Goal: Find specific page/section: Find specific page/section

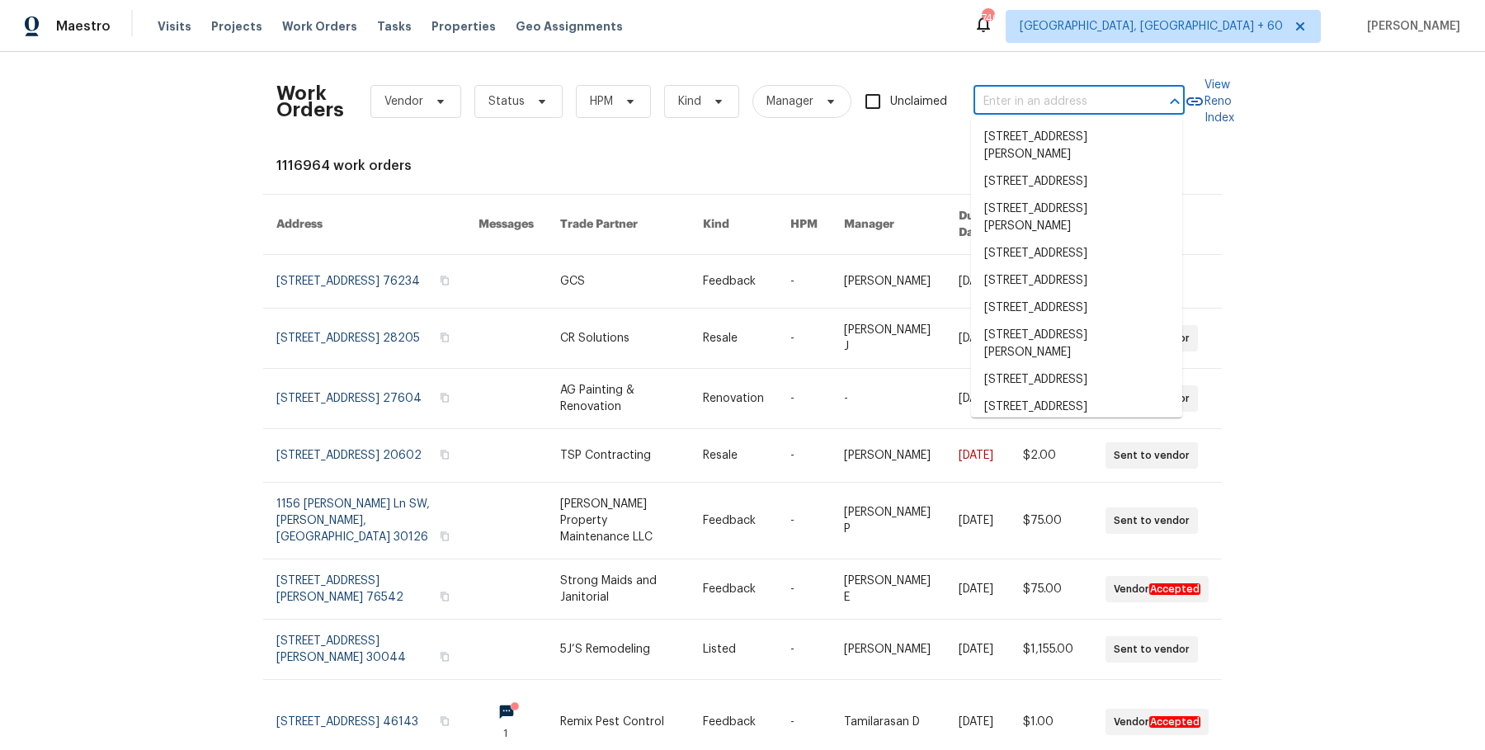
click at [1094, 102] on input "text" at bounding box center [1055, 102] width 165 height 26
paste input "5669 Lake Lindero Dr Agoura Hills, CA 91301"
type input "5669 Lake Lindero Dr Agoura Hills, CA 91301"
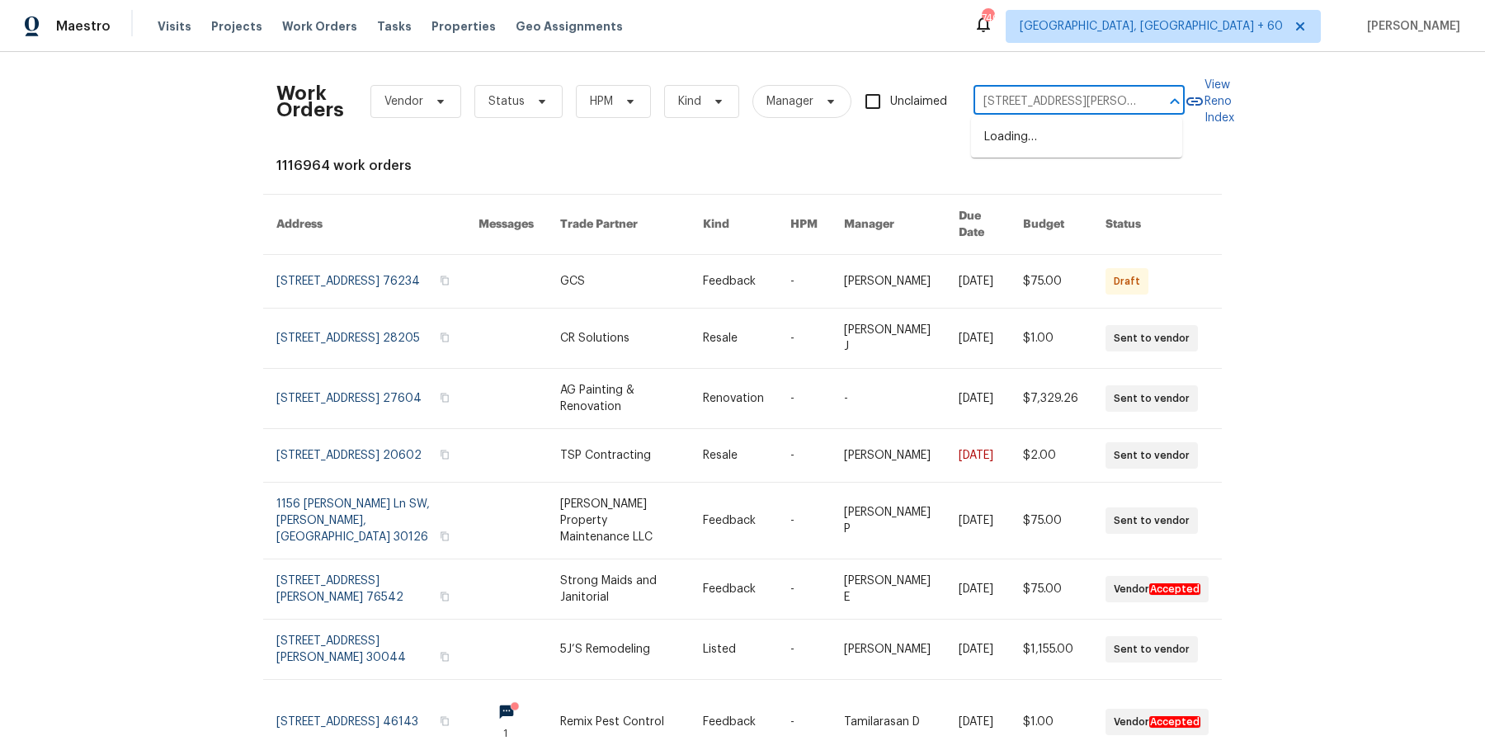
scroll to position [0, 84]
click at [1053, 148] on li "5669 Lake Lindero Dr, Agoura Hills, CA 91301" at bounding box center [1076, 137] width 211 height 27
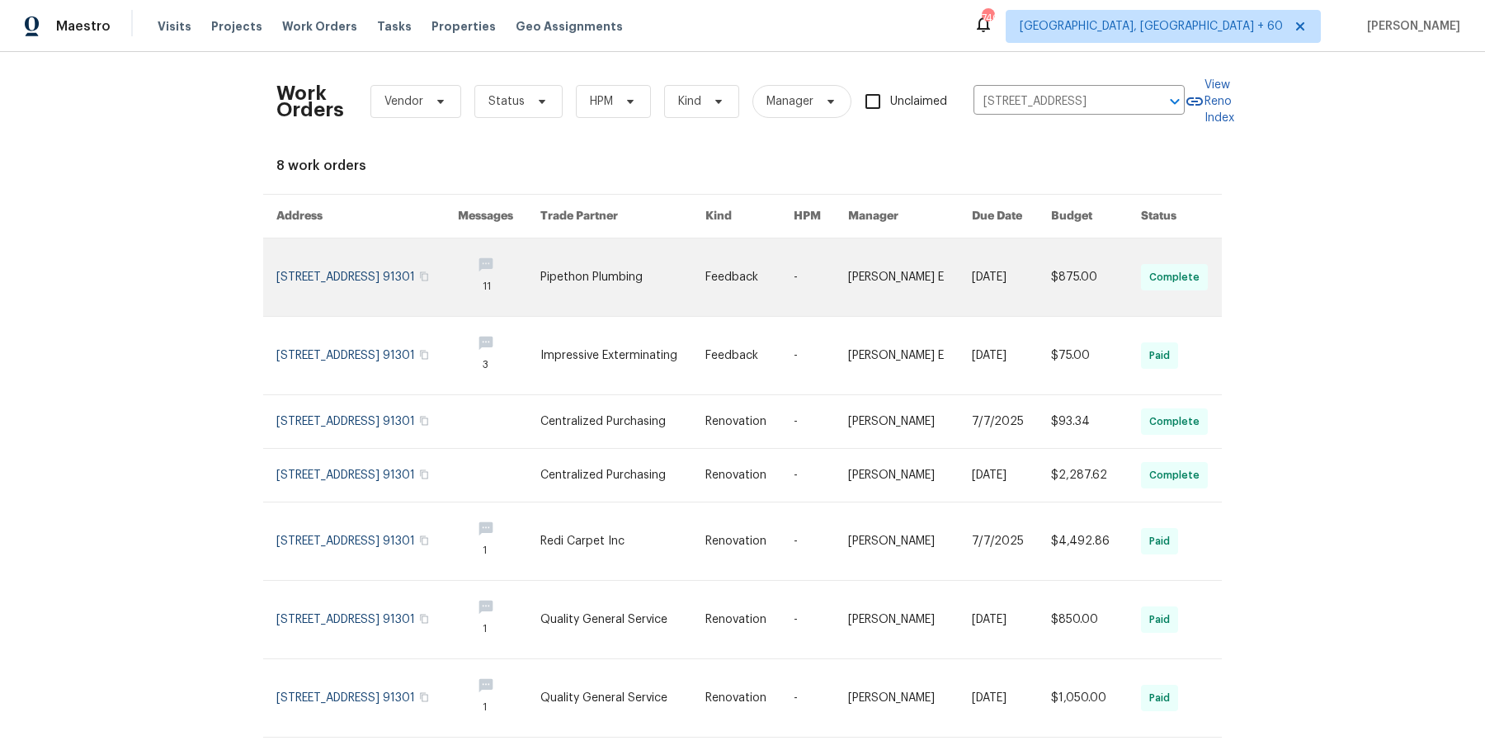
click at [866, 266] on link at bounding box center [910, 277] width 124 height 78
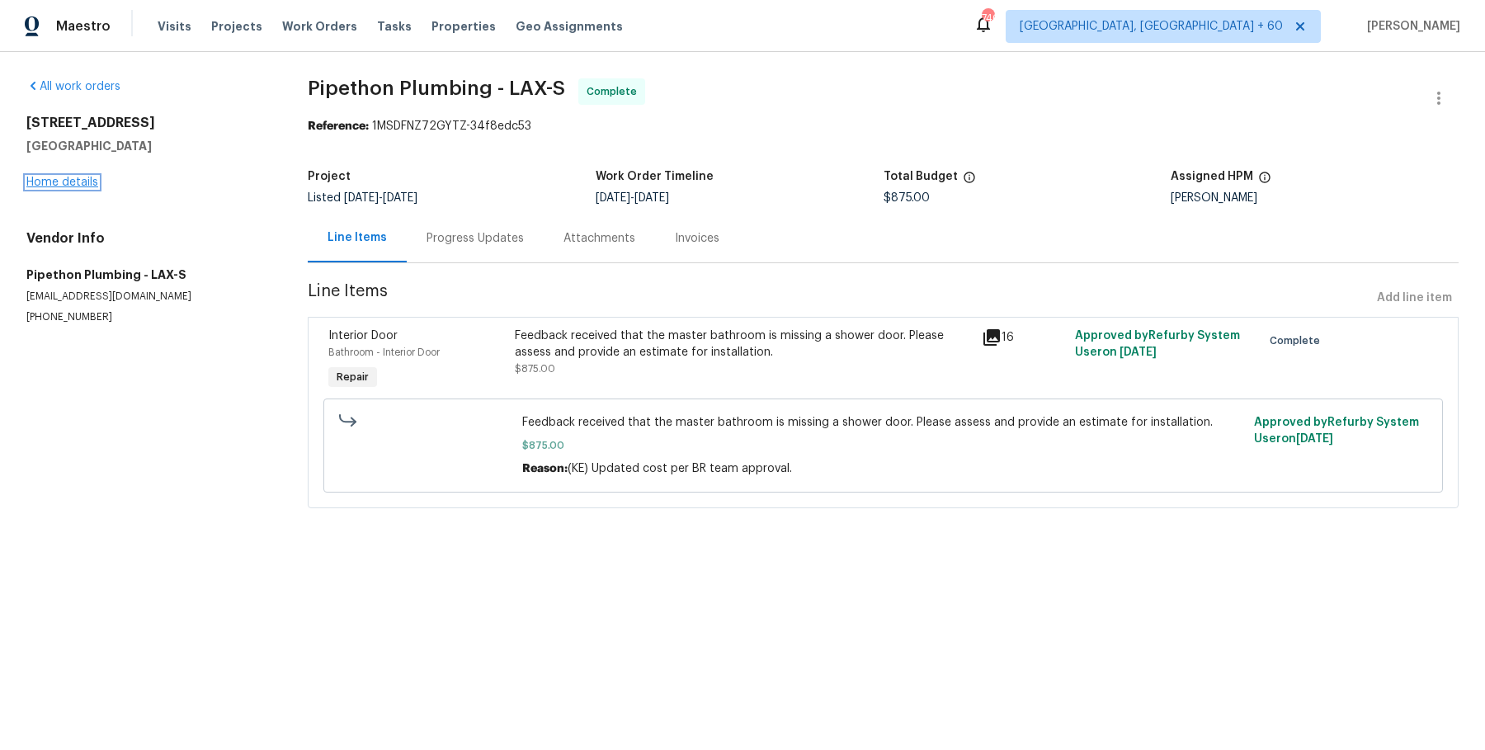
click at [74, 183] on link "Home details" at bounding box center [62, 183] width 72 height 12
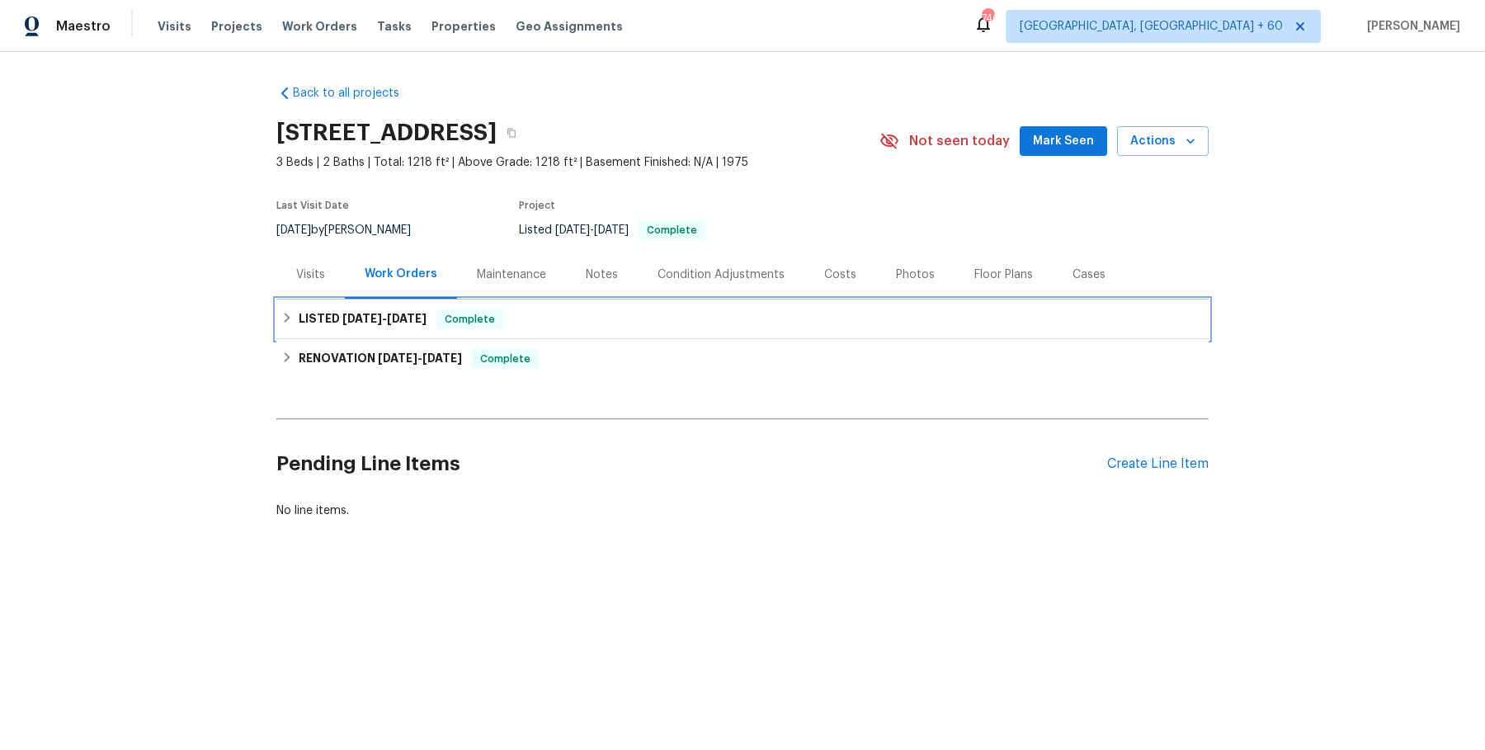
click at [506, 323] on div "LISTED 8/7/25 - 9/3/25 Complete" at bounding box center [742, 319] width 922 height 20
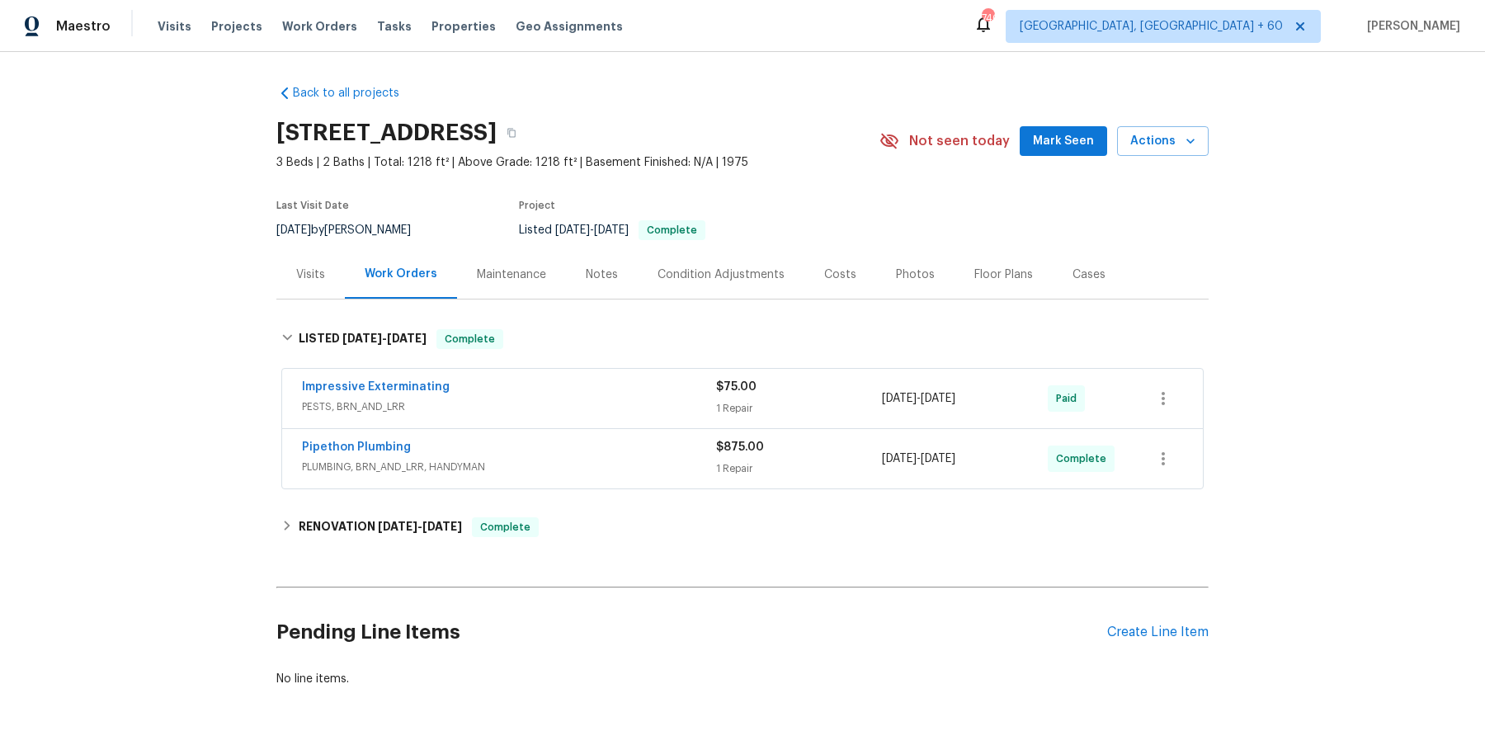
click at [530, 415] on div "Impressive Exterminating PESTS, BRN_AND_LRR" at bounding box center [509, 399] width 414 height 40
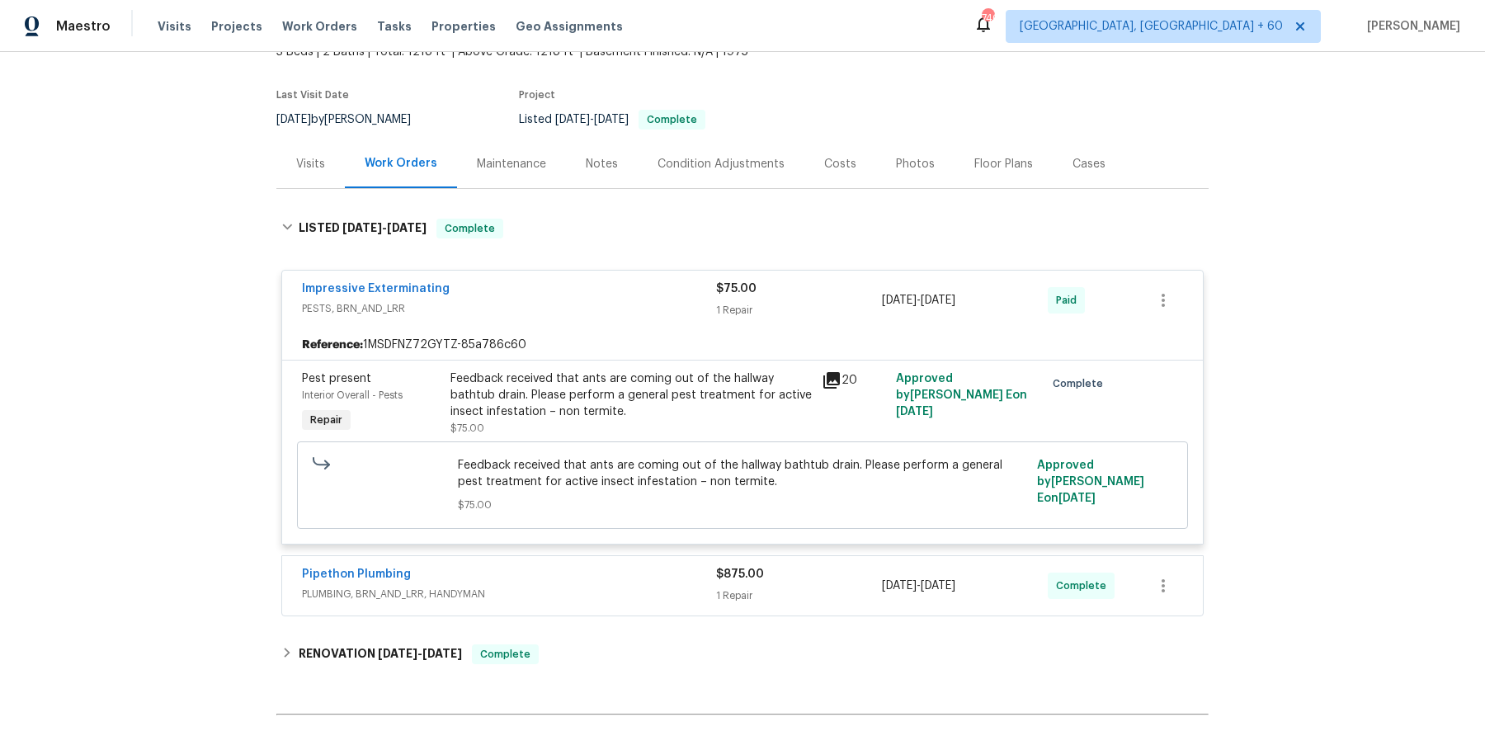
scroll to position [186, 0]
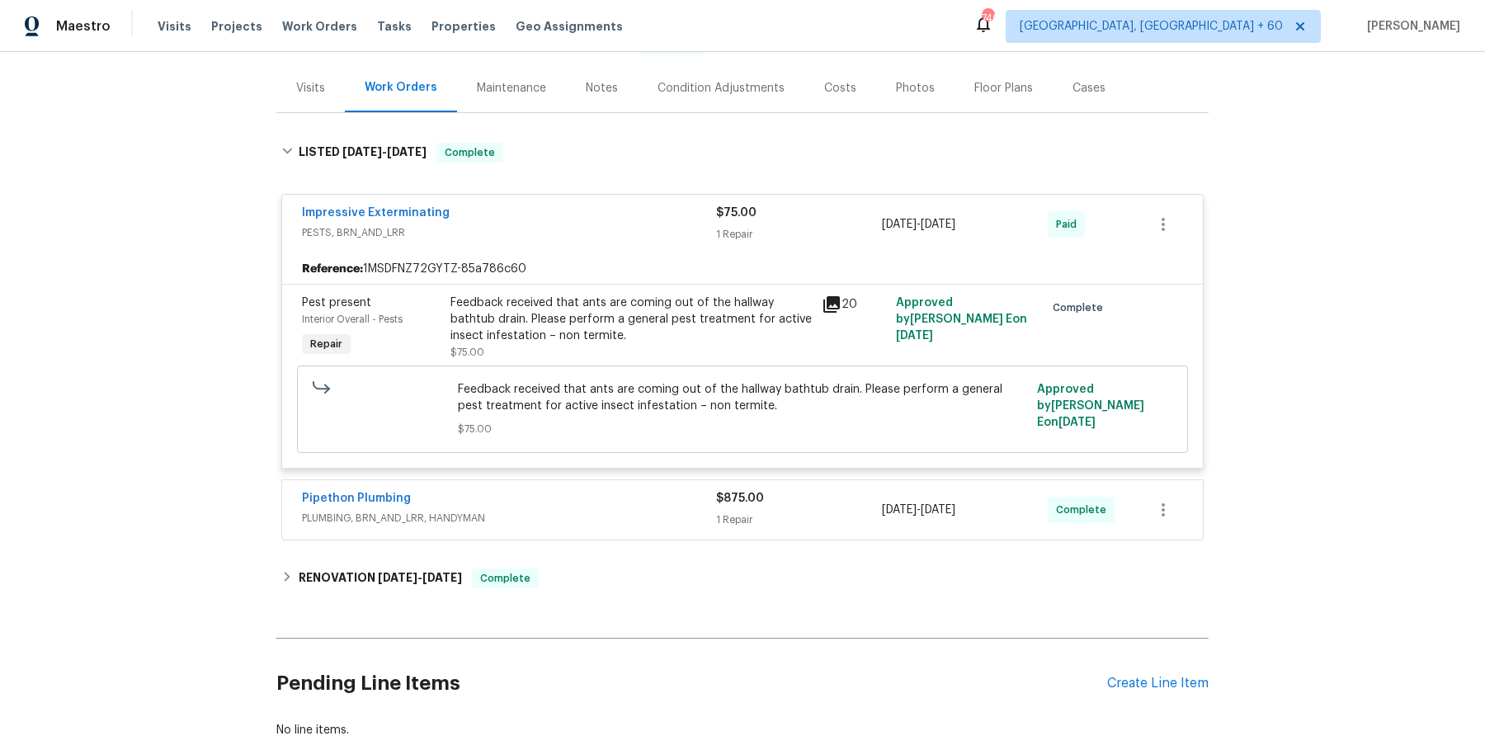
click at [548, 521] on span "PLUMBING, BRN_AND_LRR, HANDYMAN" at bounding box center [509, 518] width 414 height 16
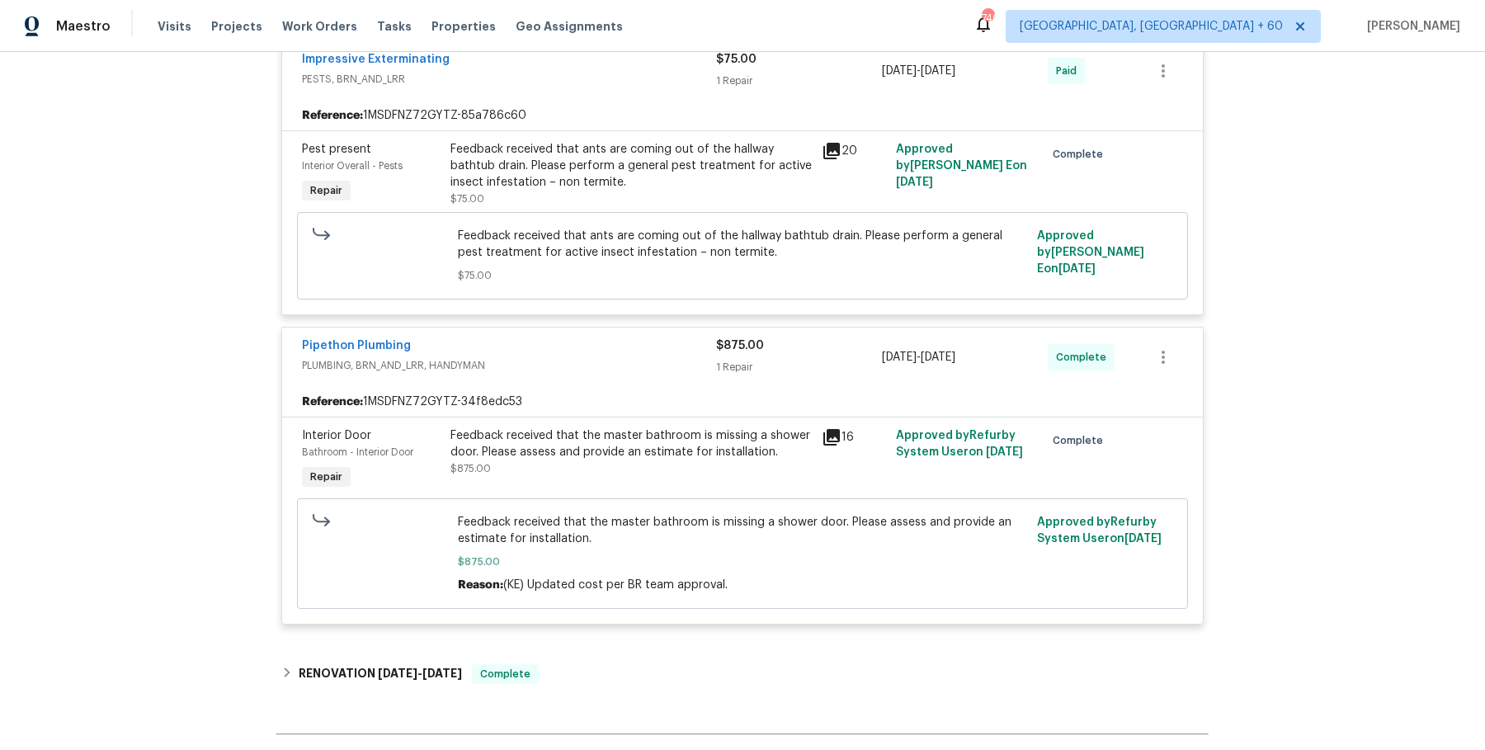
scroll to position [443, 0]
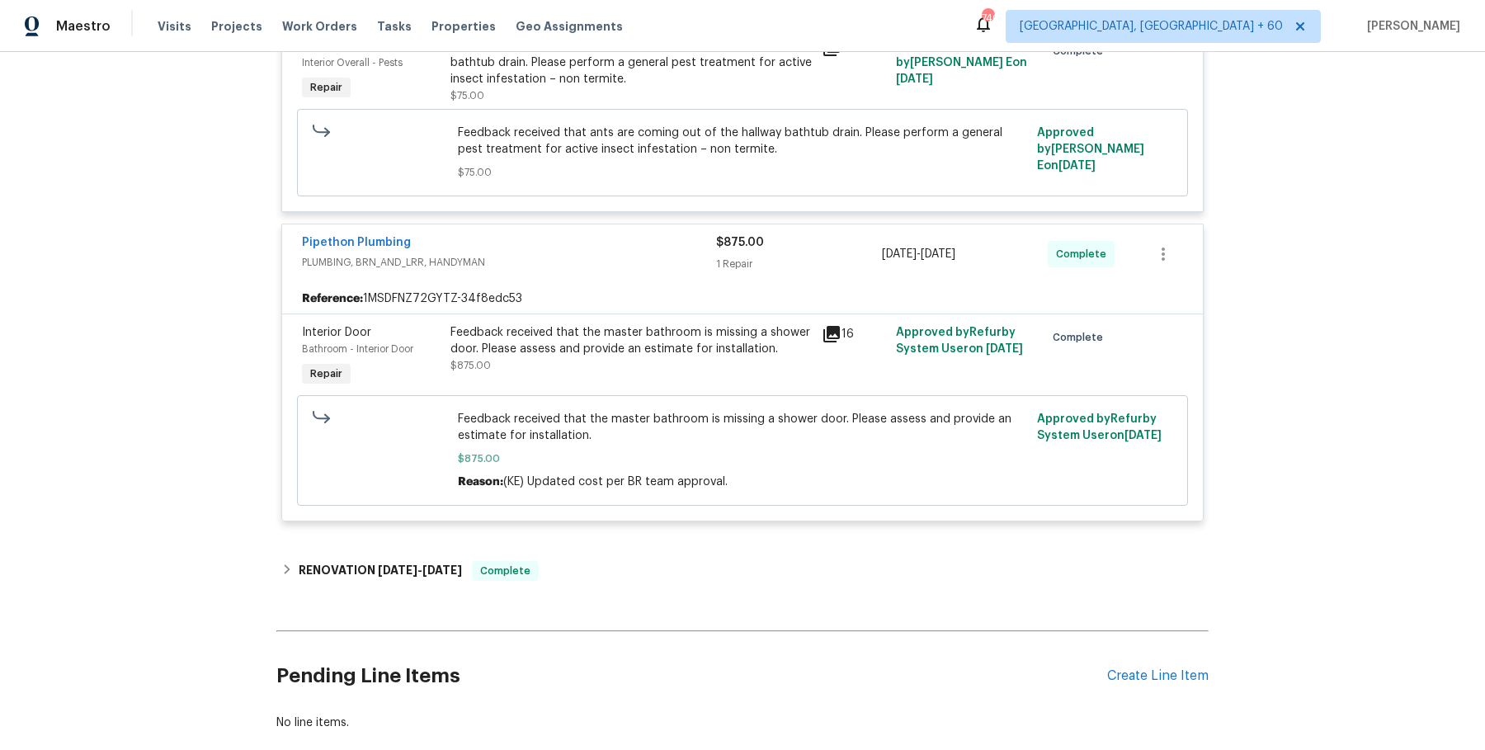
click at [614, 543] on div "Back to all projects 5669 Lake Lindero Dr, Agoura Hills, CA 91301 3 Beds | 2 Ba…" at bounding box center [742, 186] width 932 height 1115
click at [607, 551] on div "RENOVATION 6/27/25 - 7/11/25 Complete" at bounding box center [742, 571] width 932 height 40
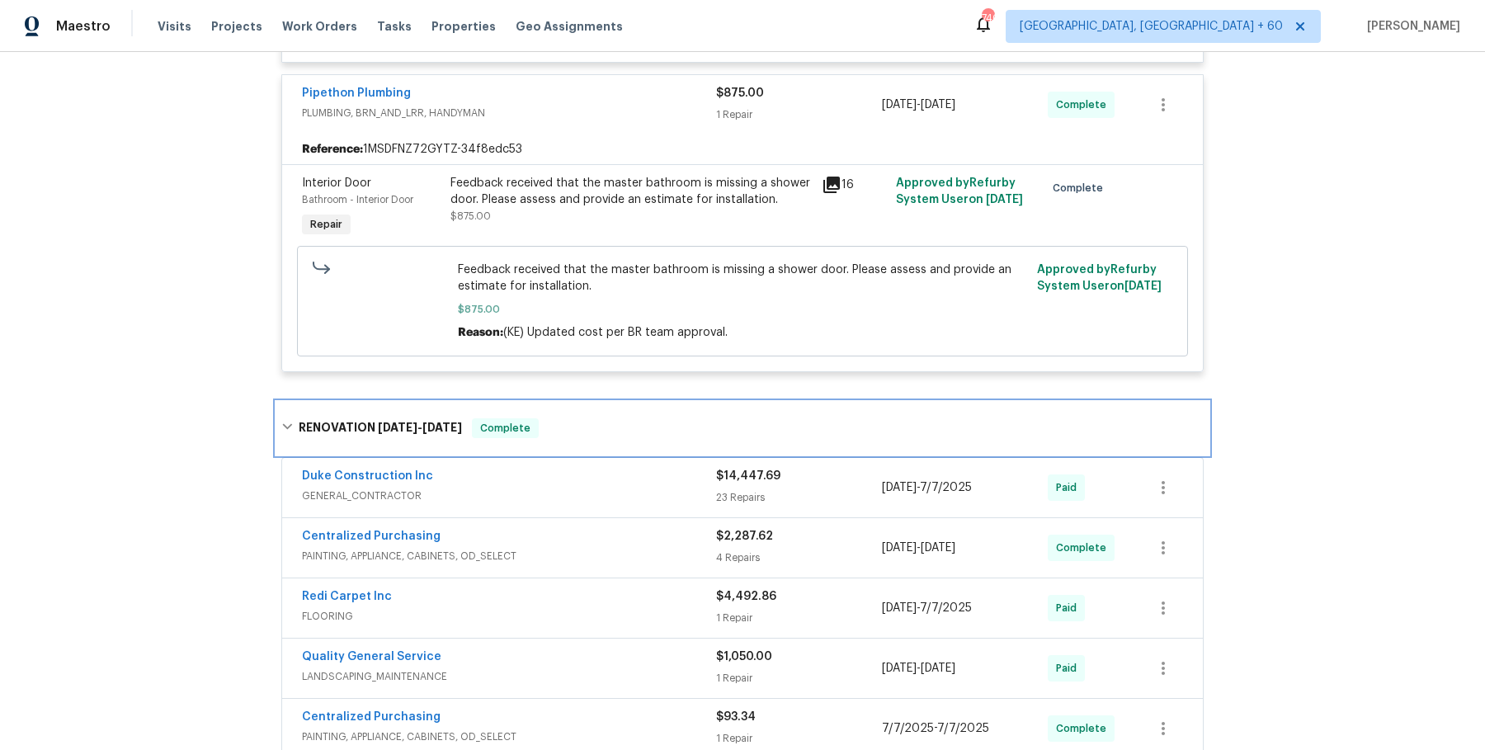
scroll to position [607, 0]
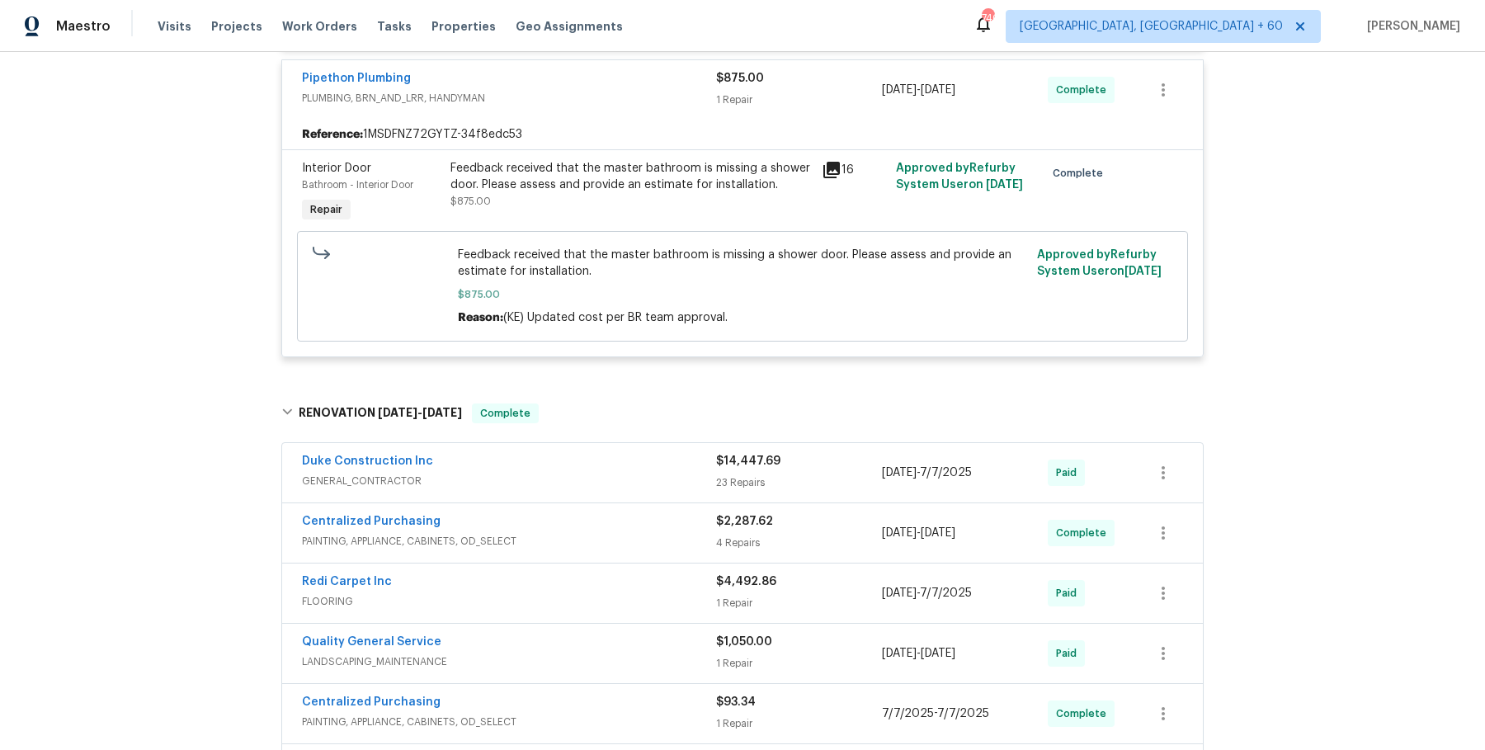
click at [628, 482] on span "GENERAL_CONTRACTOR" at bounding box center [509, 481] width 414 height 16
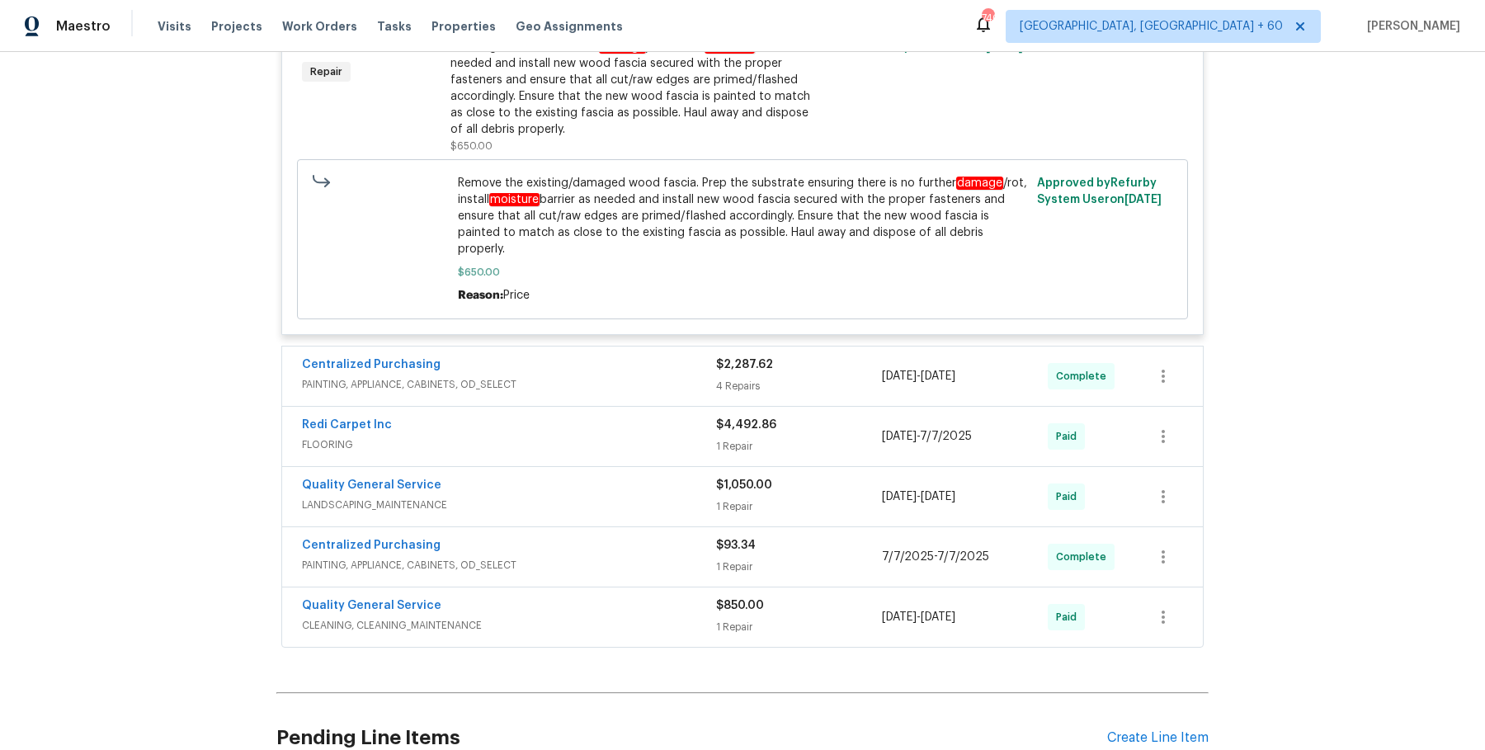
scroll to position [5018, 0]
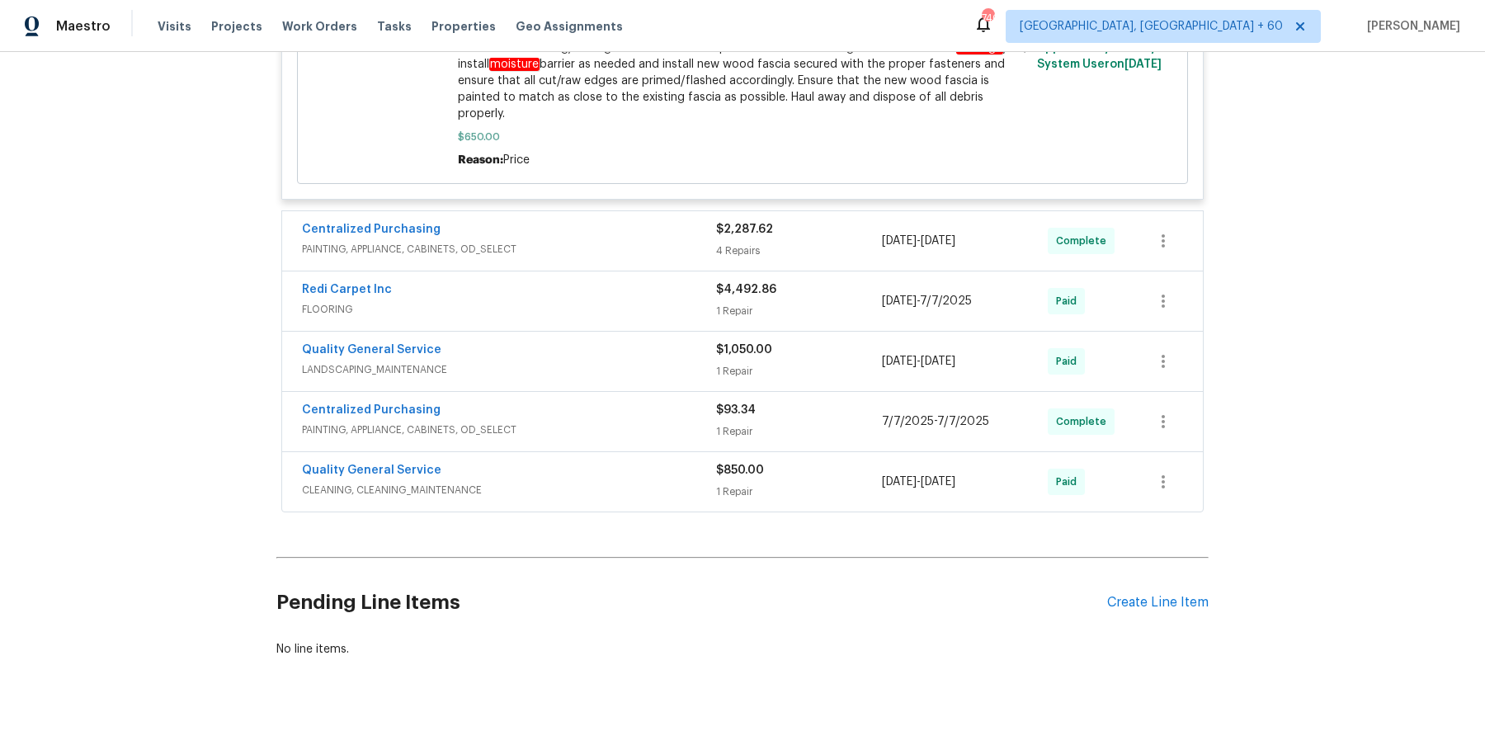
click at [658, 241] on span "PAINTING, APPLIANCE, CABINETS, OD_SELECT" at bounding box center [509, 249] width 414 height 16
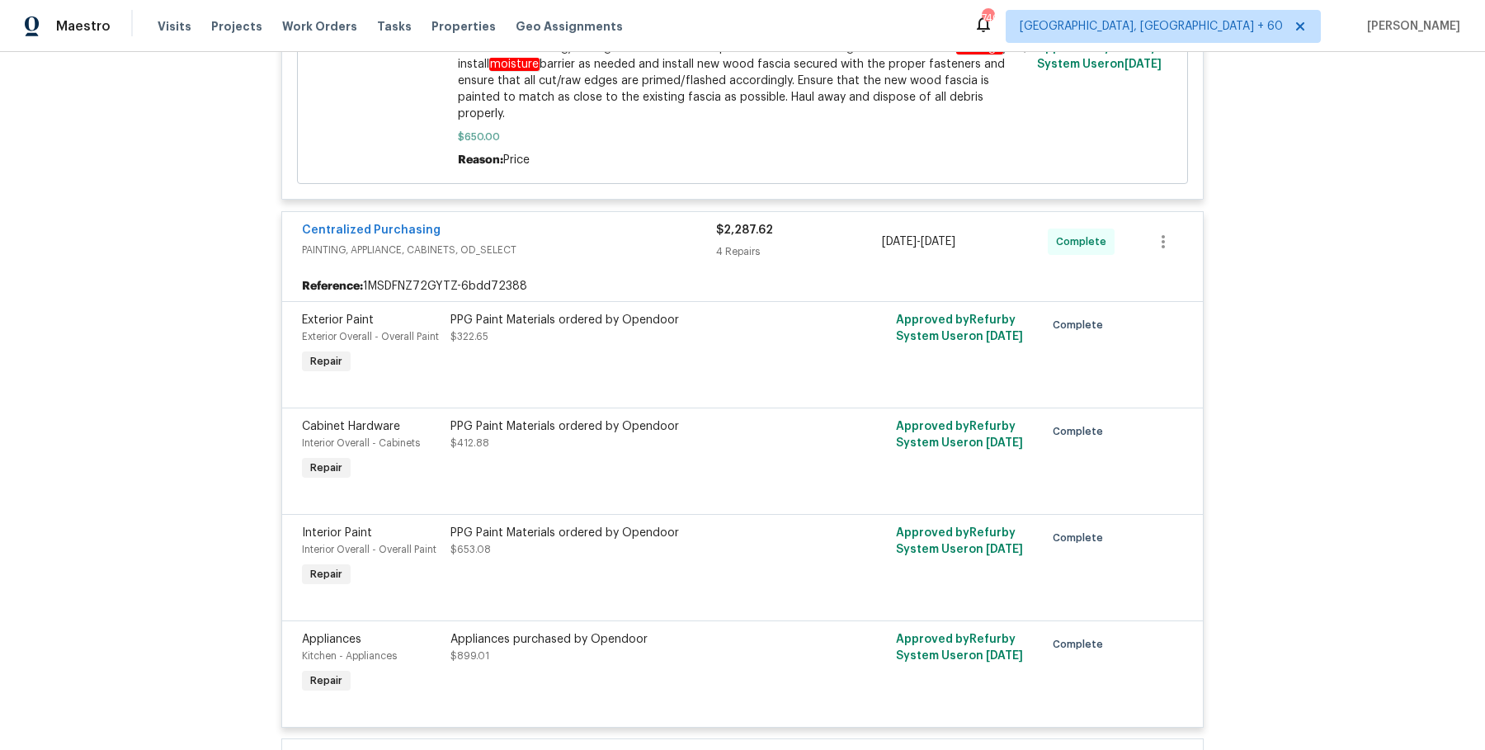
scroll to position [5486, 0]
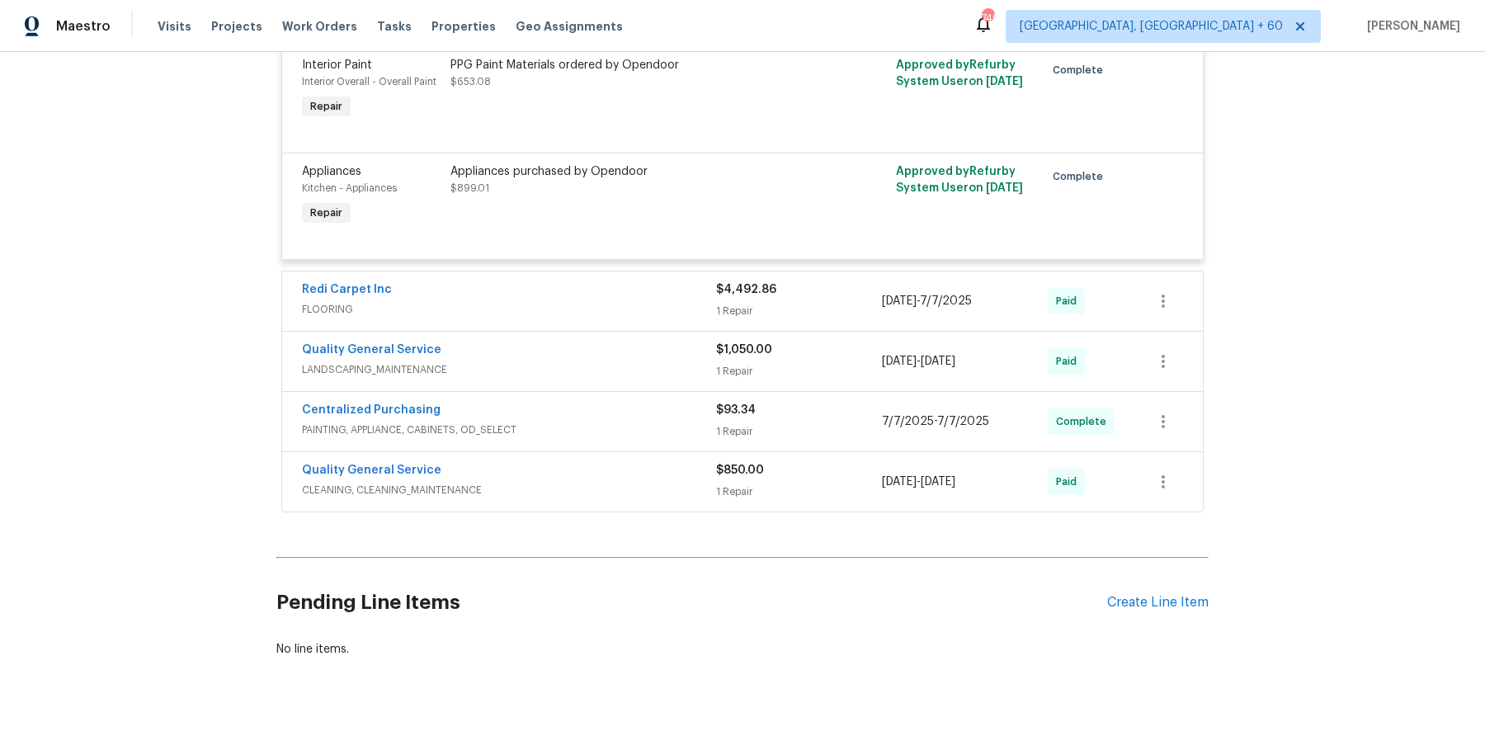
click at [675, 271] on div "Redi Carpet Inc FLOORING $4,492.86 1 Repair 6/27/2025 - 7/7/2025 Paid" at bounding box center [742, 300] width 920 height 59
click at [666, 281] on div "Redi Carpet Inc" at bounding box center [509, 291] width 414 height 20
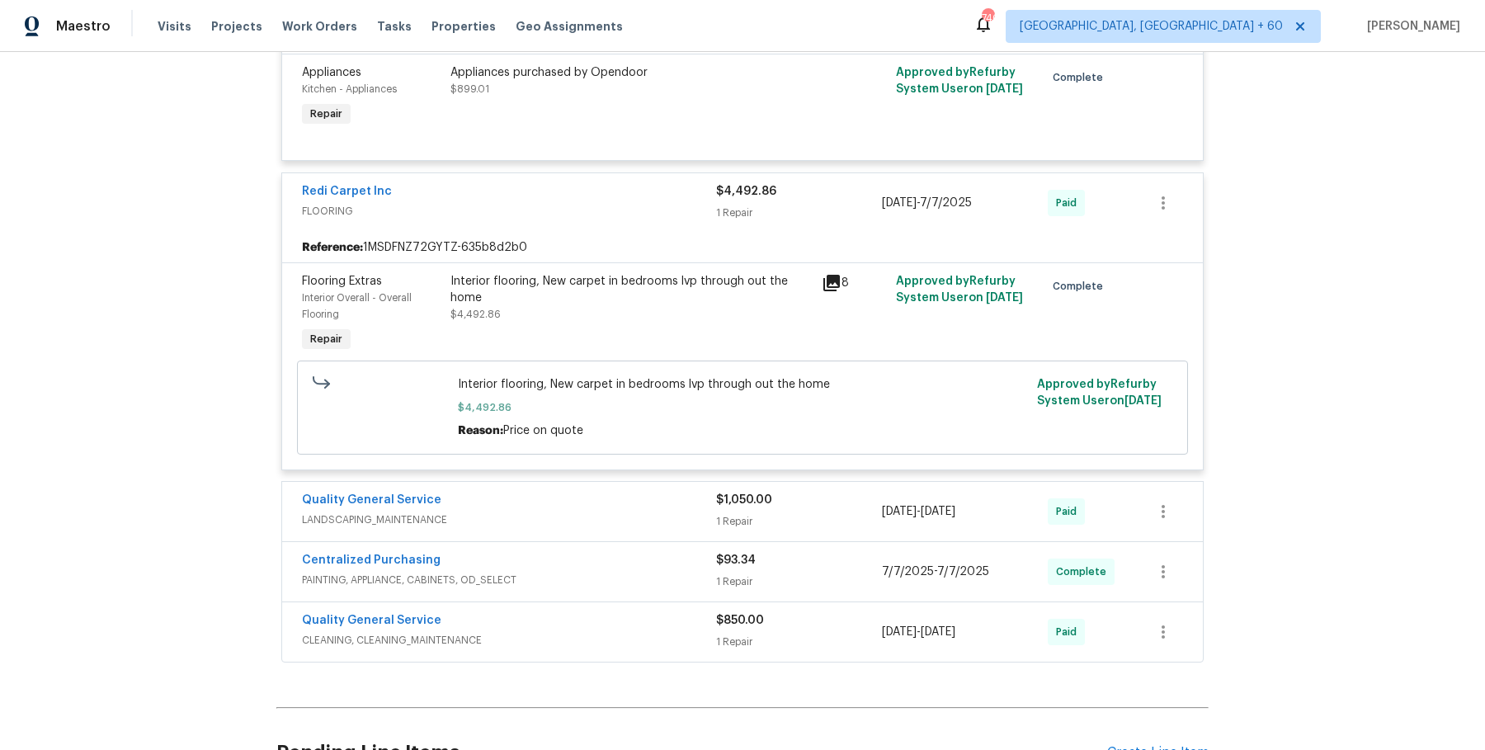
scroll to position [5735, 0]
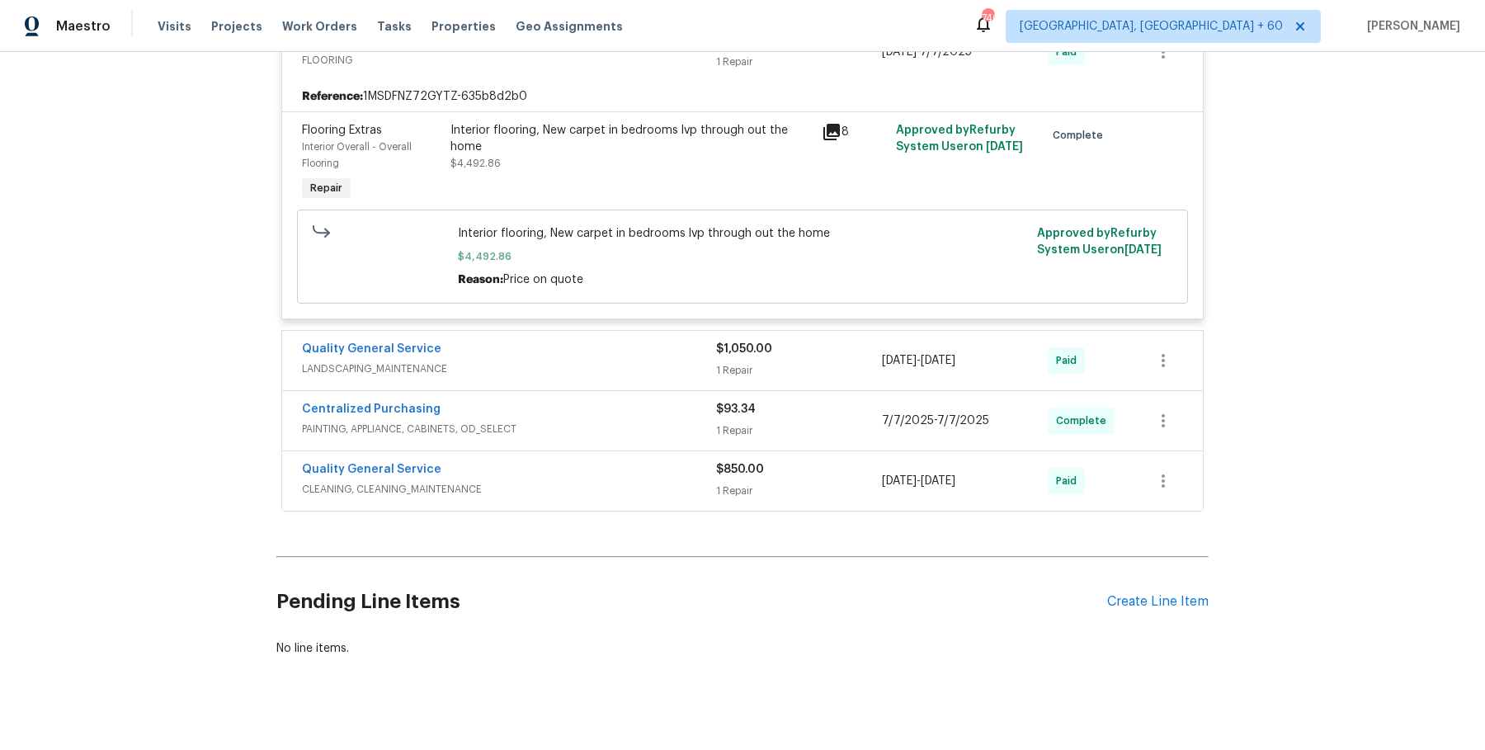
click at [655, 341] on div "Quality General Service" at bounding box center [509, 351] width 414 height 20
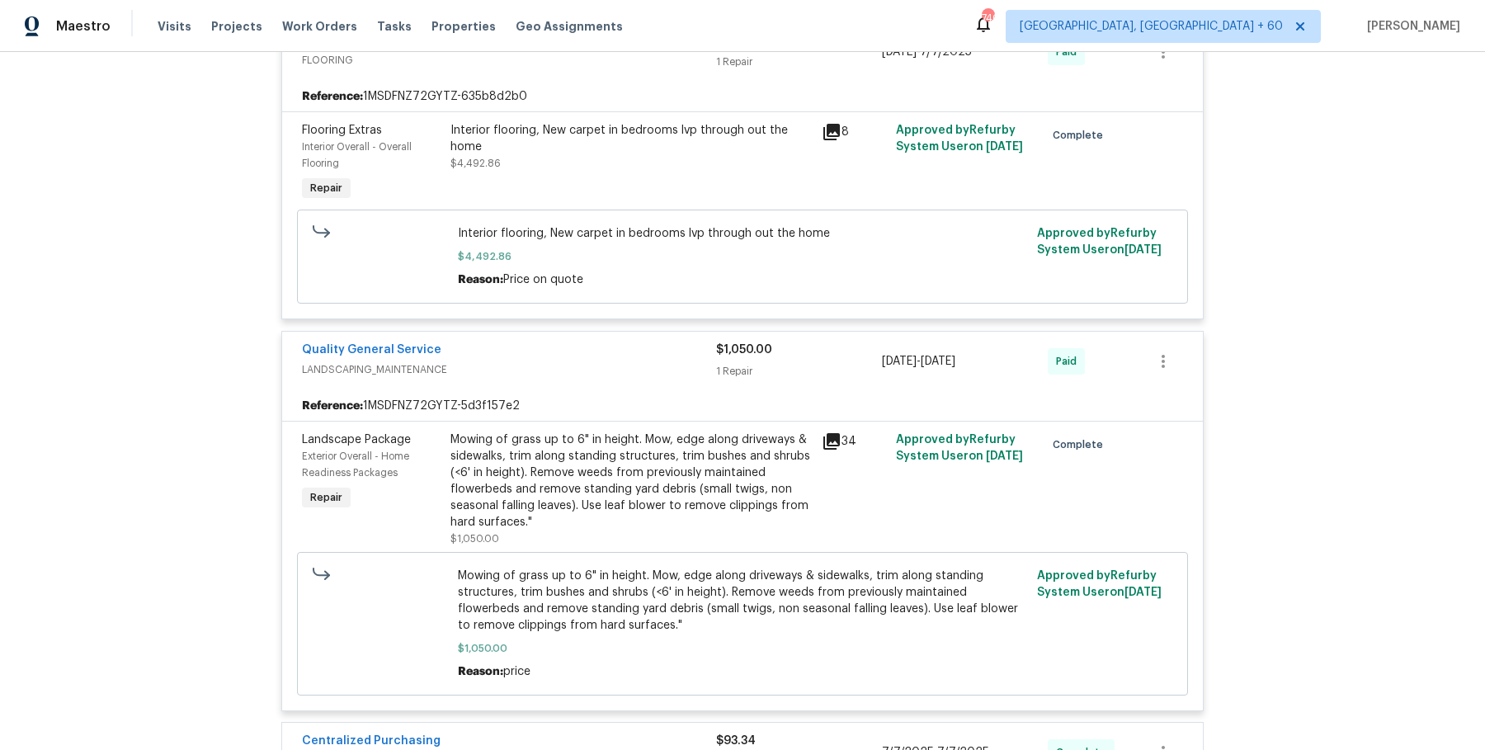
scroll to position [6067, 0]
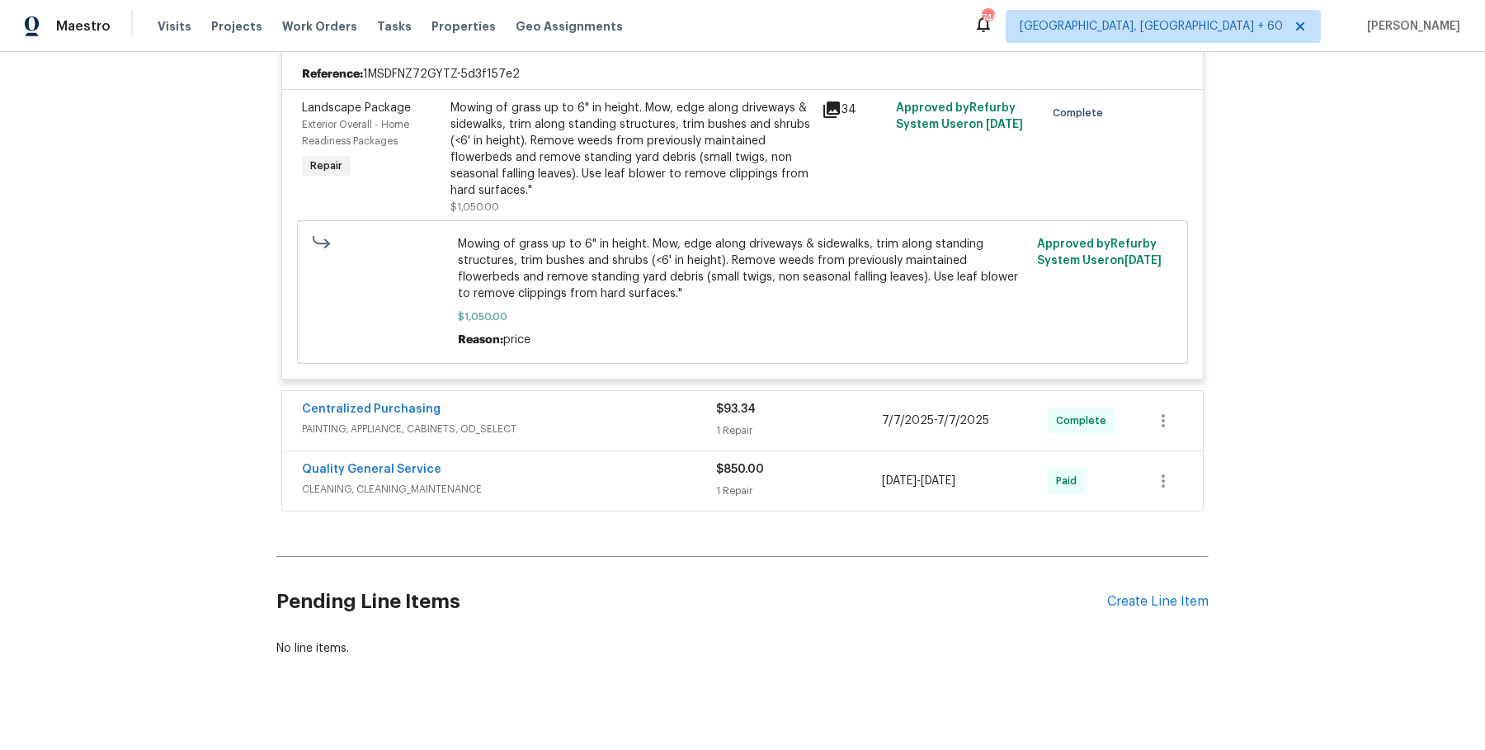
click at [658, 421] on span "PAINTING, APPLIANCE, CABINETS, OD_SELECT" at bounding box center [509, 429] width 414 height 16
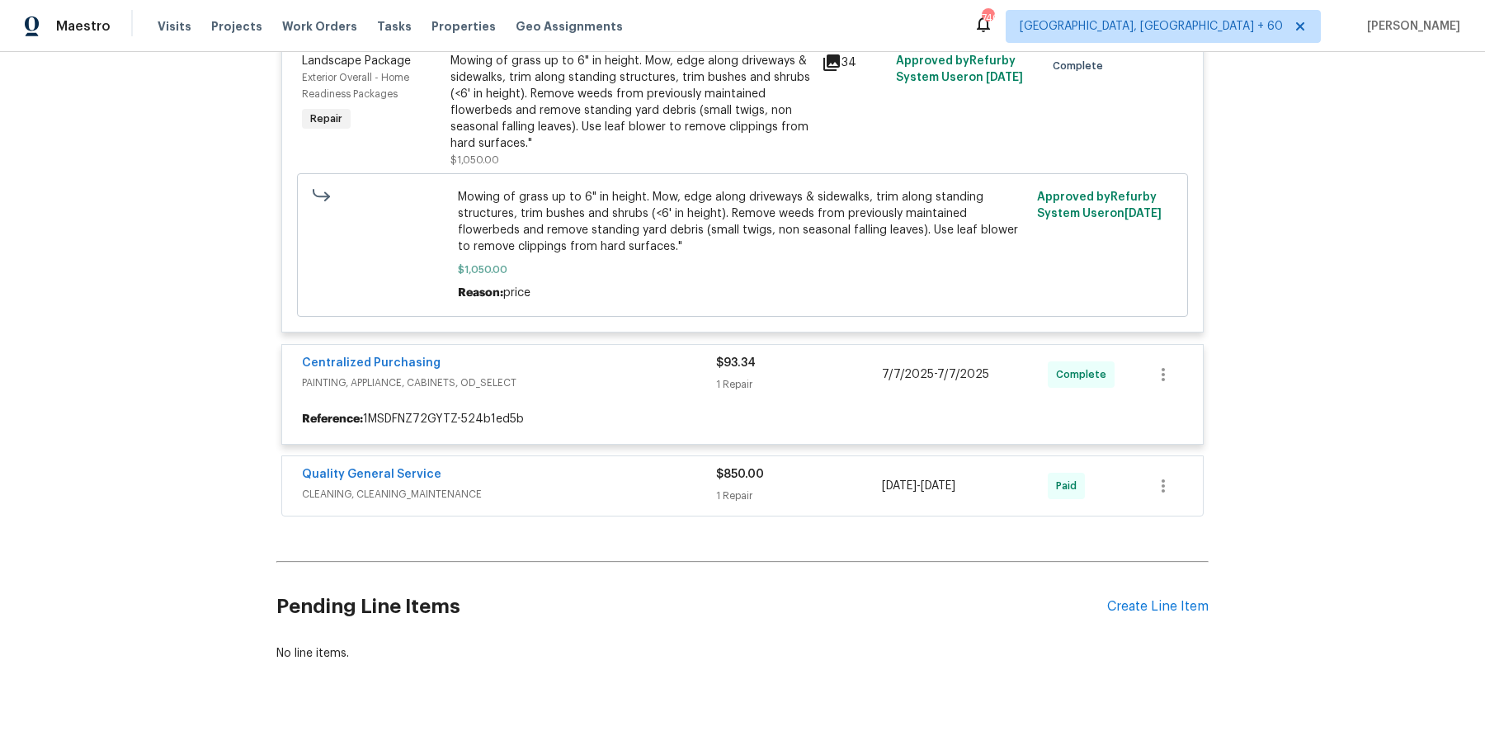
scroll to position [6215, 0]
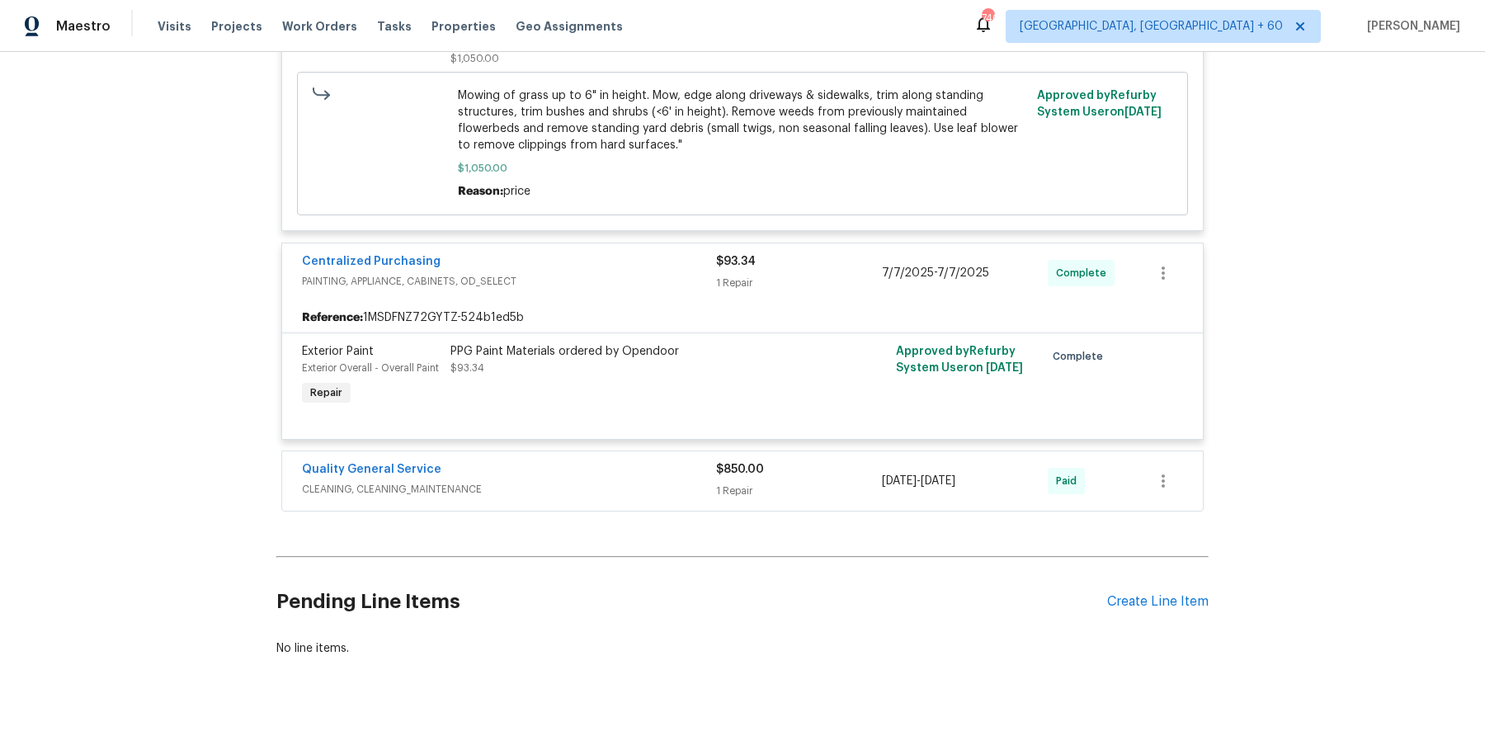
click at [633, 461] on div "Quality General Service" at bounding box center [509, 471] width 414 height 20
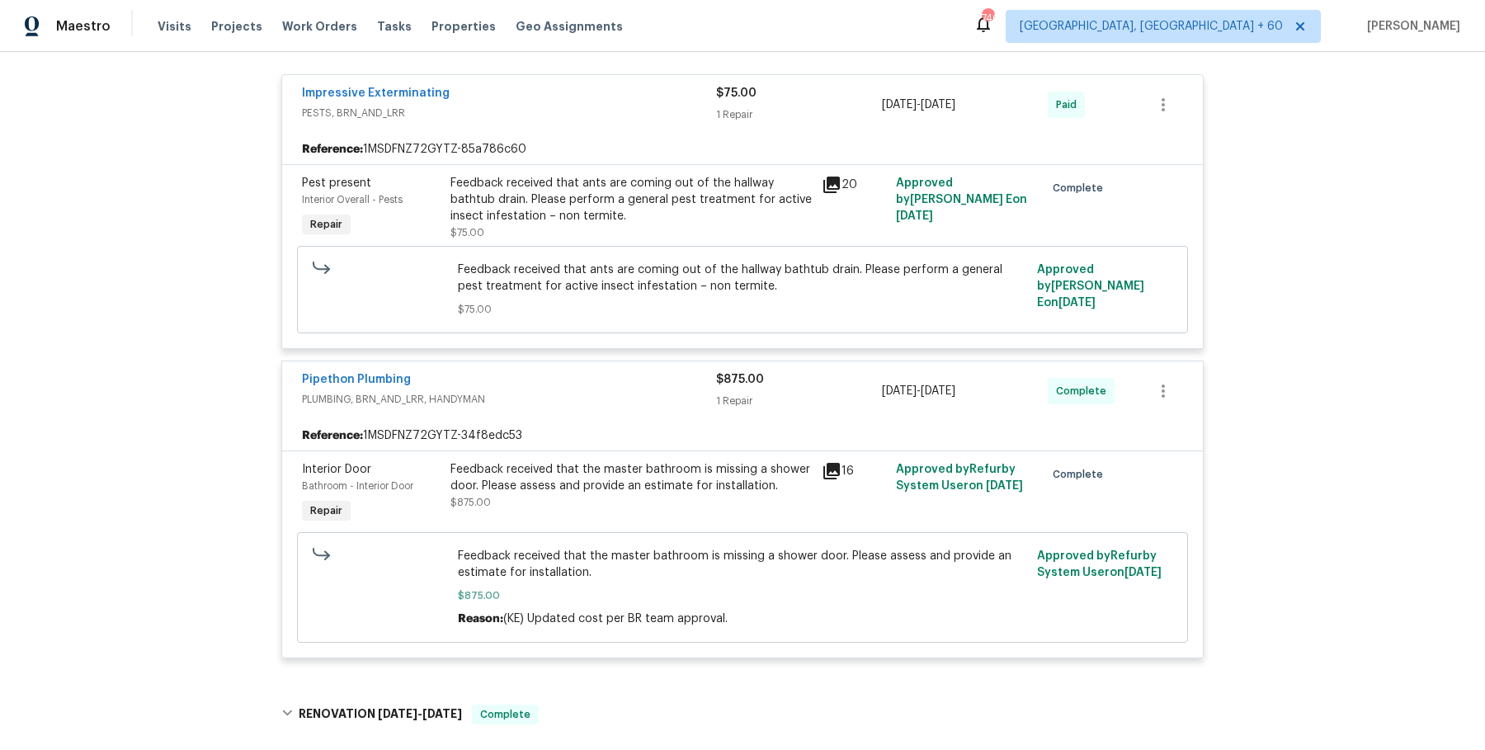
scroll to position [352, 0]
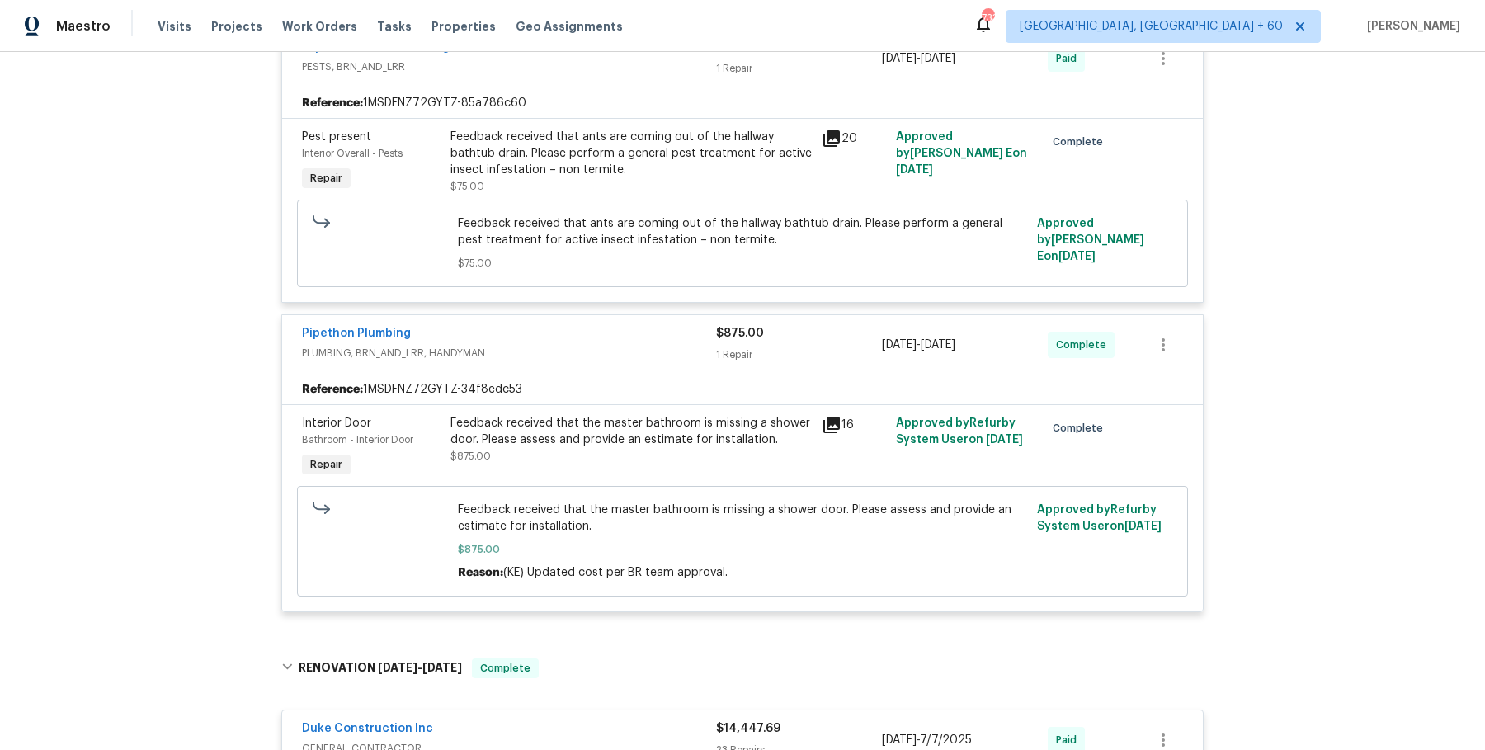
click at [581, 420] on div "Feedback received that the master bathroom is missing a shower door. Please ass…" at bounding box center [630, 431] width 361 height 33
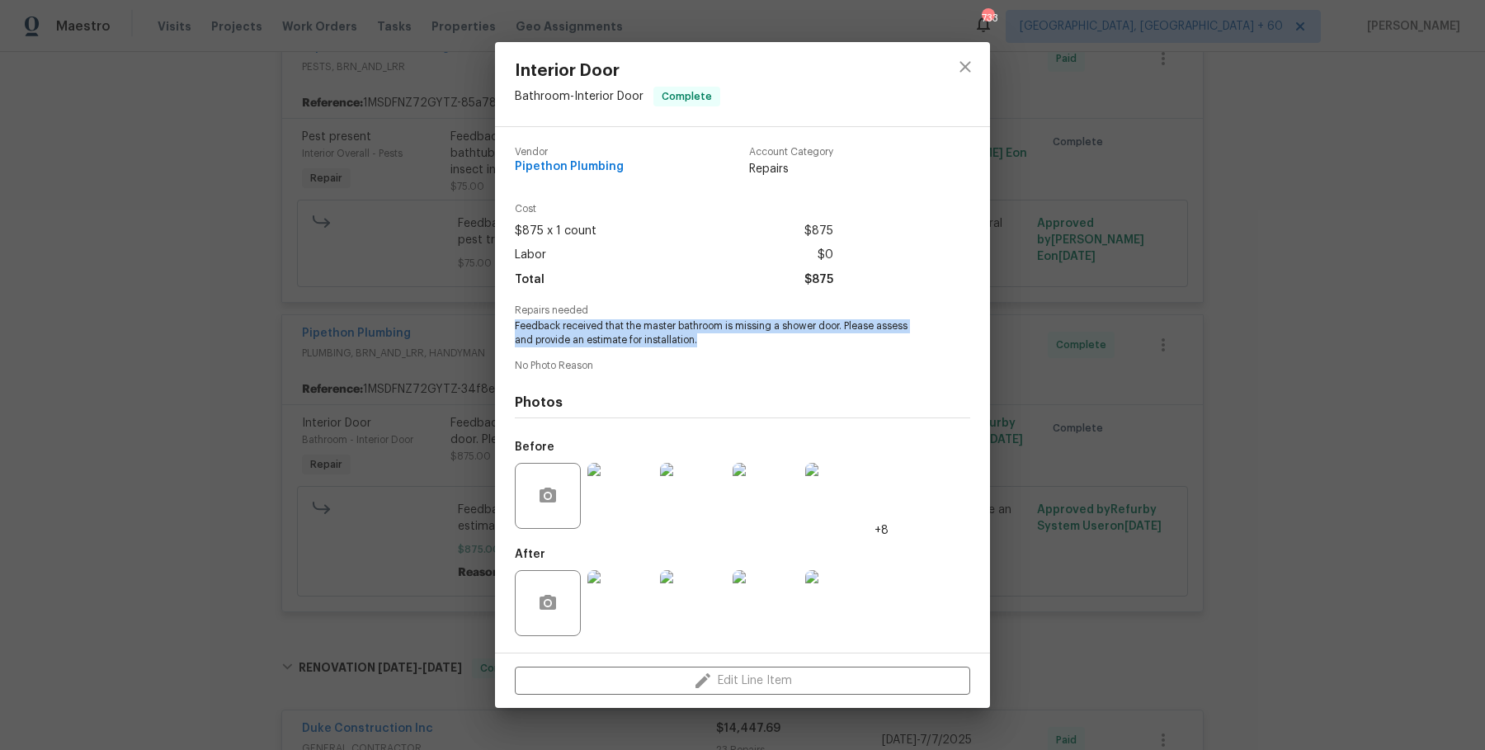
drag, startPoint x: 514, startPoint y: 322, endPoint x: 698, endPoint y: 350, distance: 186.1
click at [698, 350] on div "Vendor Pipethon Plumbing Account Category Repairs Cost $875 x 1 count $875 Labo…" at bounding box center [742, 390] width 455 height 512
copy span "Feedback received that the master bathroom is missing a shower door. Please ass…"
click at [479, 334] on div "Interior Door Bathroom - Interior Door Complete Vendor Pipethon Plumbing Accoun…" at bounding box center [742, 375] width 1485 height 750
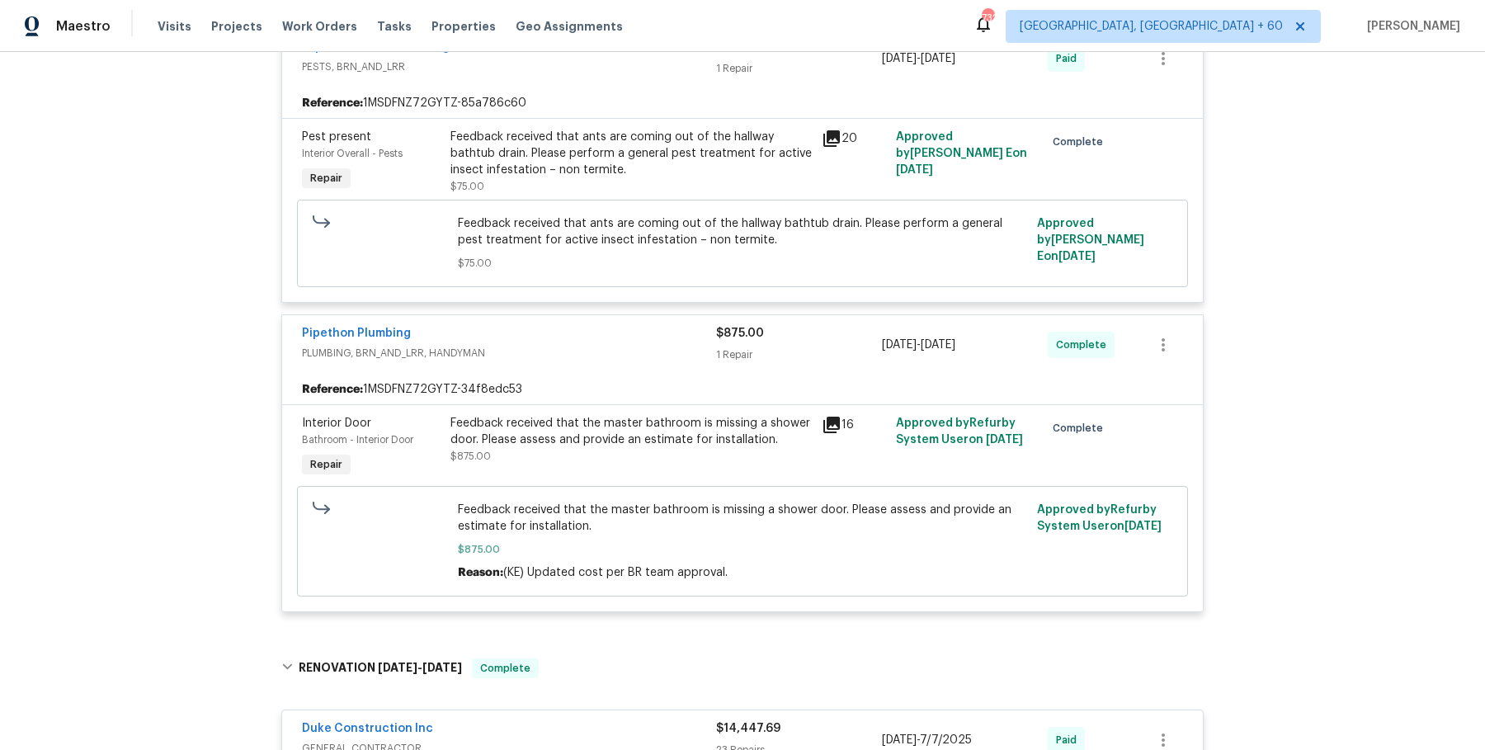
scroll to position [0, 0]
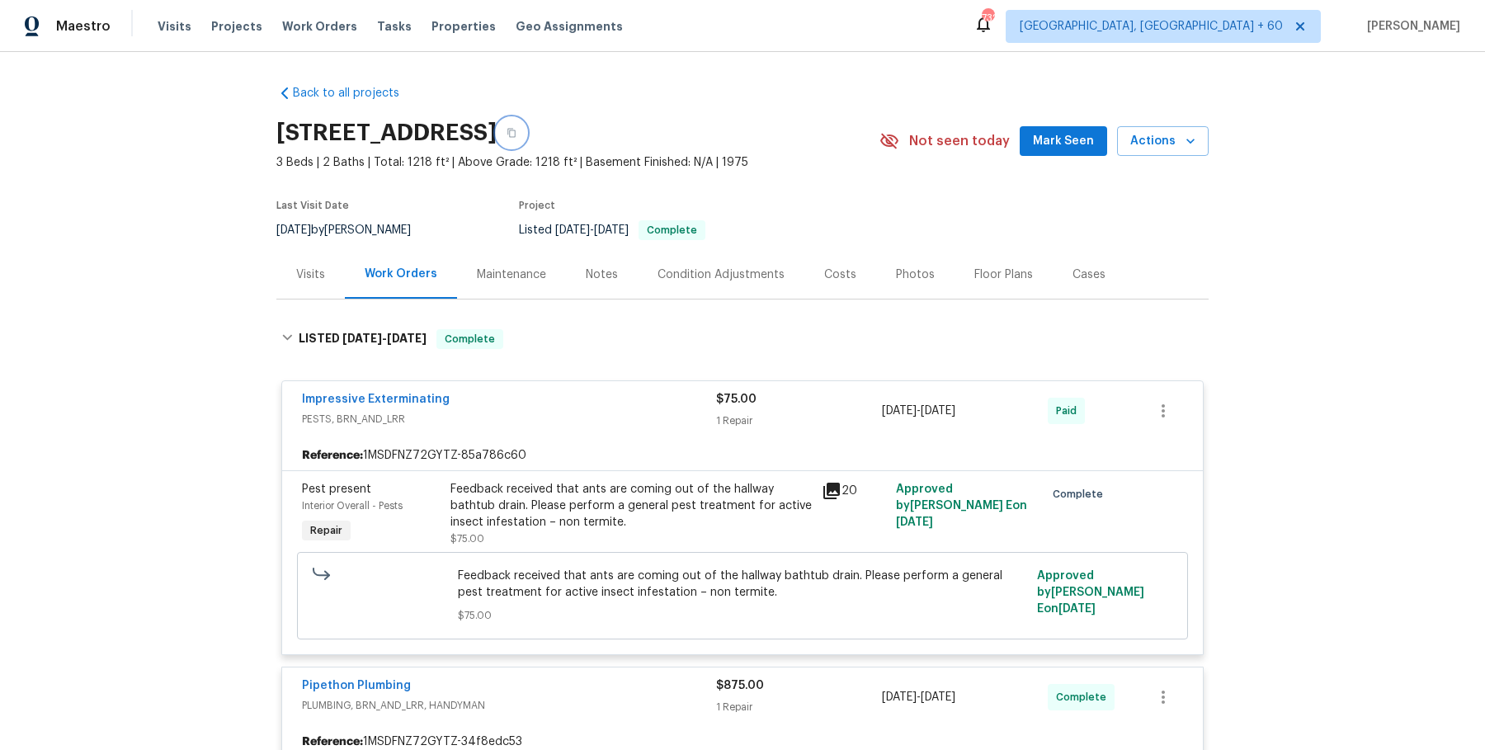
click at [516, 137] on icon "button" at bounding box center [511, 133] width 10 height 10
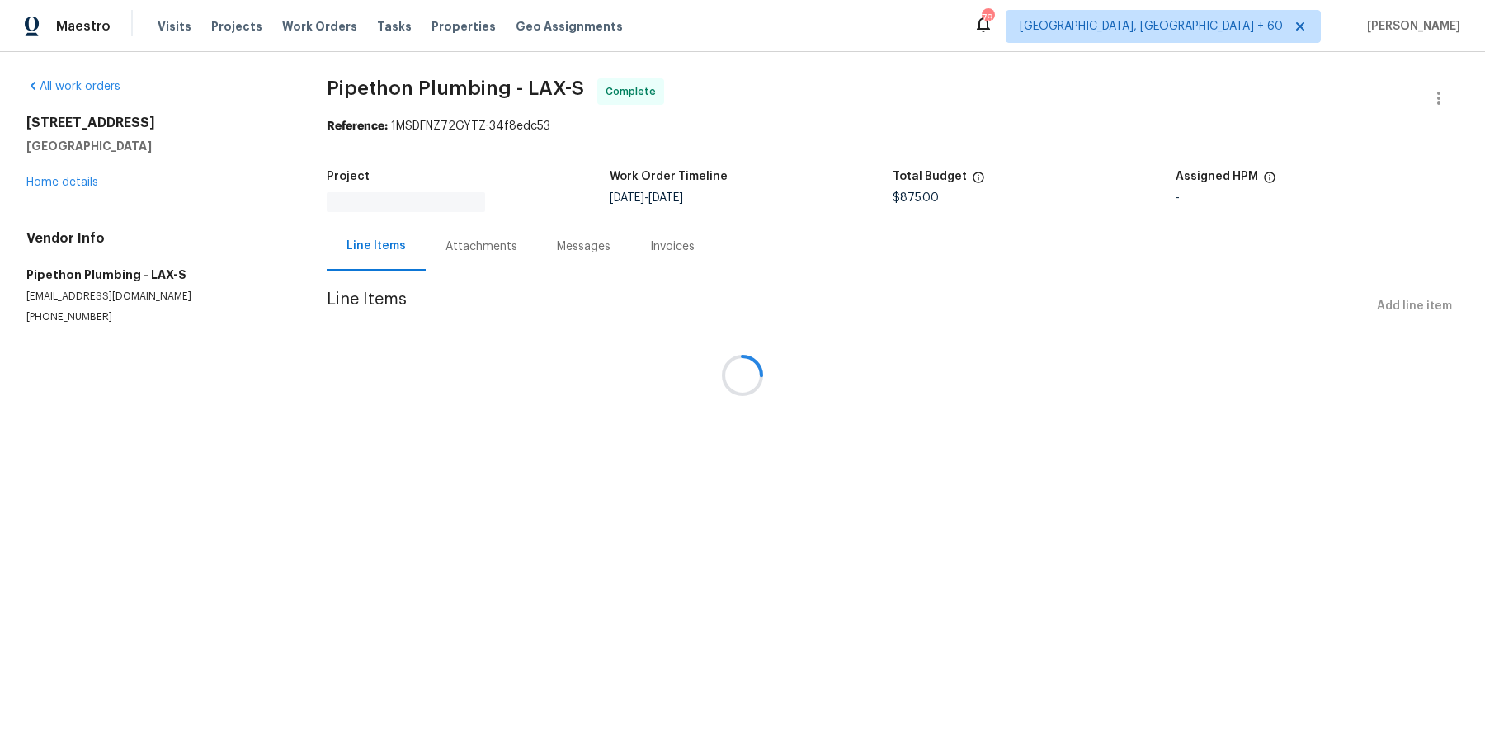
click at [450, 242] on div at bounding box center [742, 375] width 1485 height 750
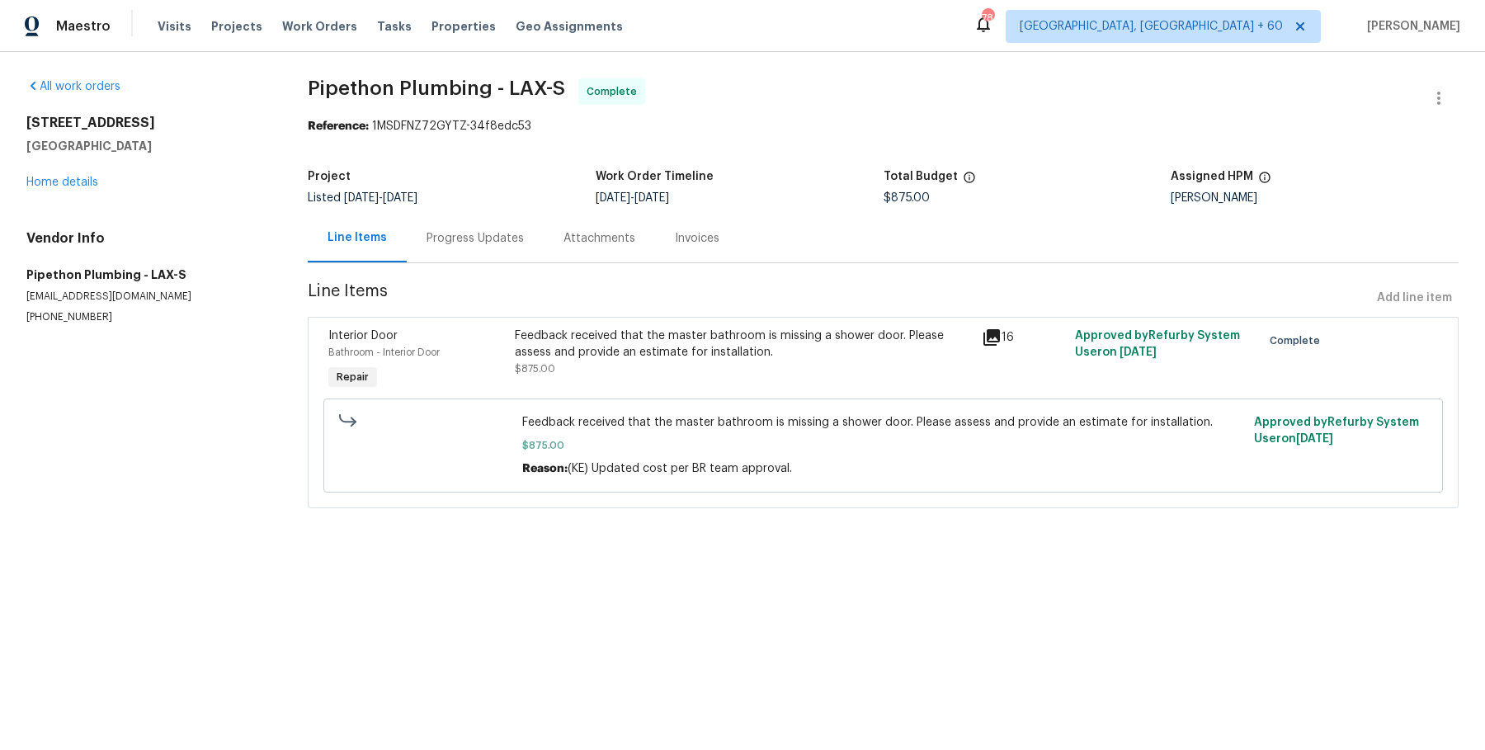
click at [450, 242] on div "Progress Updates" at bounding box center [474, 238] width 97 height 16
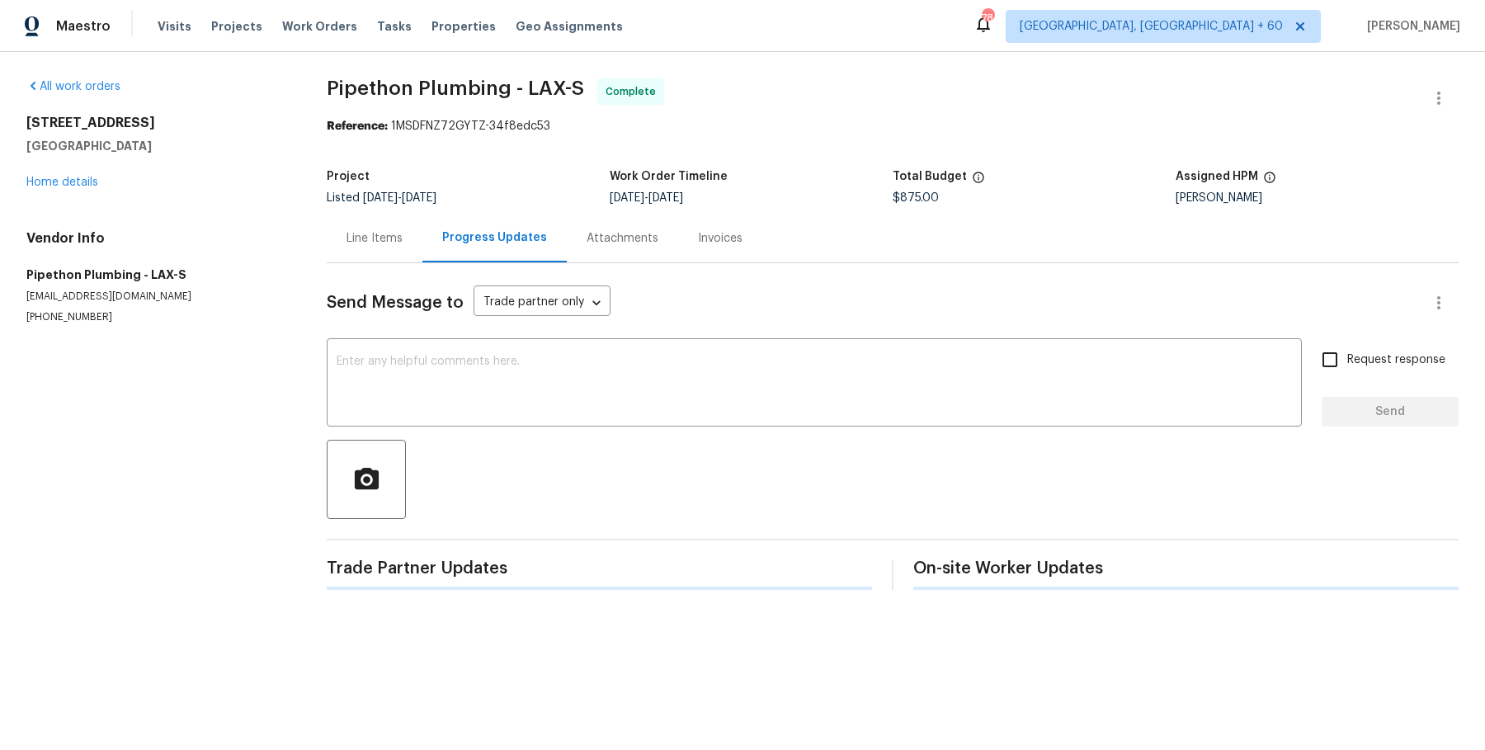
click at [450, 242] on div "Progress Updates" at bounding box center [494, 237] width 105 height 16
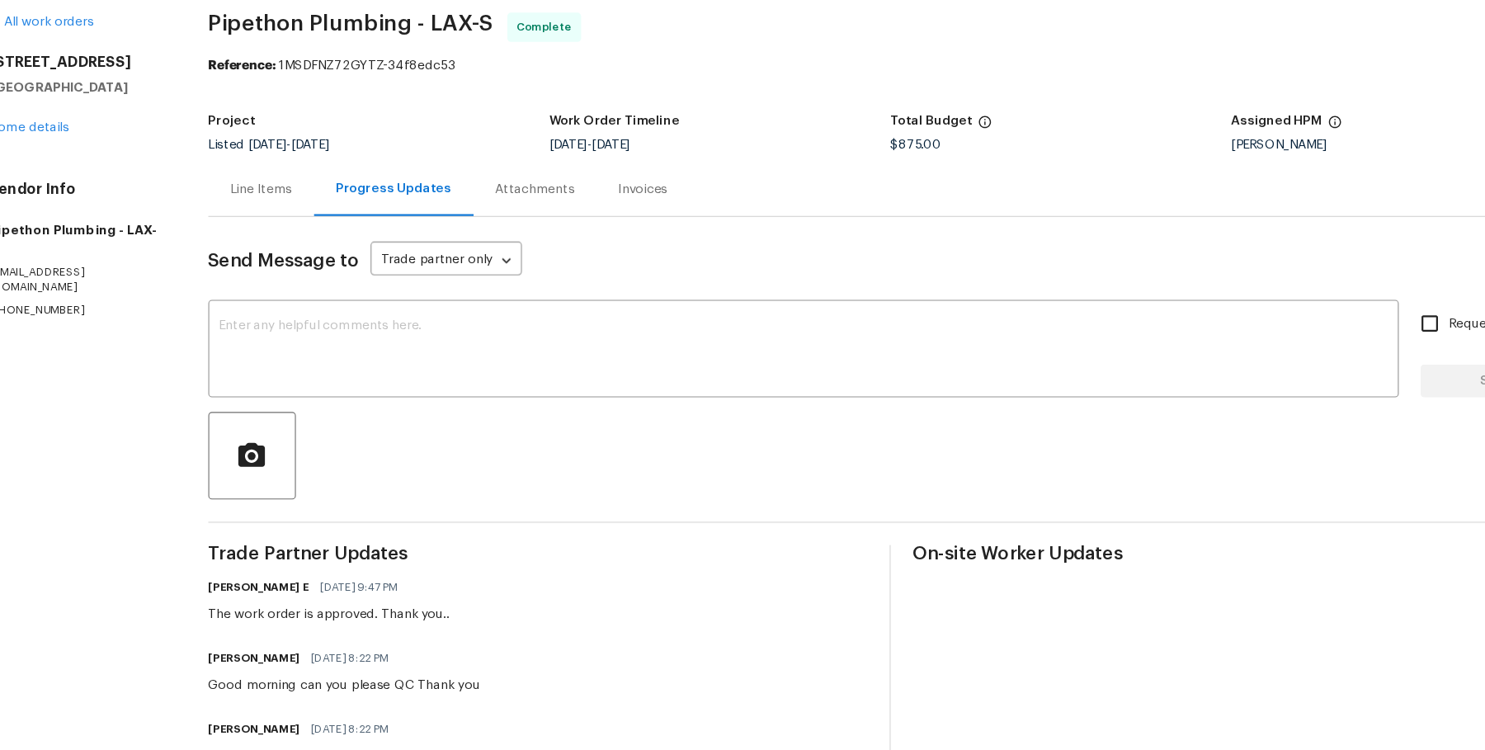
click at [526, 234] on div "Attachments" at bounding box center [520, 238] width 72 height 16
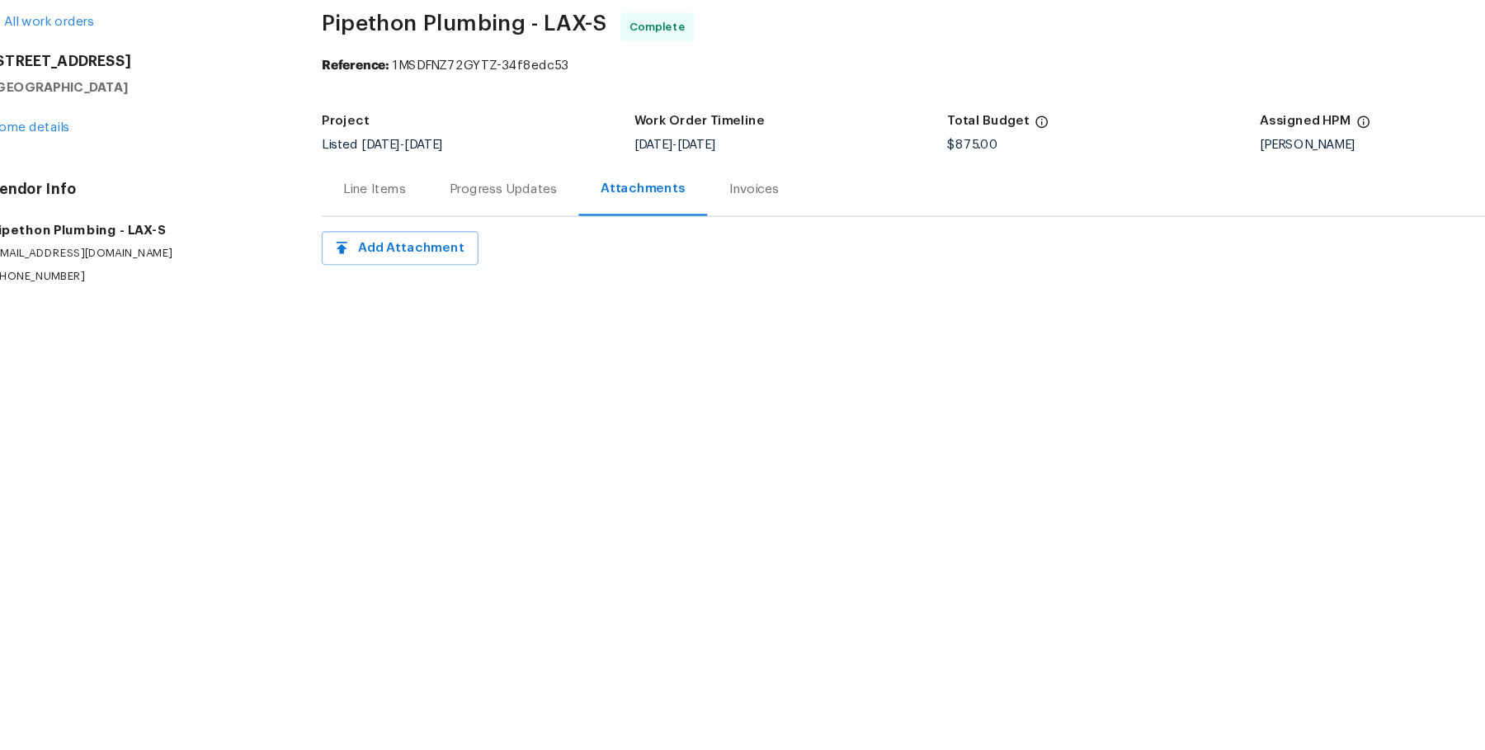
click at [697, 237] on div "Invoices" at bounding box center [717, 238] width 45 height 16
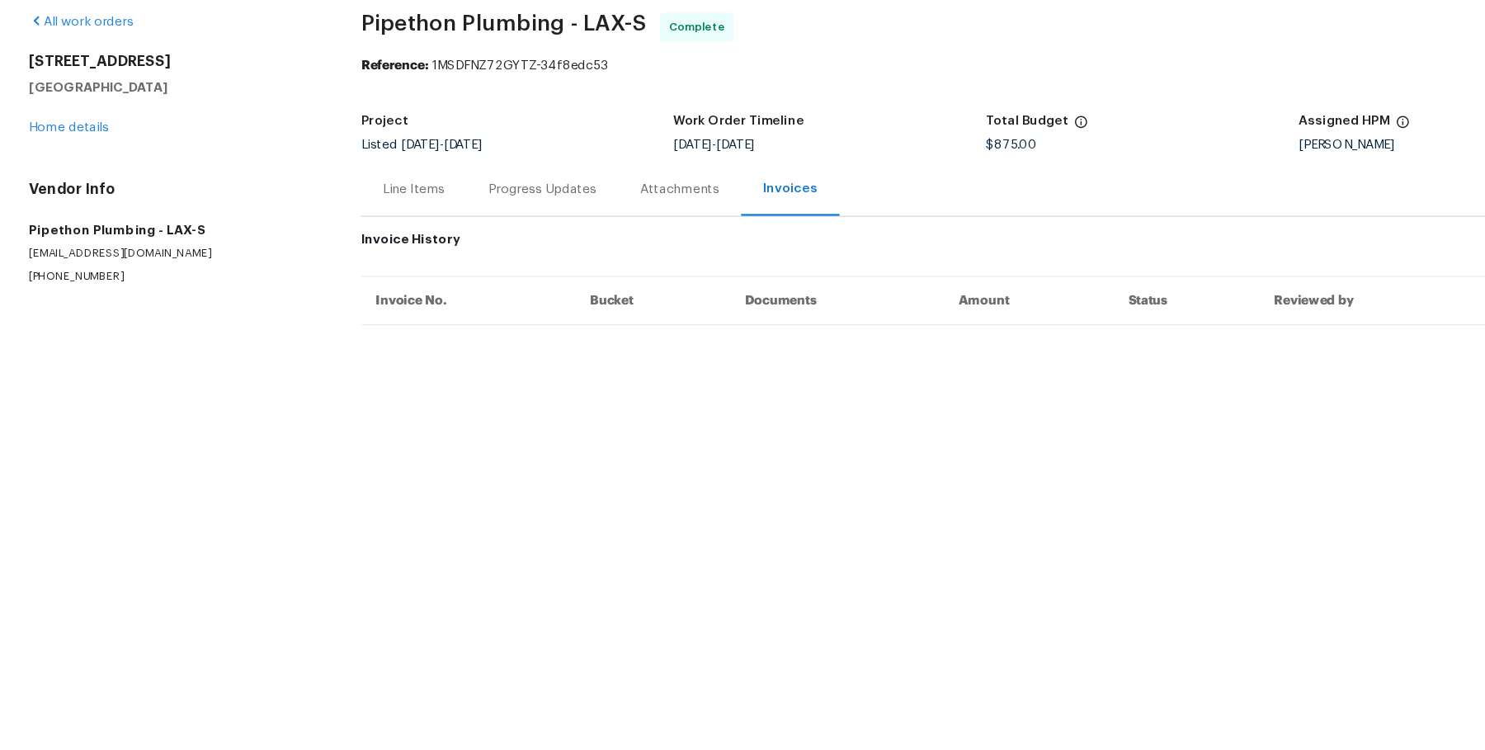
click at [405, 255] on div "Line Items" at bounding box center [375, 238] width 96 height 49
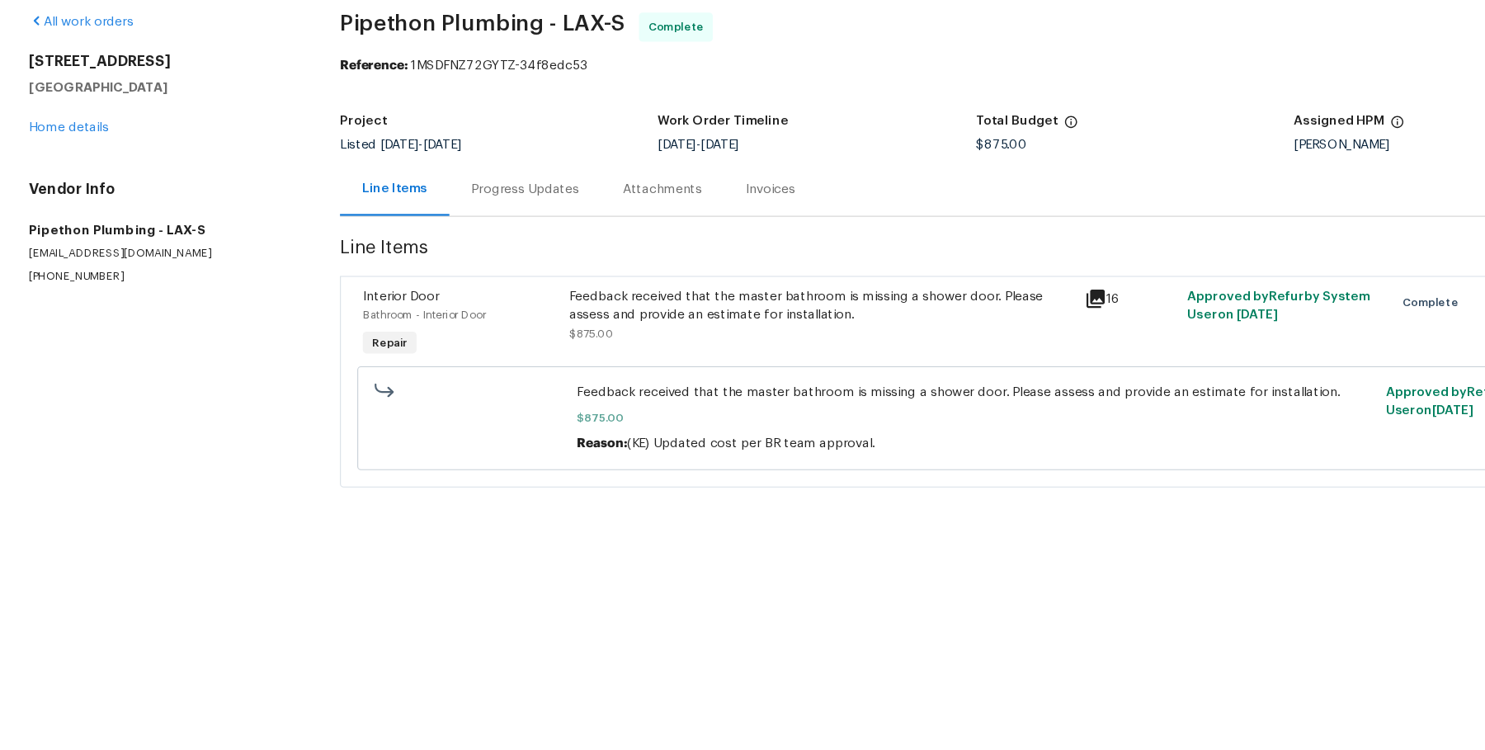
click at [633, 337] on div "Feedback received that the master bathroom is missing a shower door. Please ass…" at bounding box center [743, 343] width 456 height 33
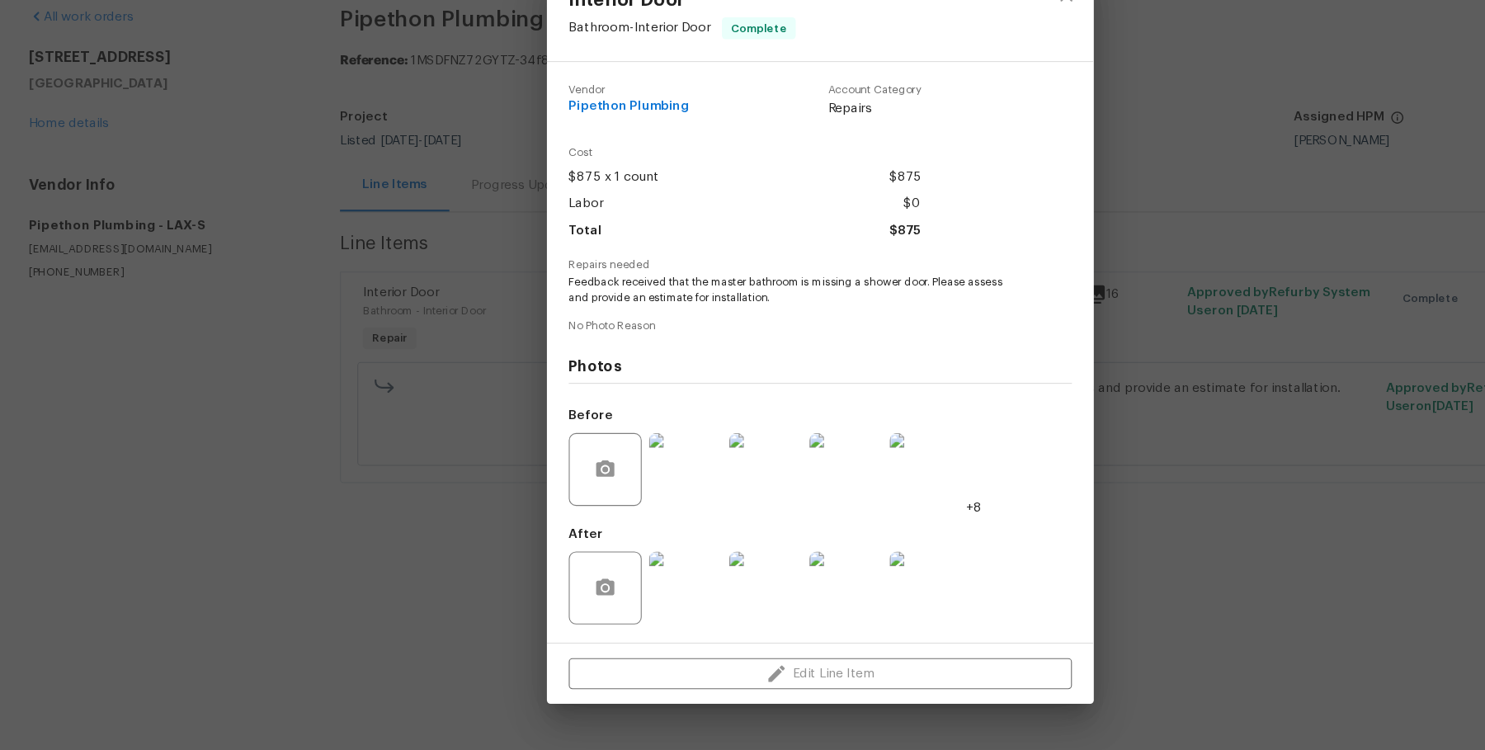
click at [631, 511] on img at bounding box center [620, 496] width 66 height 66
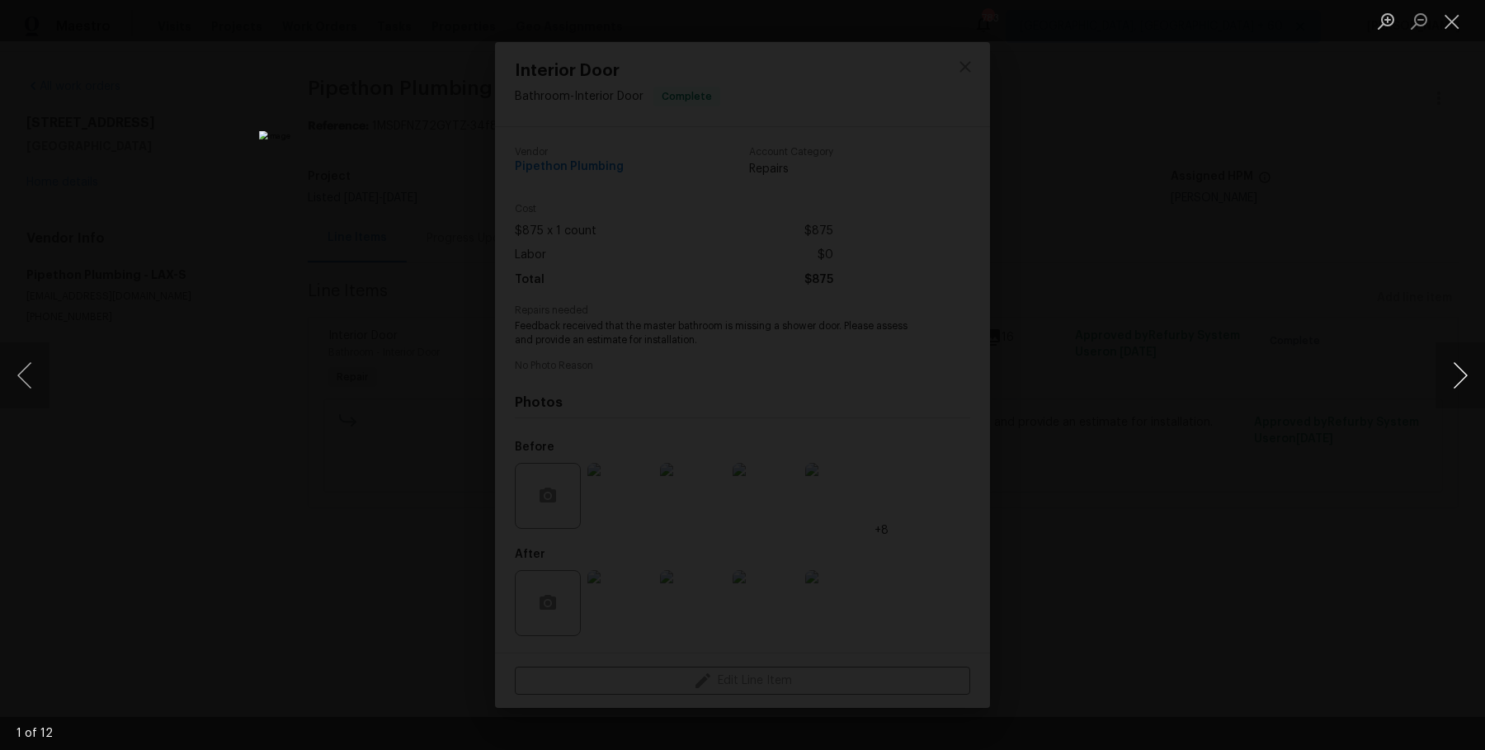
click at [1448, 360] on button "Next image" at bounding box center [1459, 375] width 49 height 66
click at [1449, 360] on button "Next image" at bounding box center [1459, 375] width 49 height 66
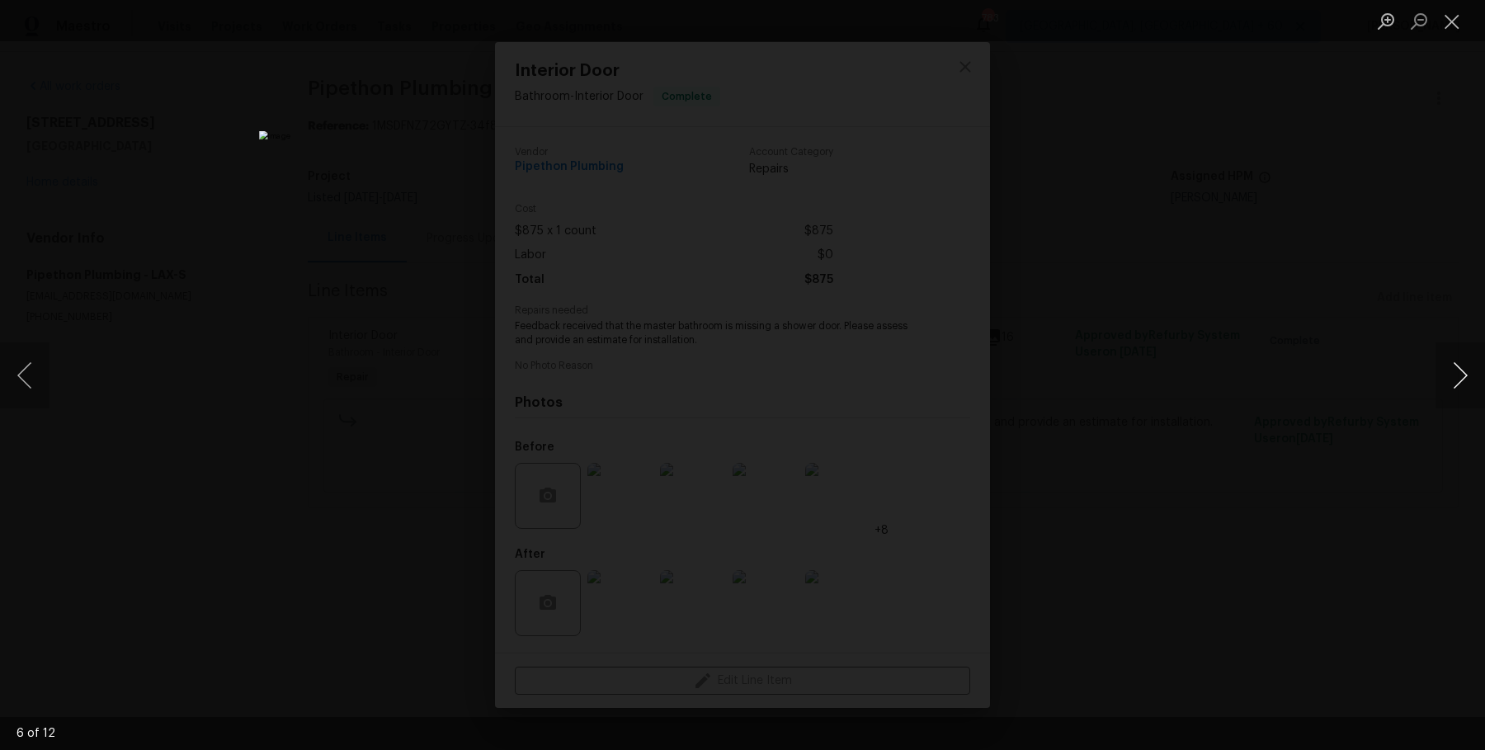
click at [1449, 360] on button "Next image" at bounding box center [1459, 375] width 49 height 66
click at [1450, 360] on button "Next image" at bounding box center [1459, 375] width 49 height 66
click at [1344, 188] on div "Lightbox" at bounding box center [742, 375] width 1485 height 750
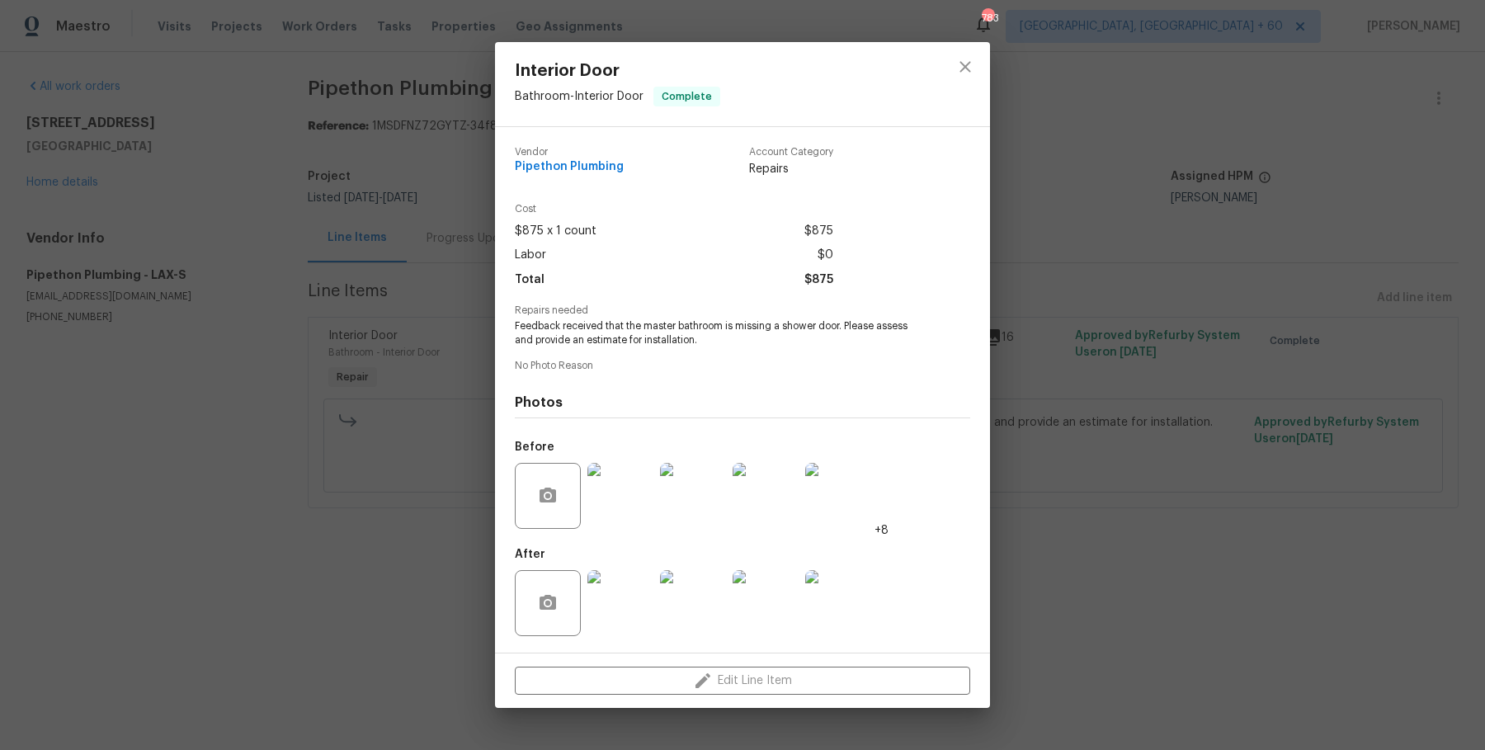
click at [627, 603] on img at bounding box center [620, 603] width 66 height 66
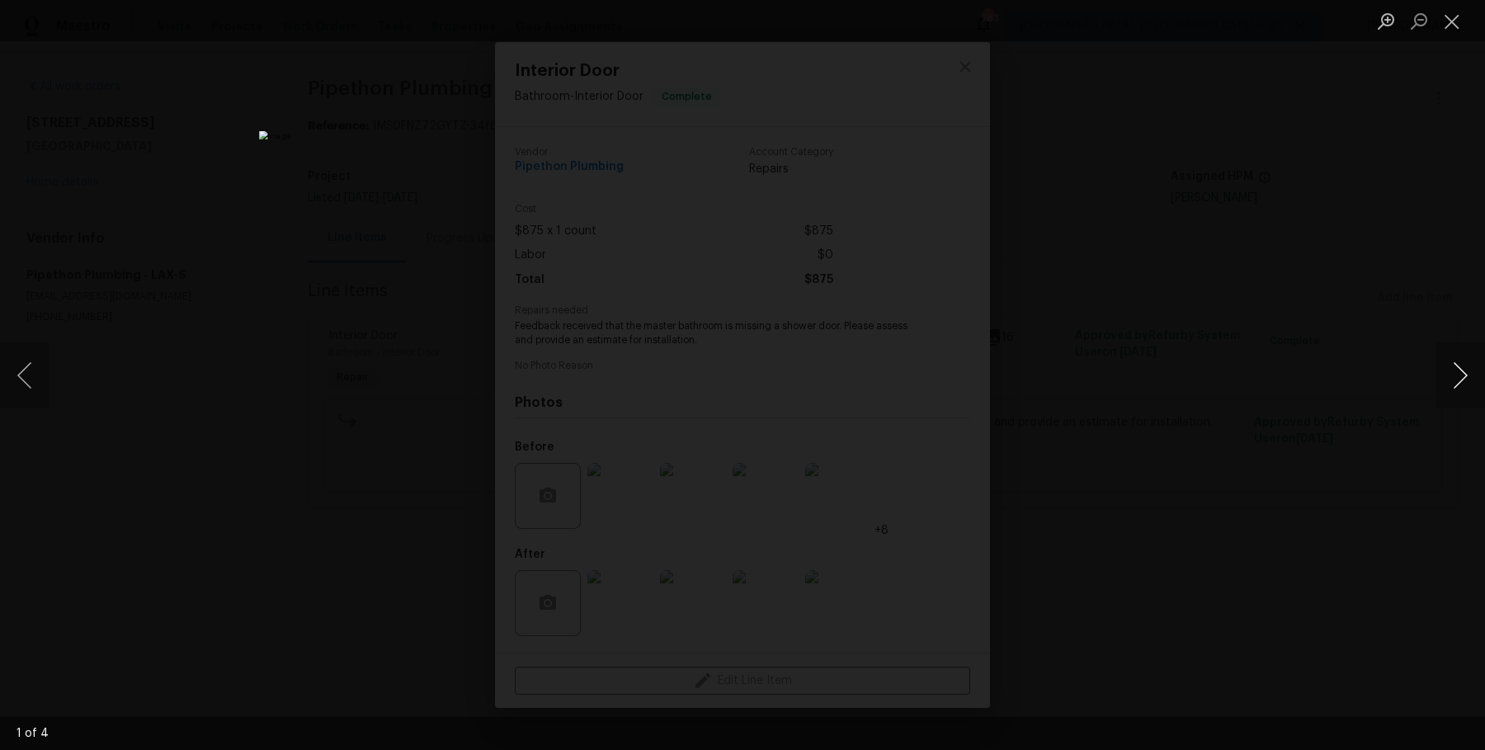
click at [1468, 373] on button "Next image" at bounding box center [1459, 375] width 49 height 66
click at [1469, 373] on button "Next image" at bounding box center [1459, 375] width 49 height 66
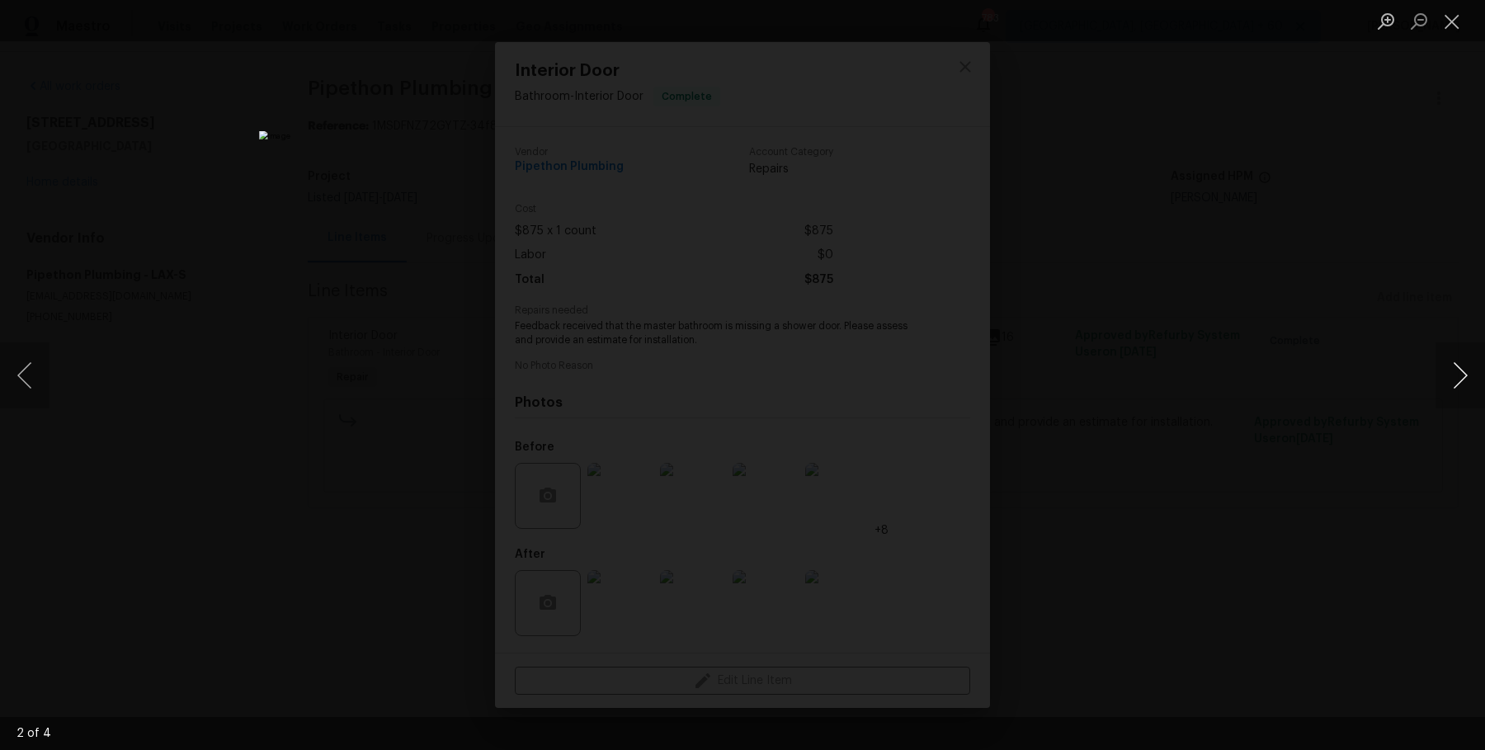
click at [1469, 373] on button "Next image" at bounding box center [1459, 375] width 49 height 66
click at [1455, 325] on div "Lightbox" at bounding box center [742, 375] width 1485 height 750
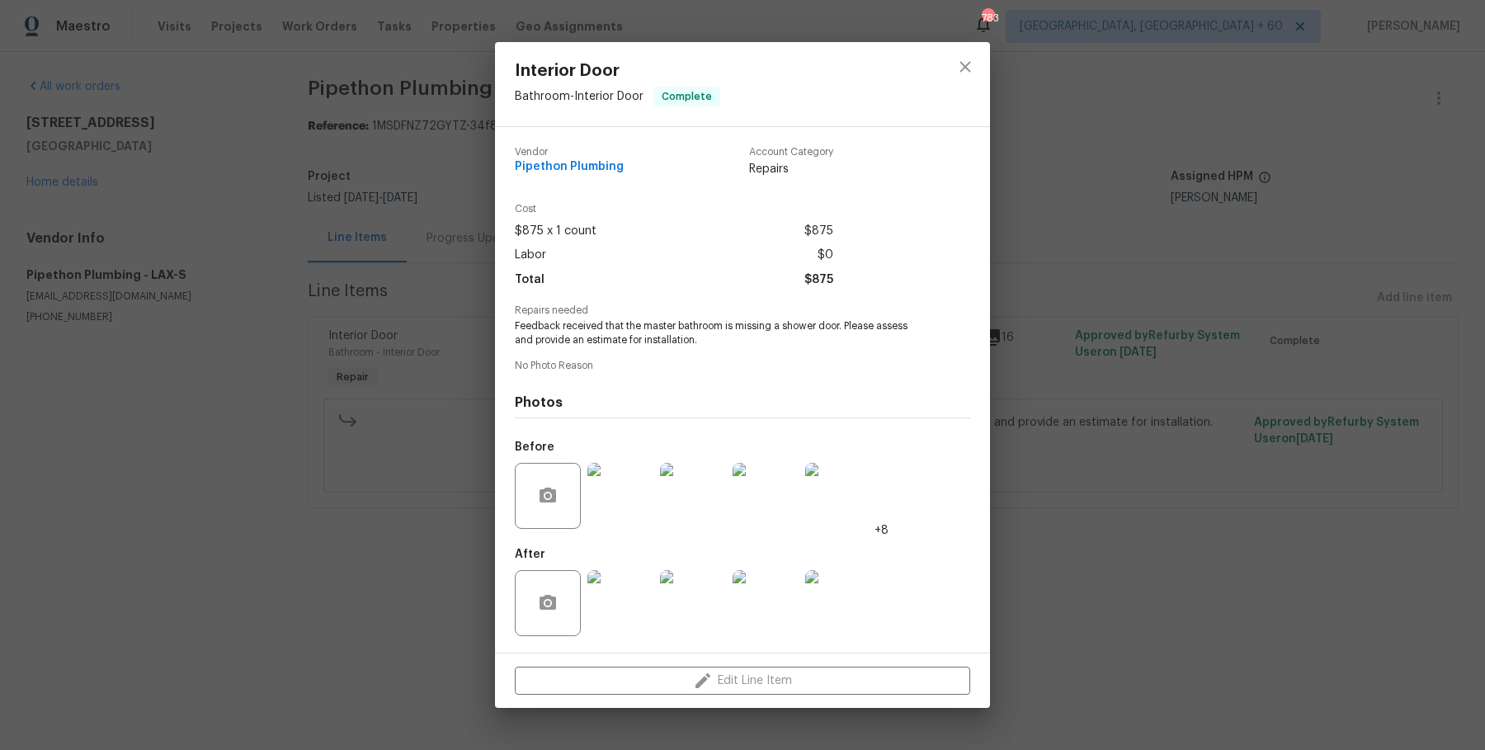
click at [1266, 432] on div "Interior Door Bathroom - Interior Door Complete Vendor Pipethon Plumbing Accoun…" at bounding box center [742, 375] width 1485 height 750
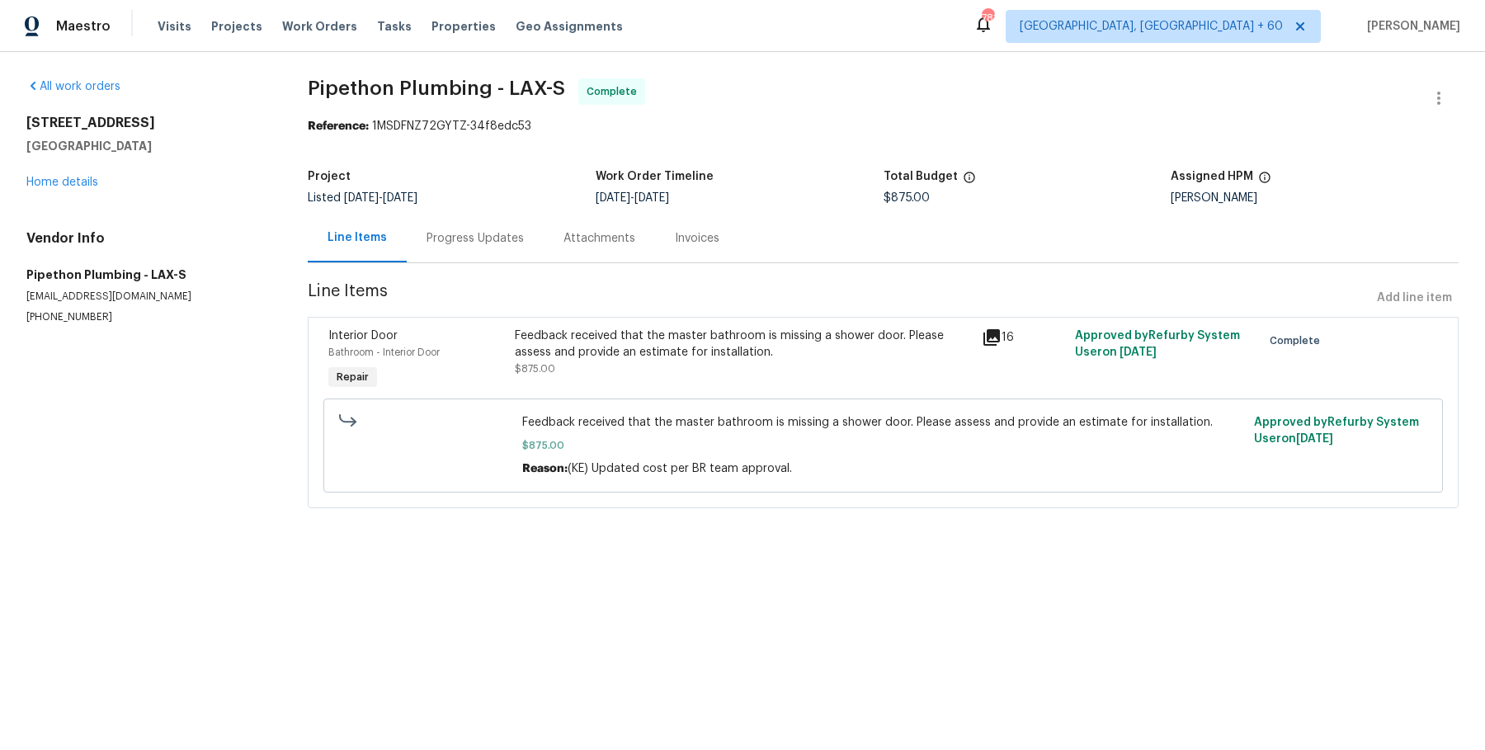
click at [493, 245] on div "Progress Updates" at bounding box center [474, 238] width 97 height 16
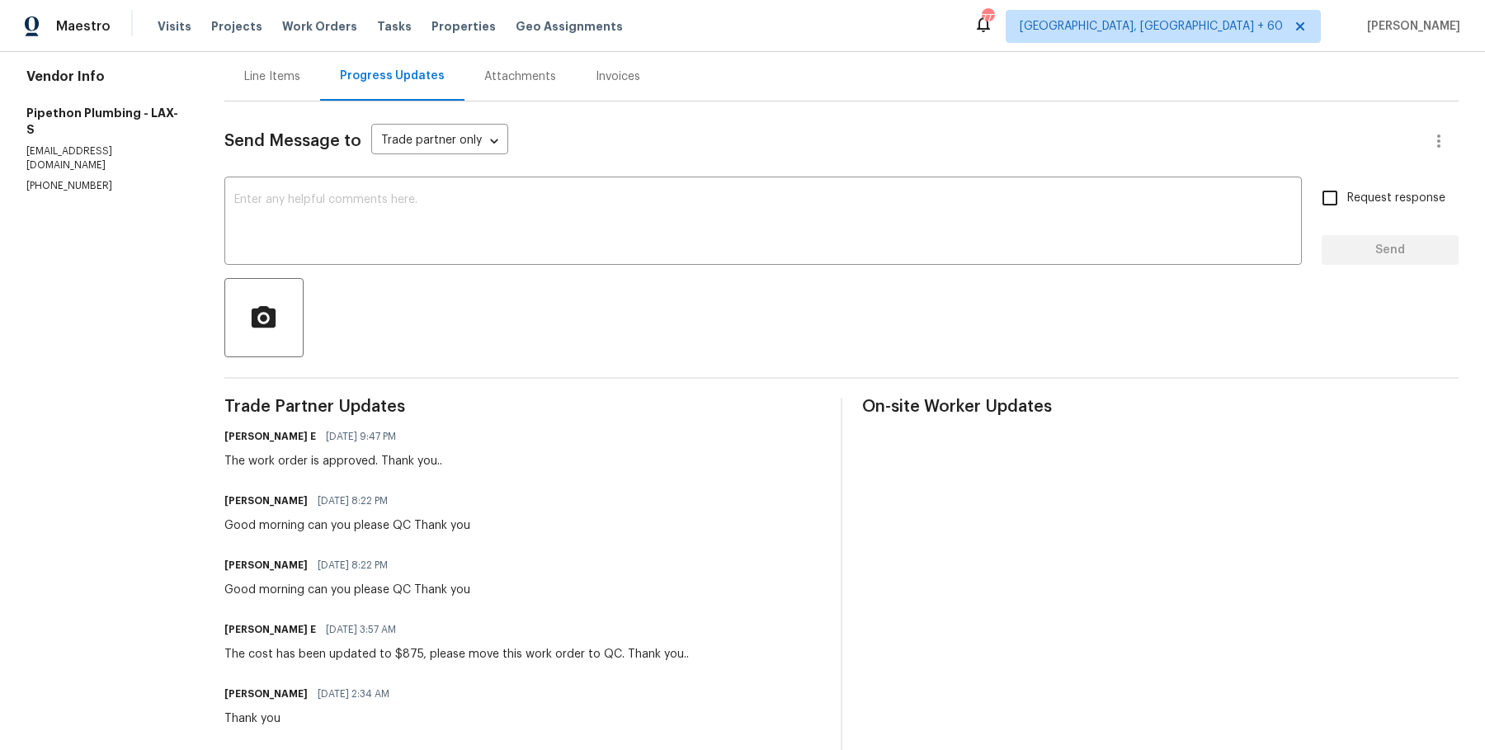
scroll to position [166, 0]
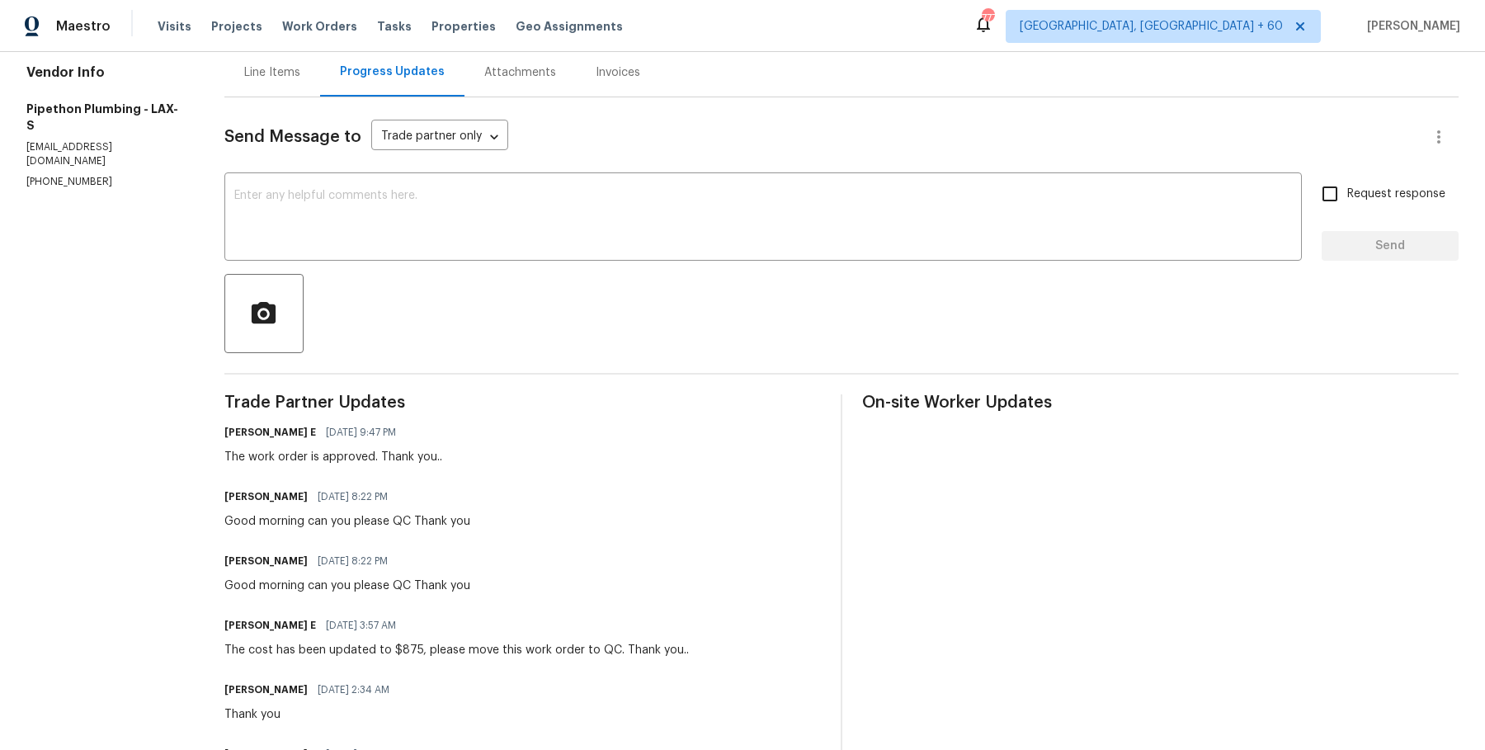
click at [625, 76] on div "Invoices" at bounding box center [618, 72] width 84 height 49
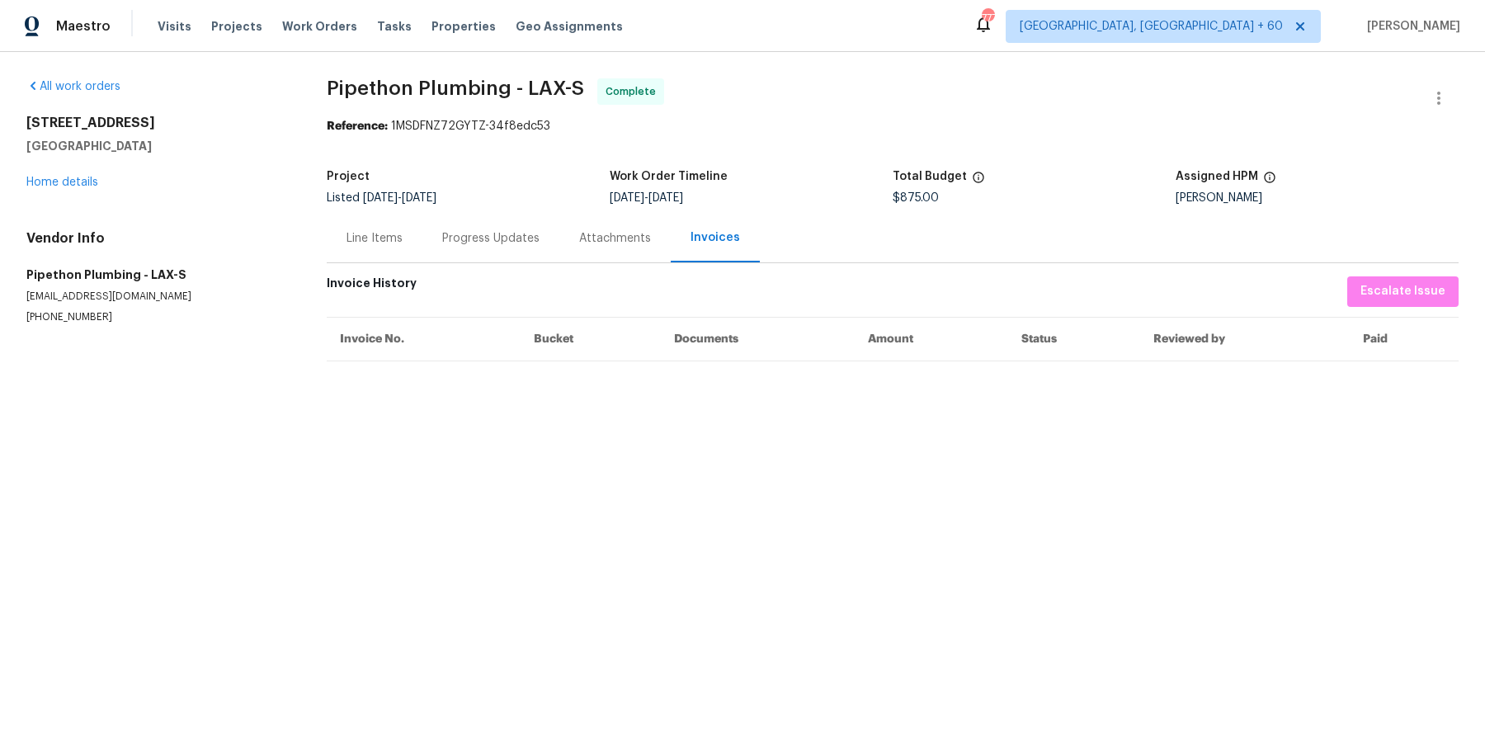
click at [480, 246] on div "Progress Updates" at bounding box center [490, 238] width 97 height 16
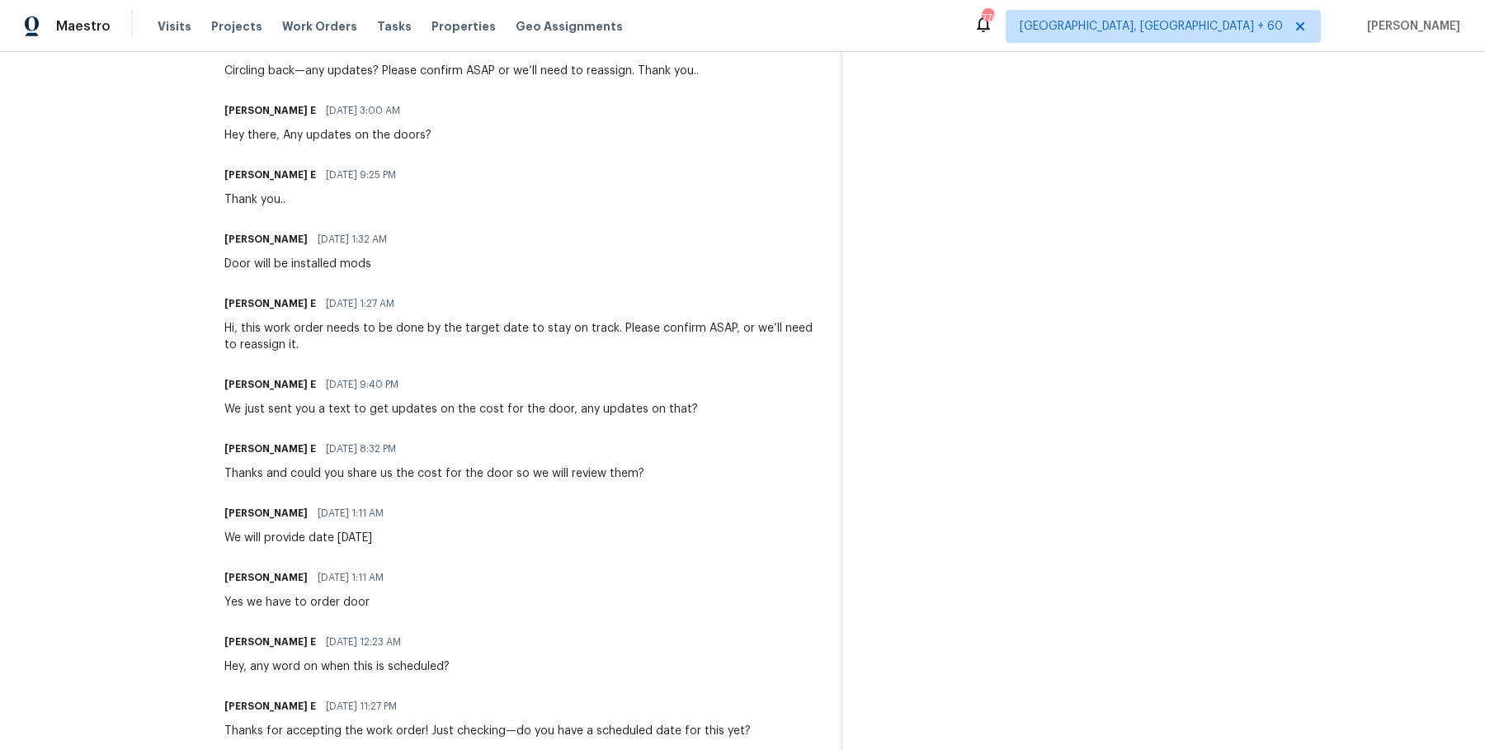
scroll to position [2003, 0]
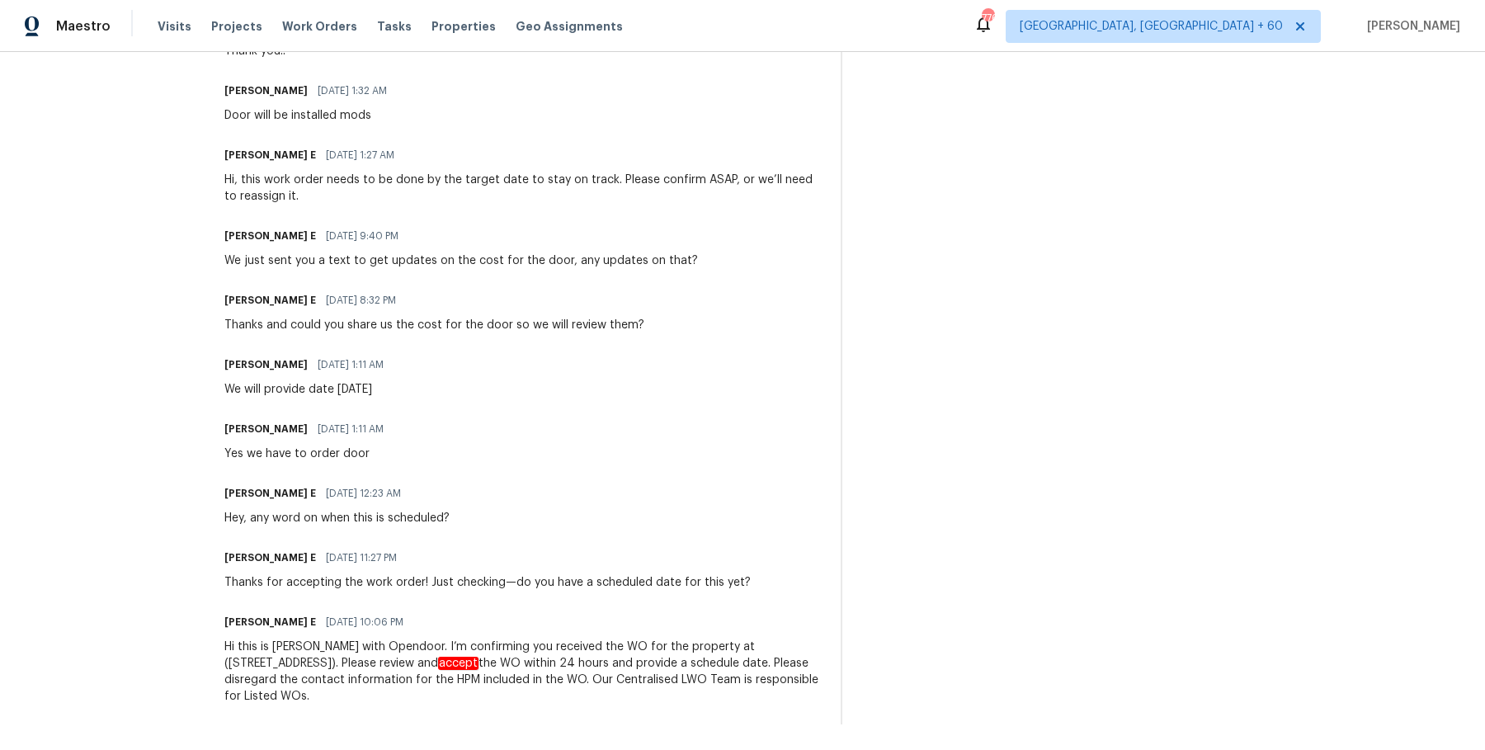
drag, startPoint x: 219, startPoint y: 241, endPoint x: 528, endPoint y: 742, distance: 588.7
copy div "The work order is approved. Thank you.. Andy Ramirez 09/03/2025 8:22 PM Good mo…"
drag, startPoint x: 667, startPoint y: 223, endPoint x: 658, endPoint y: 223, distance: 9.1
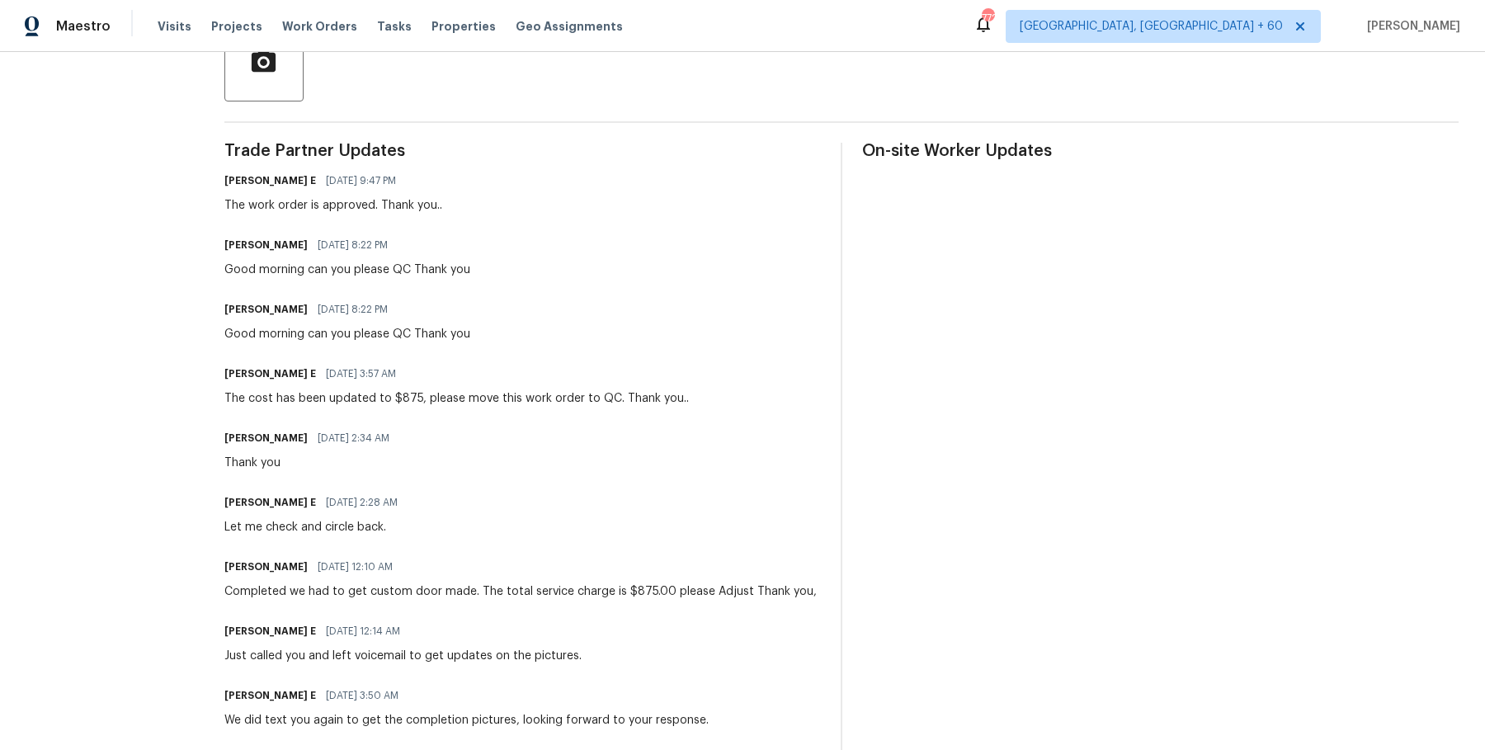
scroll to position [0, 0]
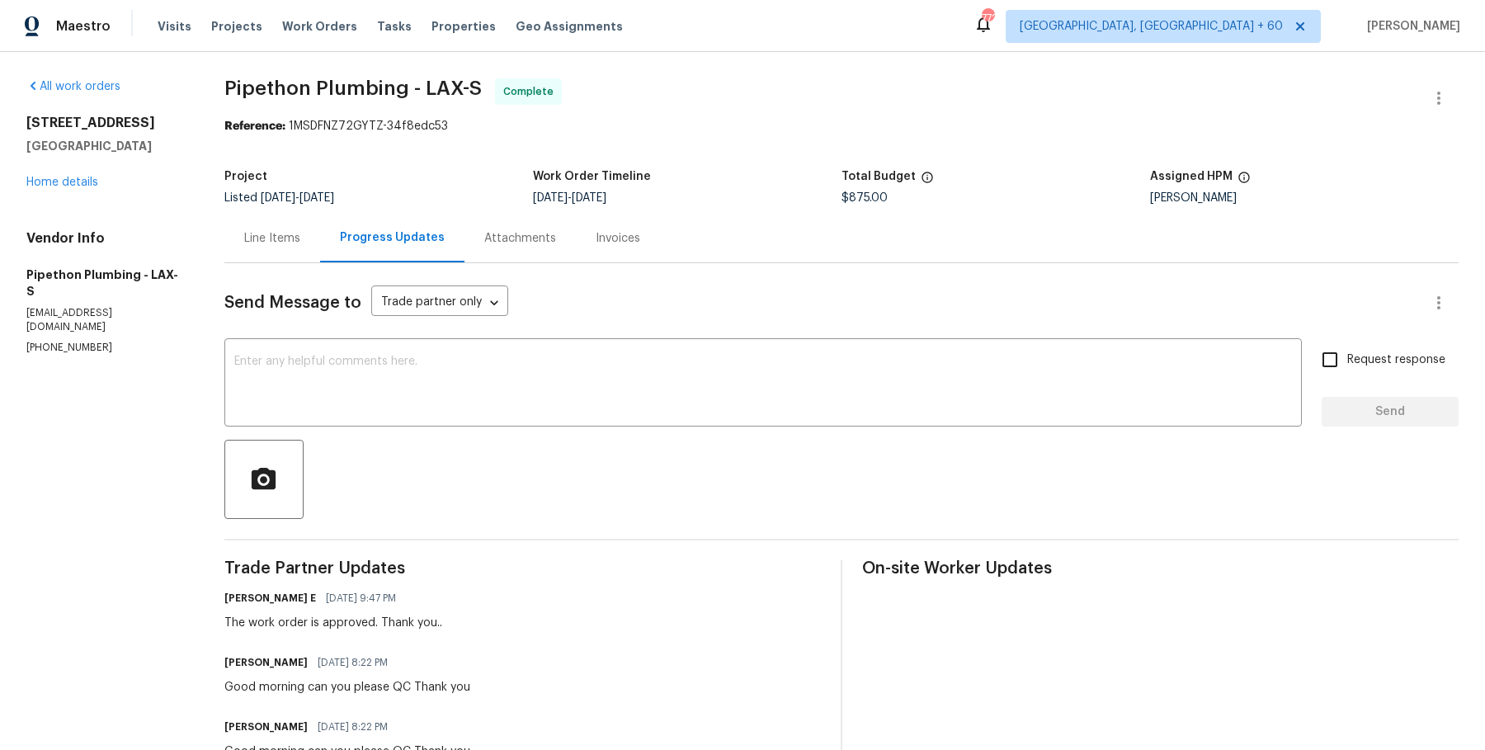
click at [400, 96] on span "Pipethon Plumbing - LAX-S" at bounding box center [352, 88] width 257 height 20
copy span "Pipethon Plumbing - LAX-S"
drag, startPoint x: 16, startPoint y: 269, endPoint x: 115, endPoint y: 317, distance: 109.9
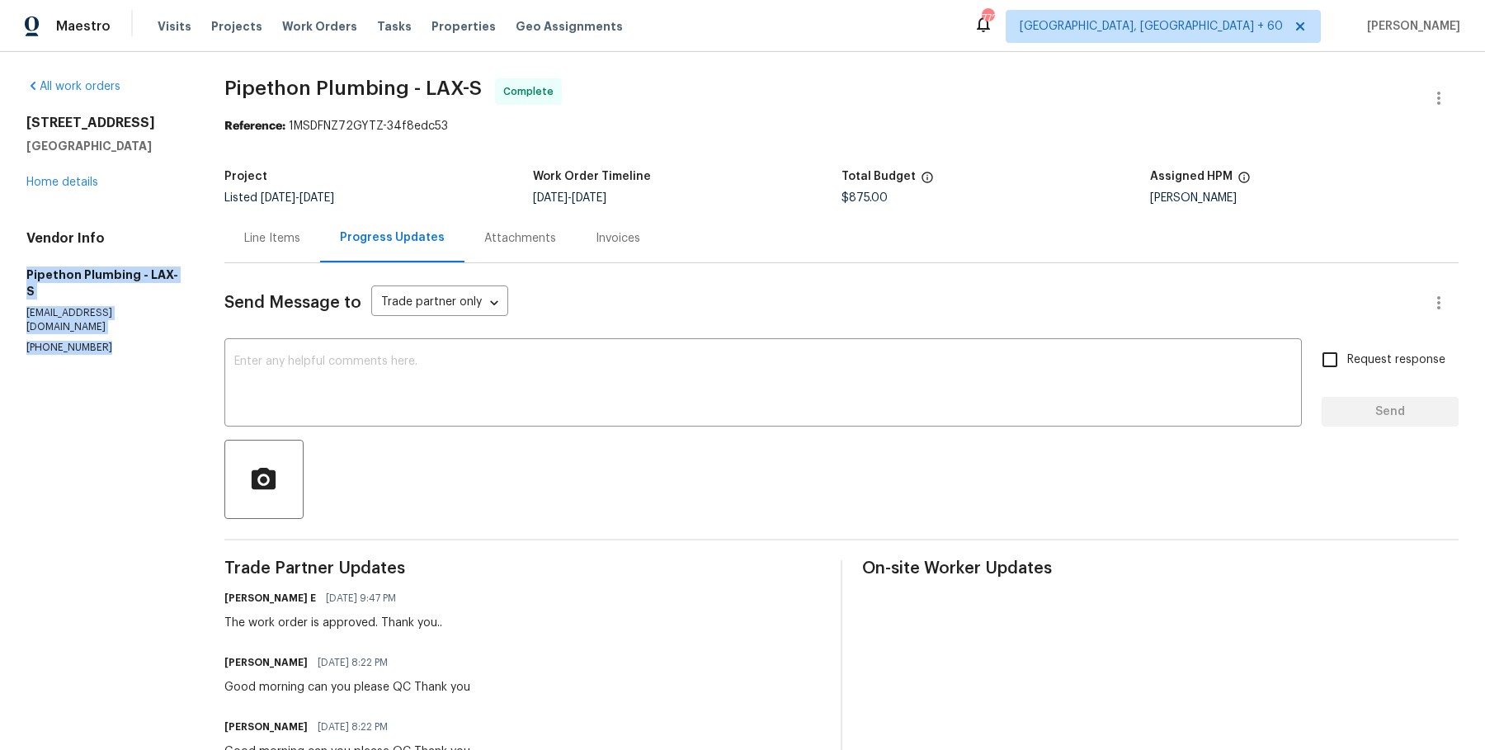
copy div "Pipethon Plumbing - LAX-S service@pipethonplumbing.com (323) 328-6363"
click at [273, 16] on div "Visits Projects Work Orders Tasks Properties Geo Assignments" at bounding box center [400, 26] width 485 height 33
click at [282, 26] on span "Work Orders" at bounding box center [319, 26] width 75 height 16
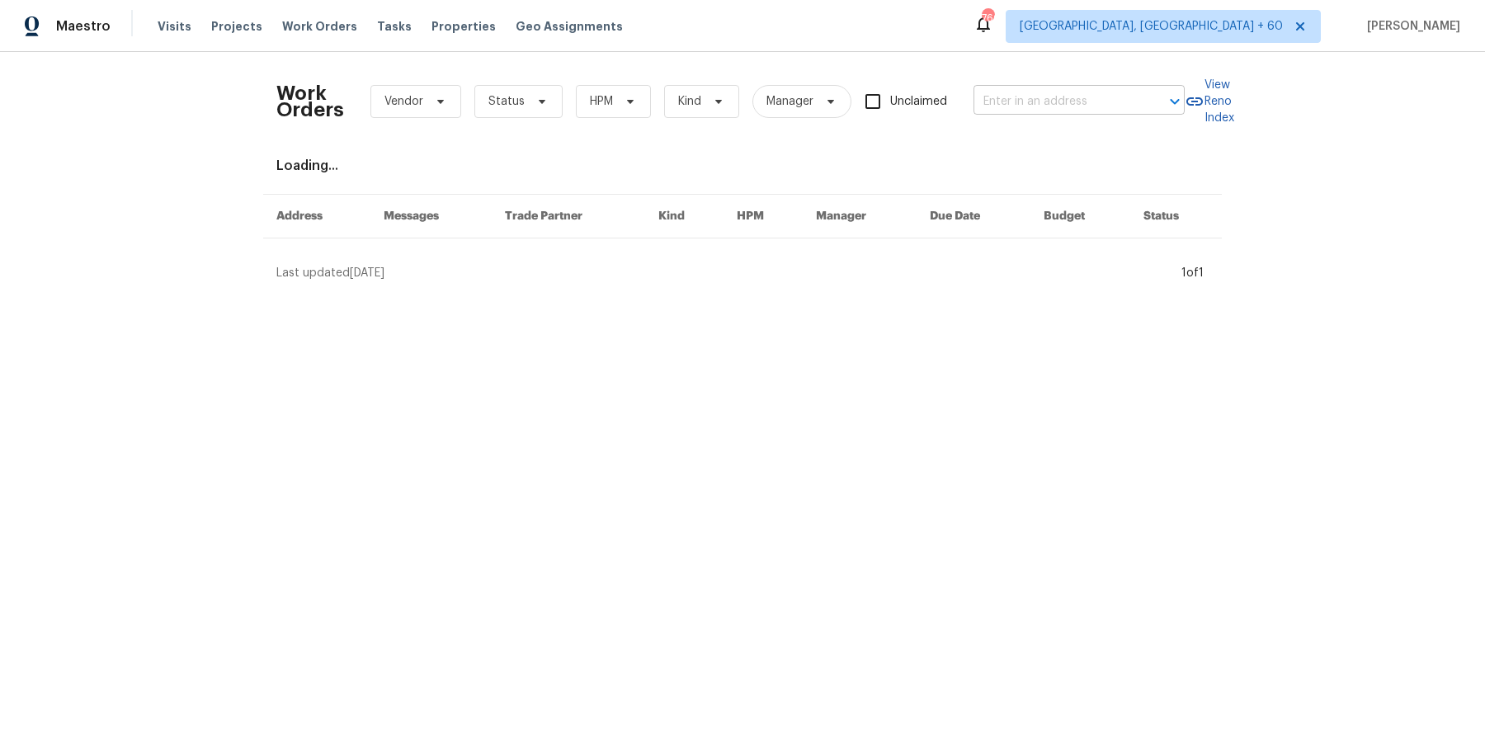
click at [1086, 113] on body "Maestro Visits Projects Work Orders Tasks Properties Geo Assignments 760 Albuqu…" at bounding box center [742, 147] width 1485 height 294
paste input "270 N 500 E, Spanish Fork, UT 84660"
type input "270 N 500 E, Spanish Fork, UT 84660"
click at [1069, 147] on li "270 N 500 E, Spanish Fork, UT 84660" at bounding box center [1076, 137] width 211 height 27
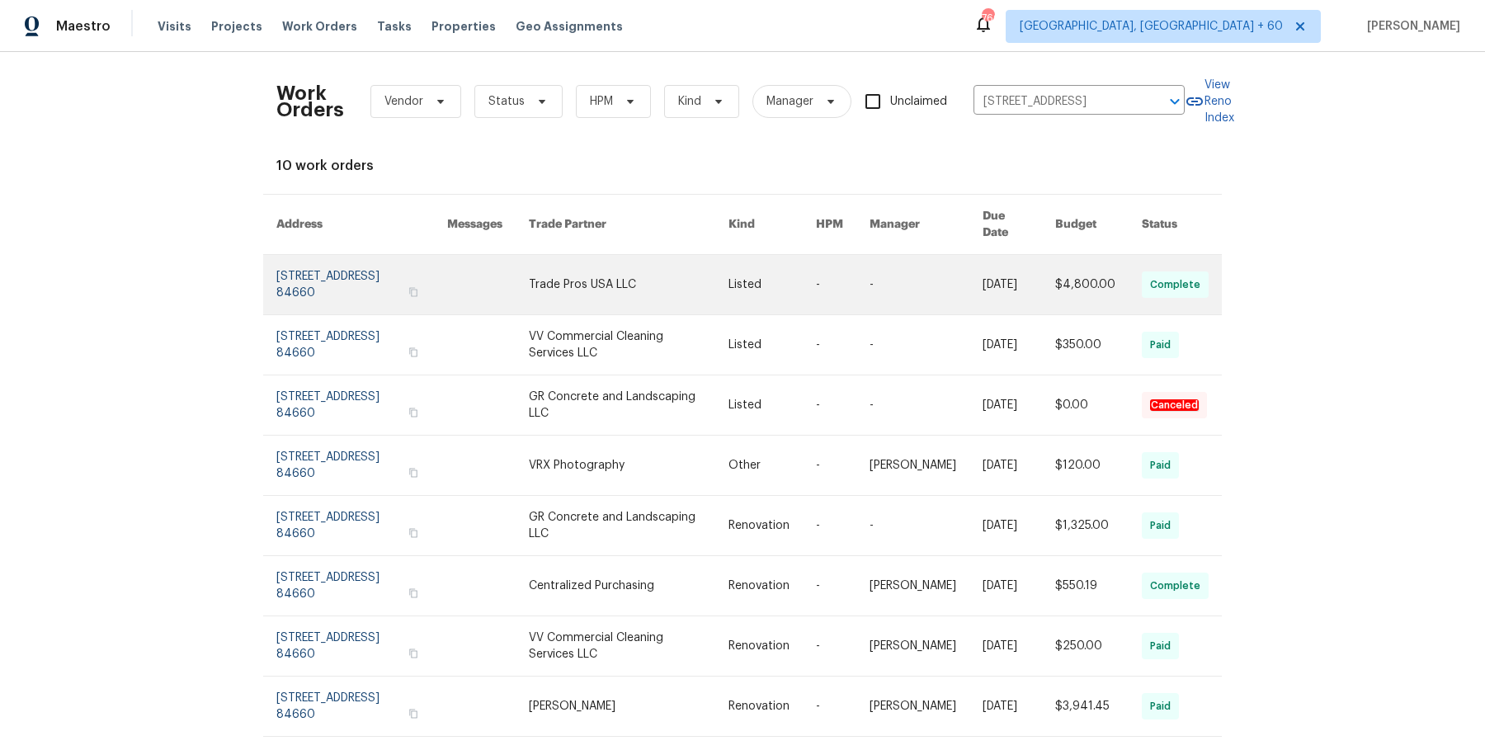
click at [784, 285] on link at bounding box center [771, 284] width 87 height 59
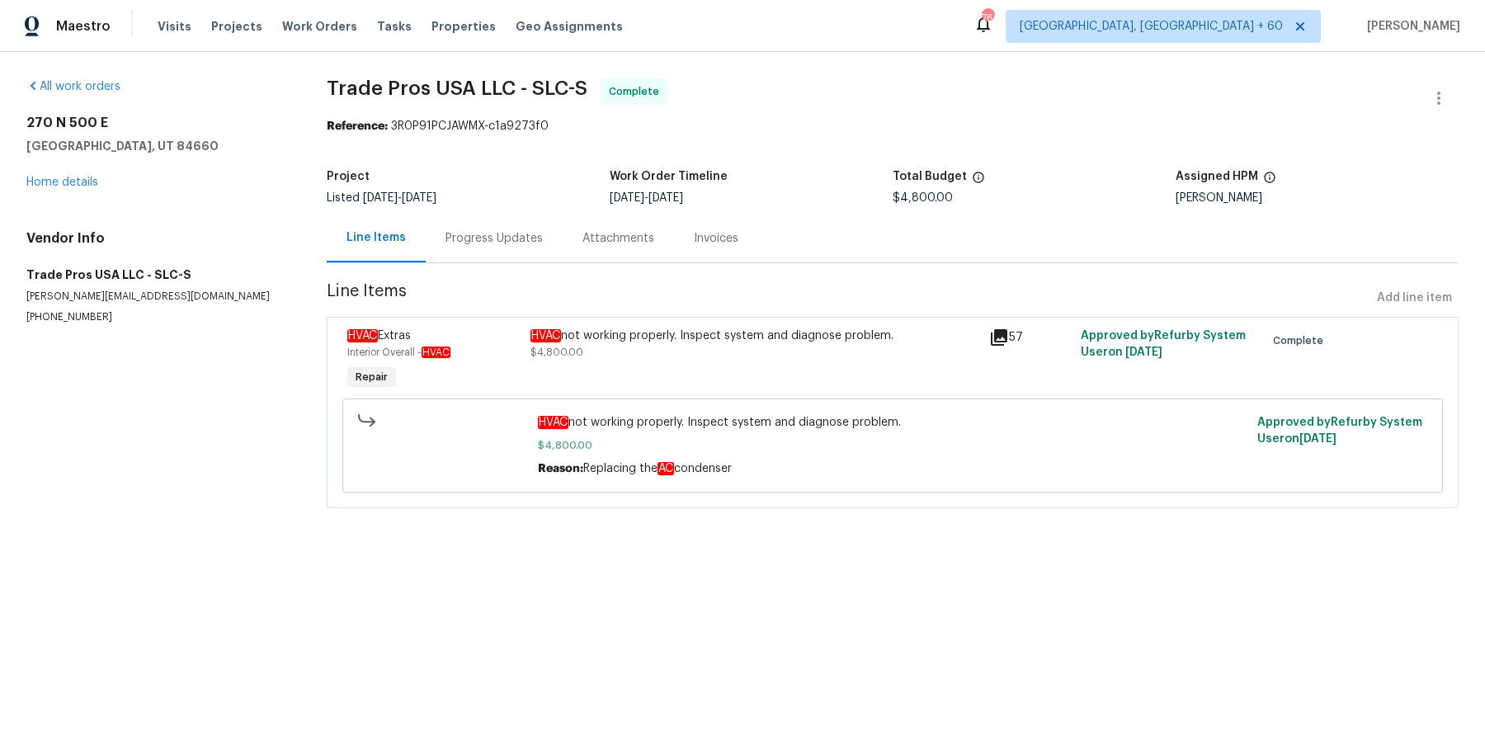
click at [97, 163] on div "270 N 500 E Spanish Fork, UT 84660 Home details" at bounding box center [156, 153] width 261 height 76
click at [87, 174] on div "270 N 500 E Spanish Fork, UT 84660 Home details" at bounding box center [156, 153] width 261 height 76
click at [78, 183] on link "Home details" at bounding box center [62, 183] width 72 height 12
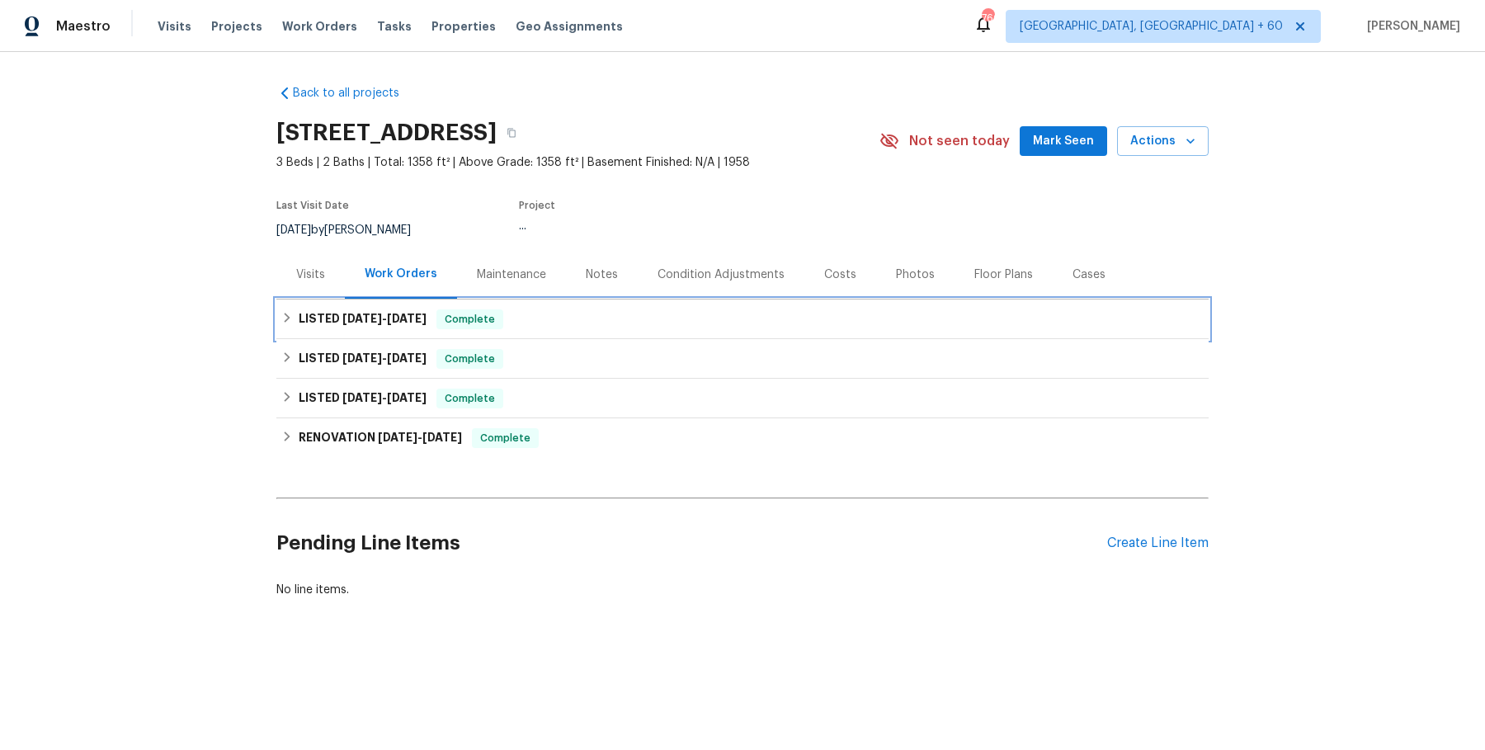
click at [375, 334] on div "LISTED 7/10/25 - 7/15/25 Complete" at bounding box center [742, 319] width 932 height 40
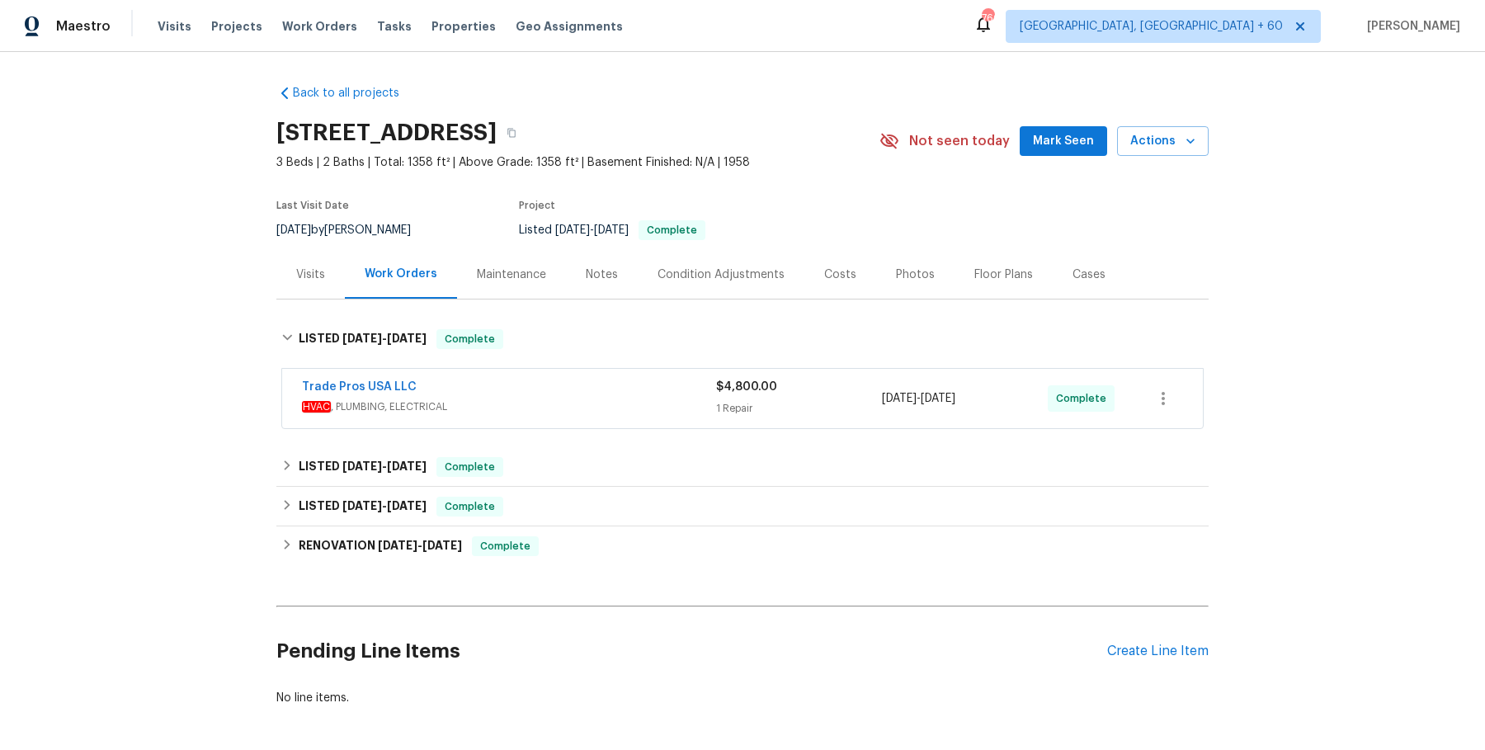
click at [474, 381] on div "Trade Pros USA LLC" at bounding box center [509, 389] width 414 height 20
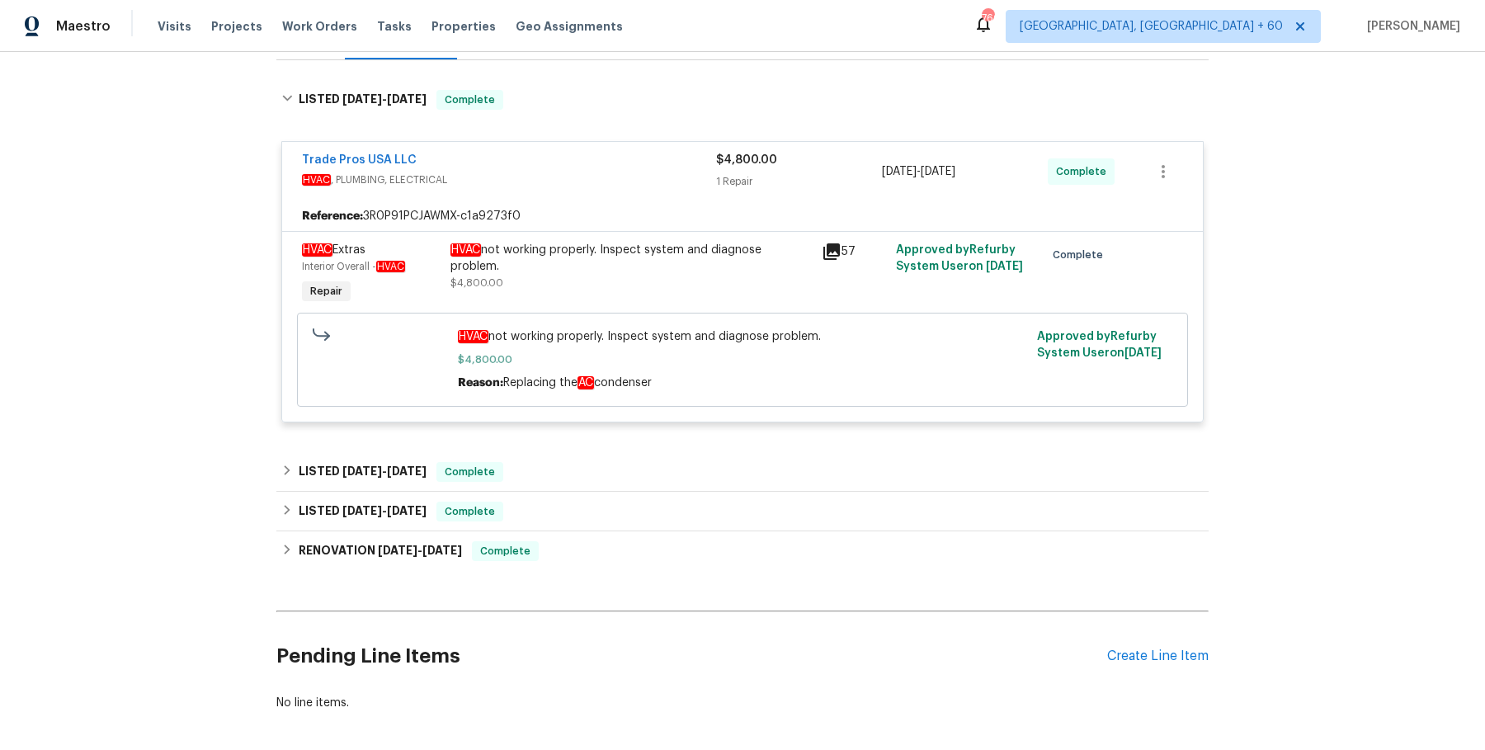
scroll to position [310, 0]
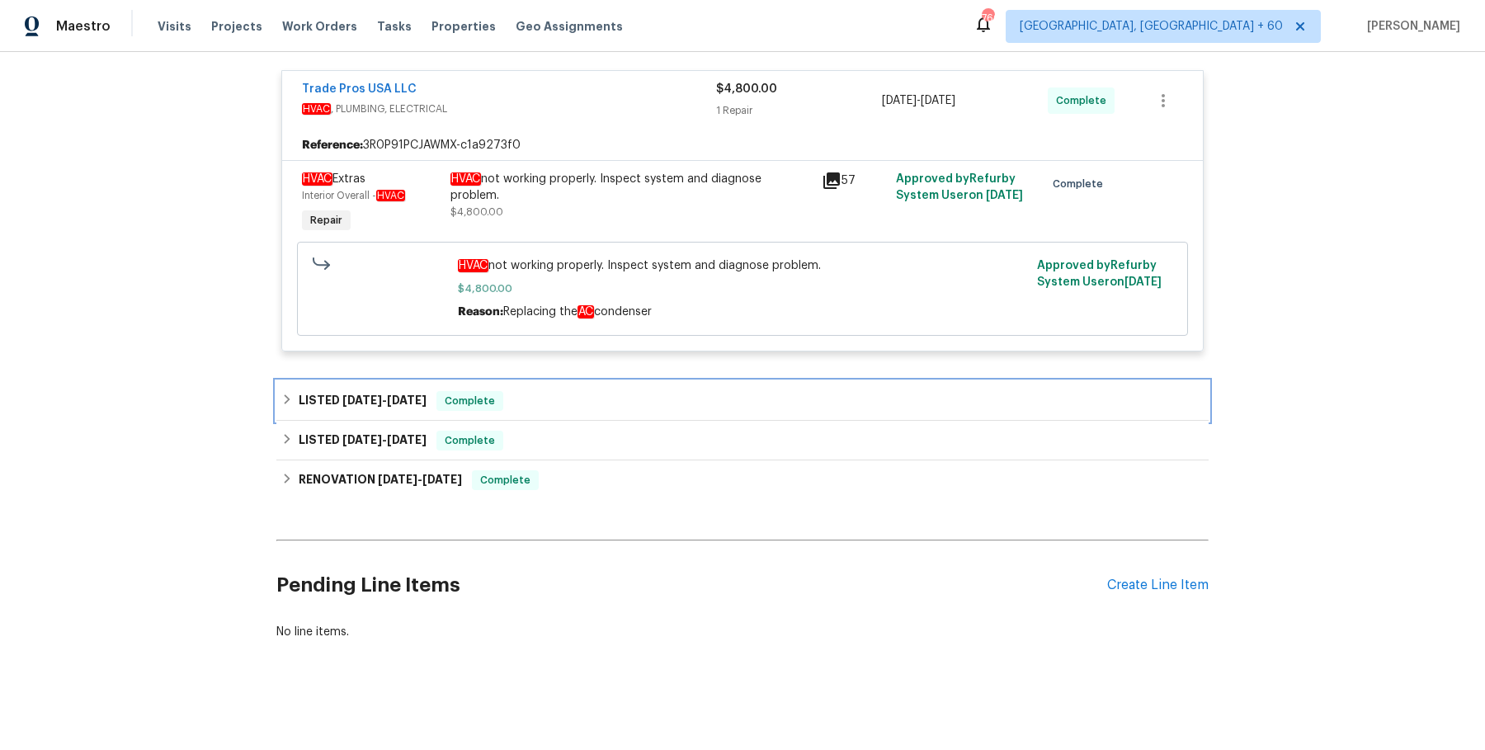
click at [547, 391] on div "LISTED 6/26/25 - 7/14/25 Complete" at bounding box center [742, 401] width 922 height 20
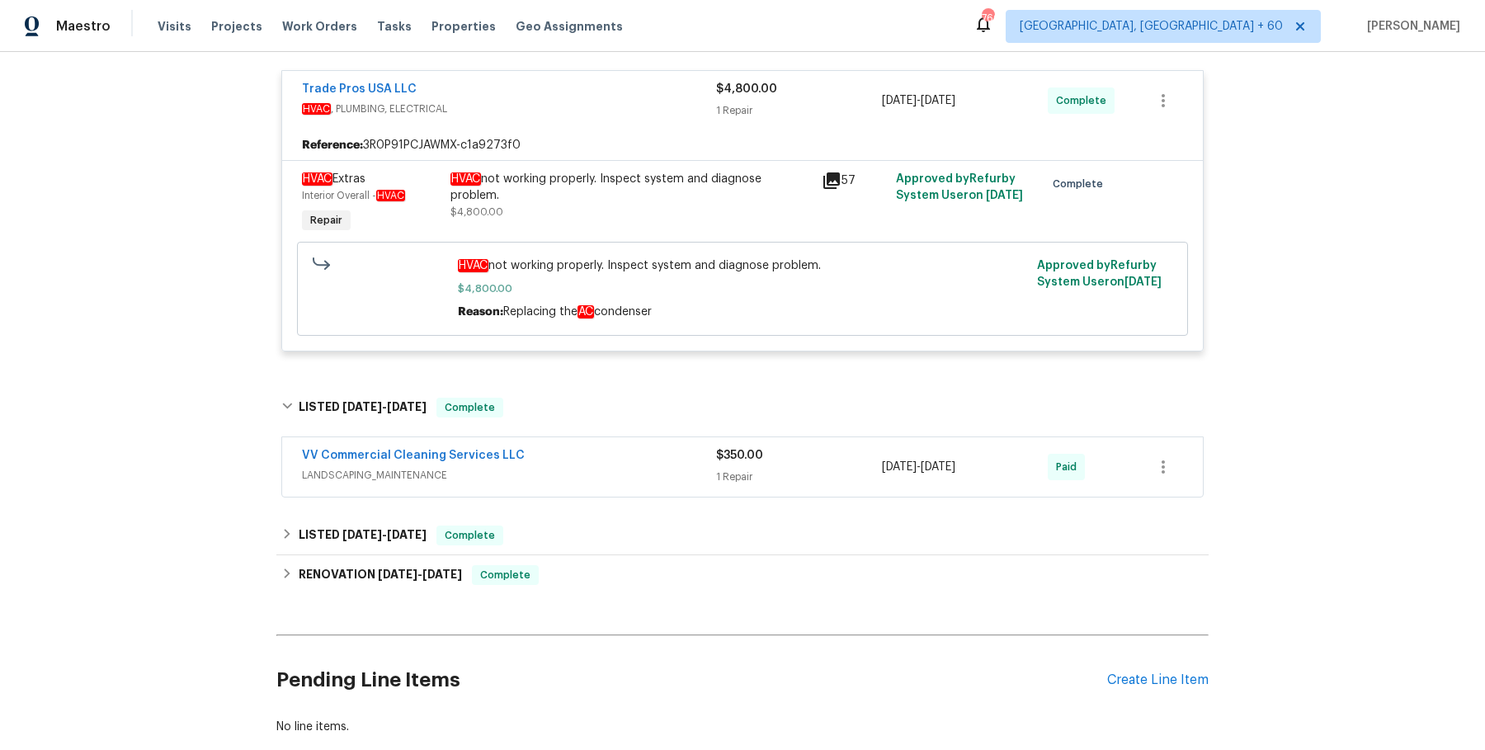
click at [537, 453] on div "VV Commercial Cleaning Services LLC" at bounding box center [509, 457] width 414 height 20
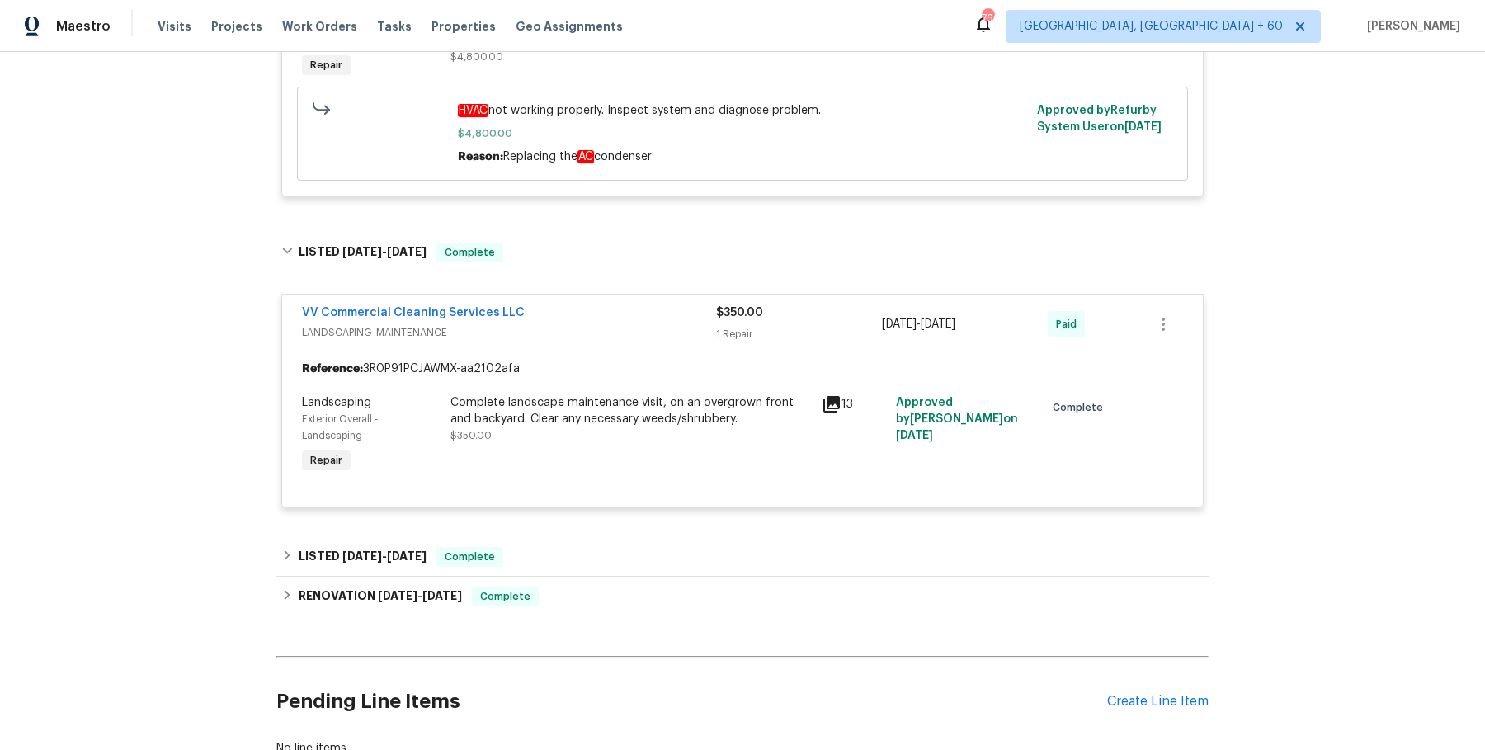
scroll to position [582, 0]
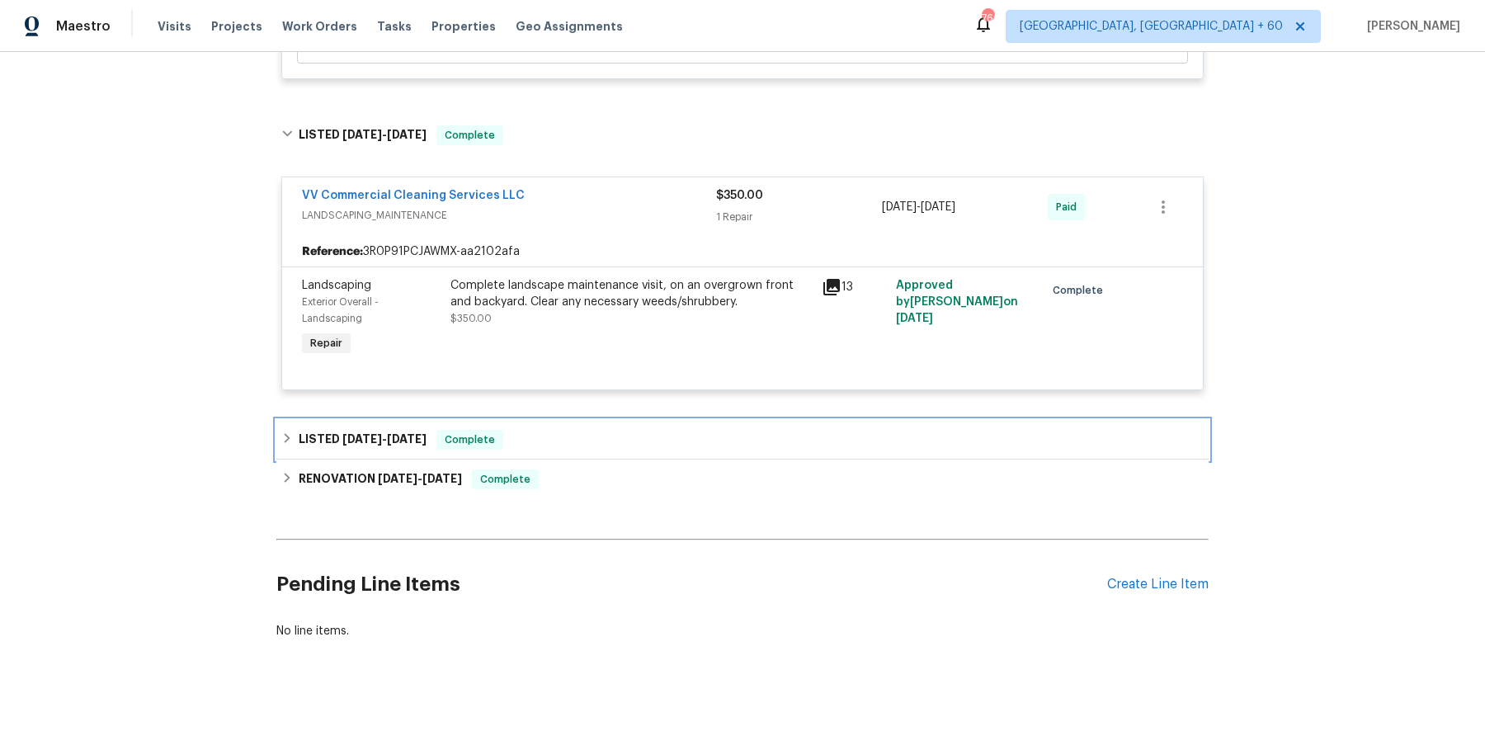
click at [614, 421] on div "LISTED 6/12/25 - 6/13/25 Complete" at bounding box center [742, 440] width 932 height 40
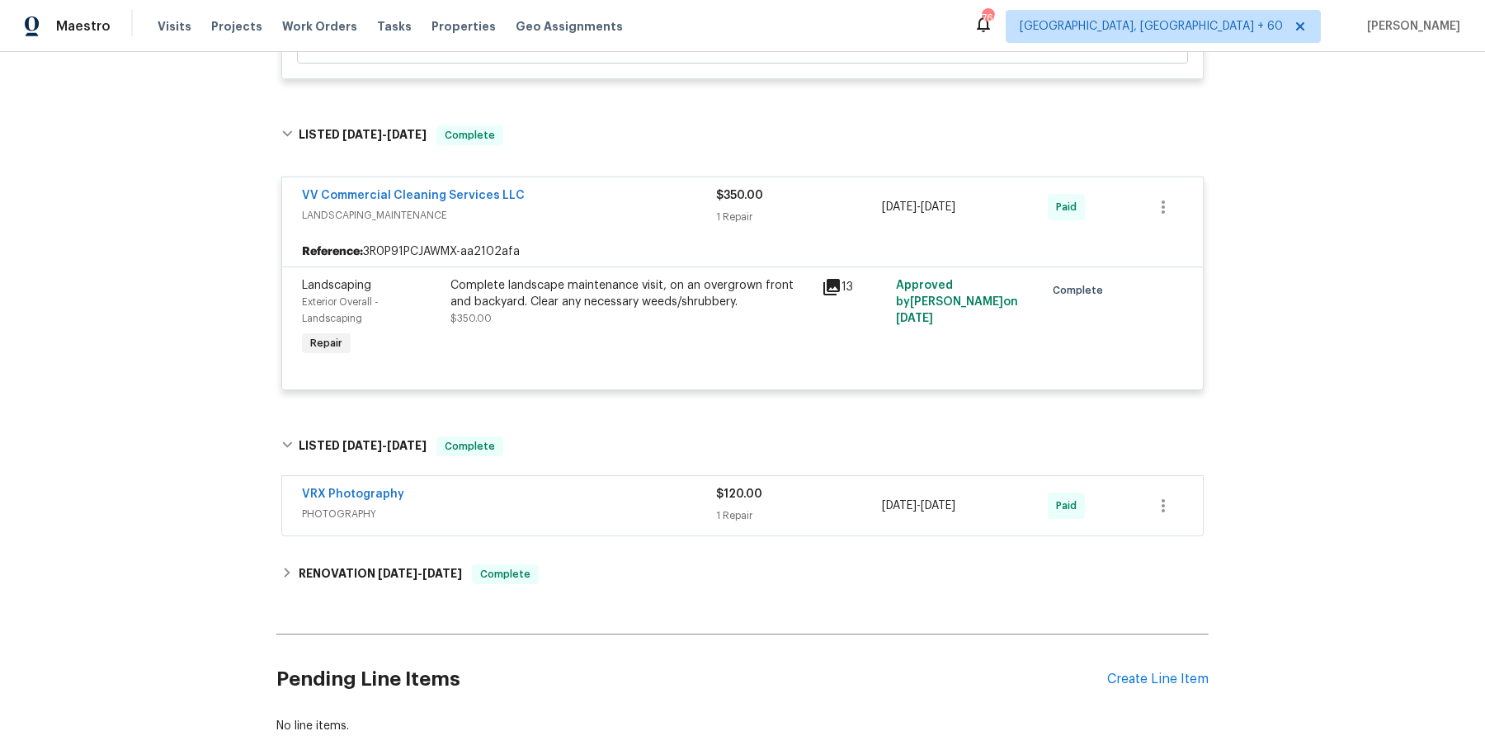
click at [580, 497] on div "VRX Photography" at bounding box center [509, 496] width 414 height 20
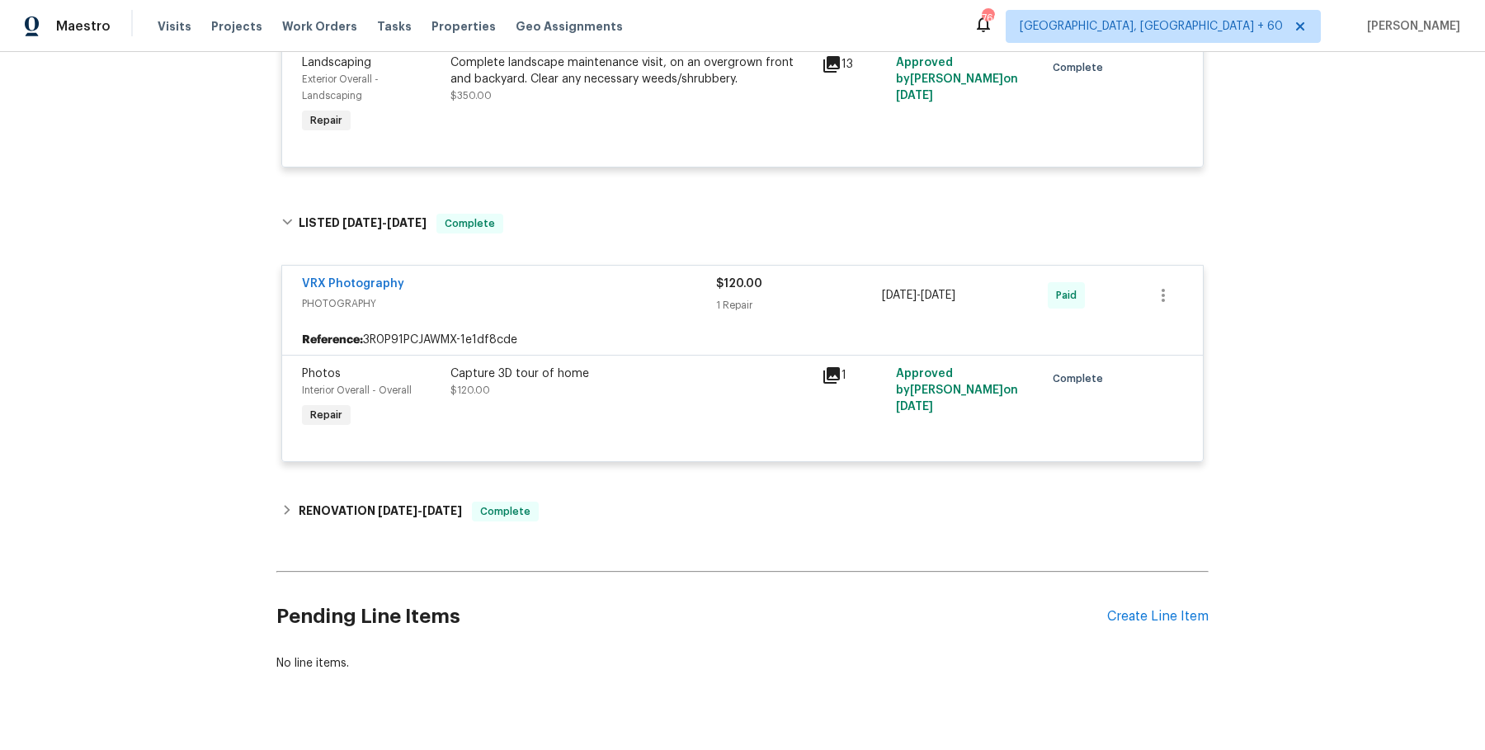
scroll to position [836, 0]
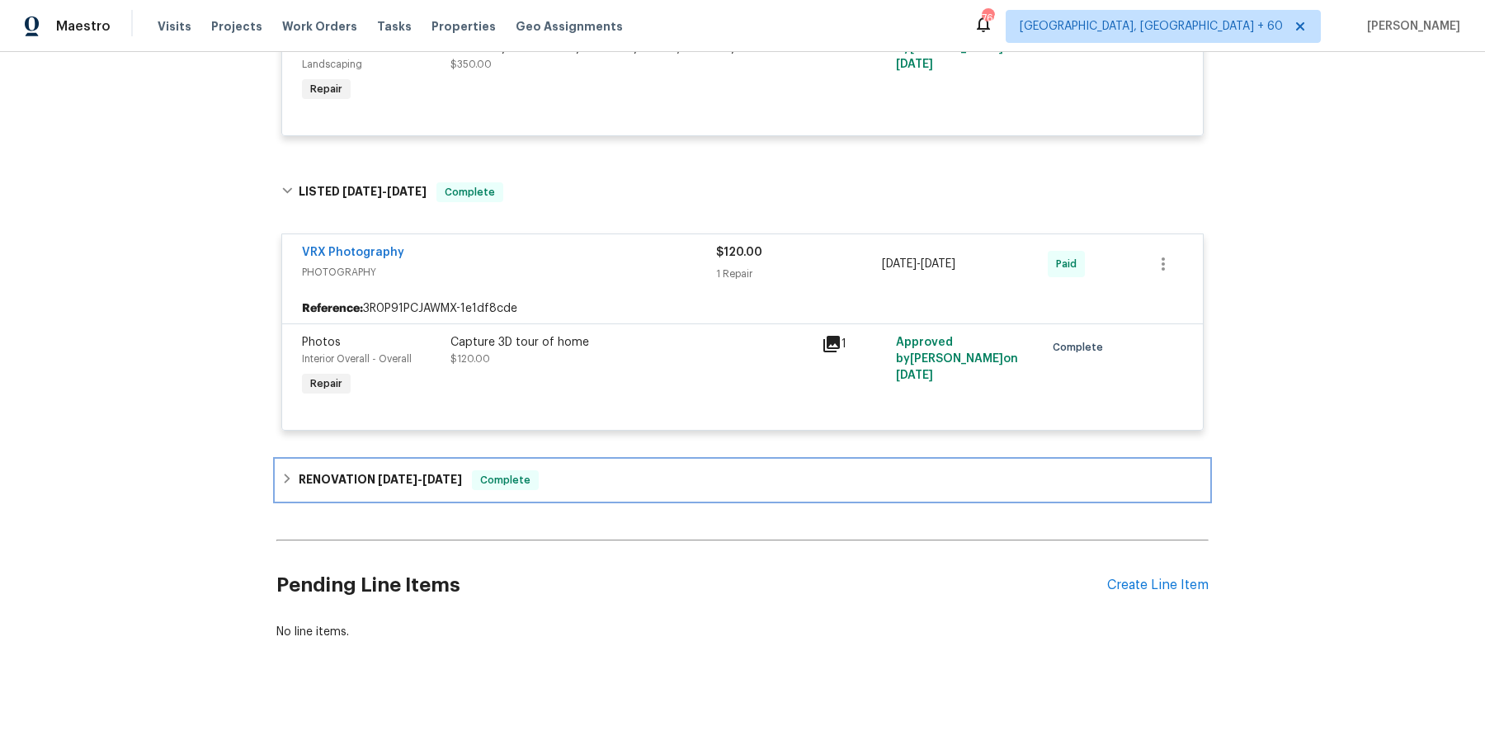
click at [586, 465] on div "RENOVATION 5/20/25 - 6/9/25 Complete" at bounding box center [742, 480] width 932 height 40
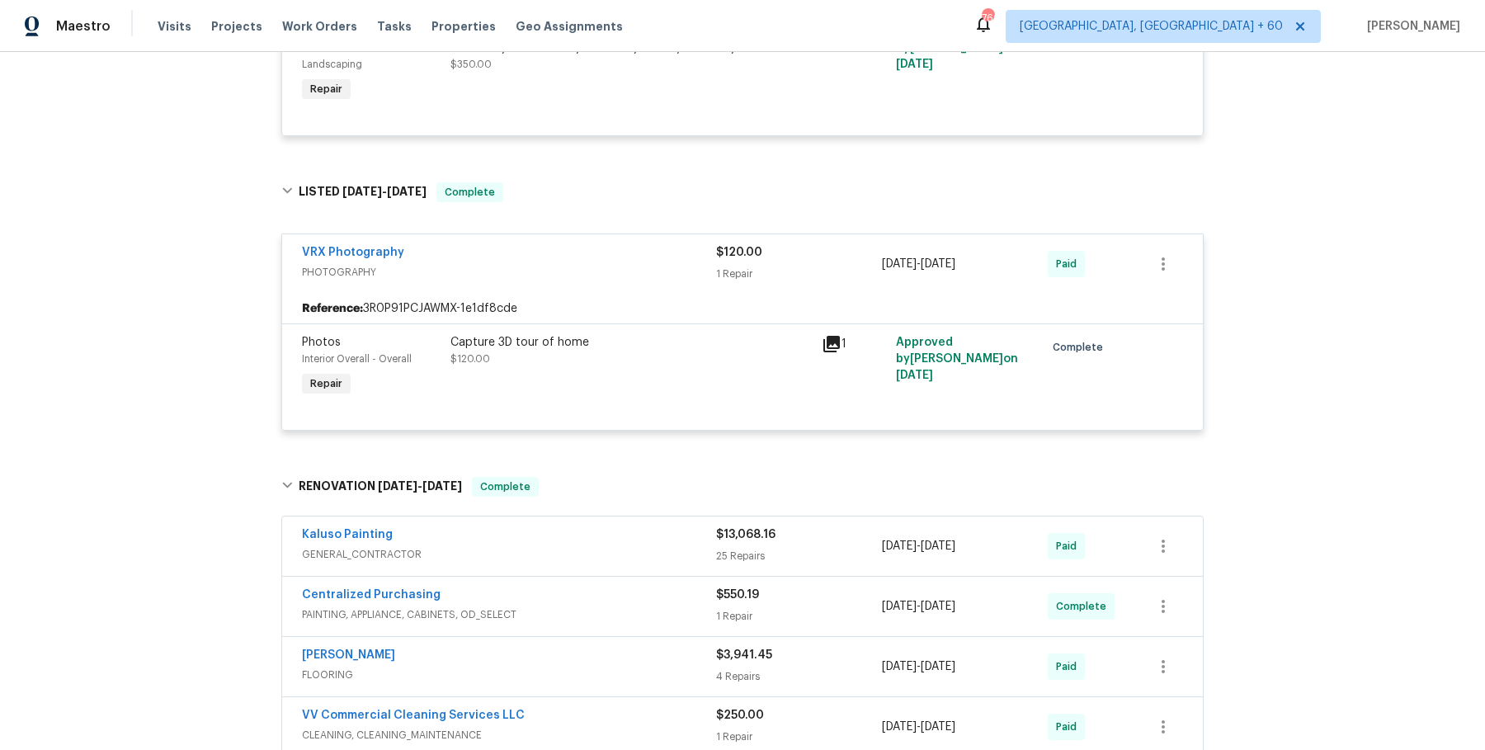
click at [586, 553] on span "GENERAL_CONTRACTOR" at bounding box center [509, 554] width 414 height 16
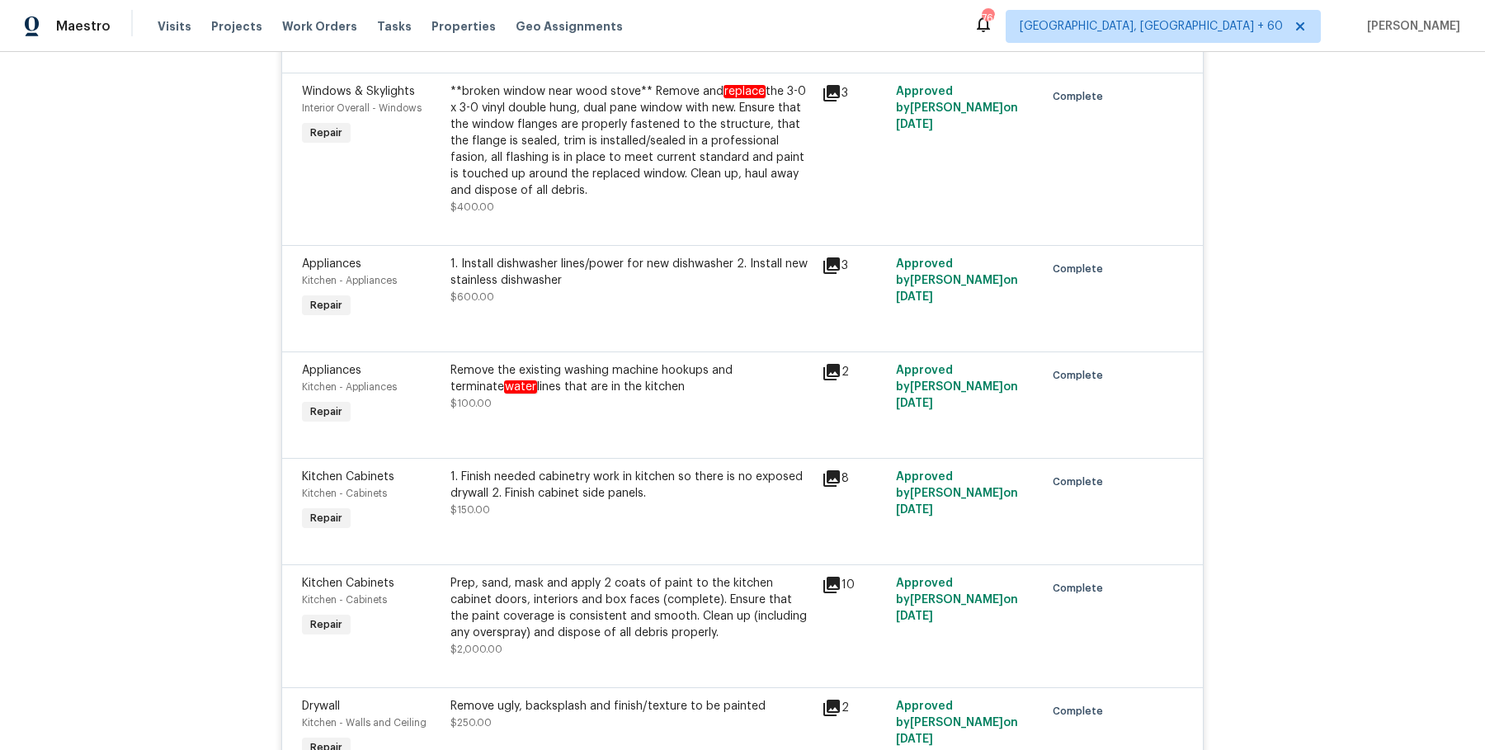
scroll to position [4502, 0]
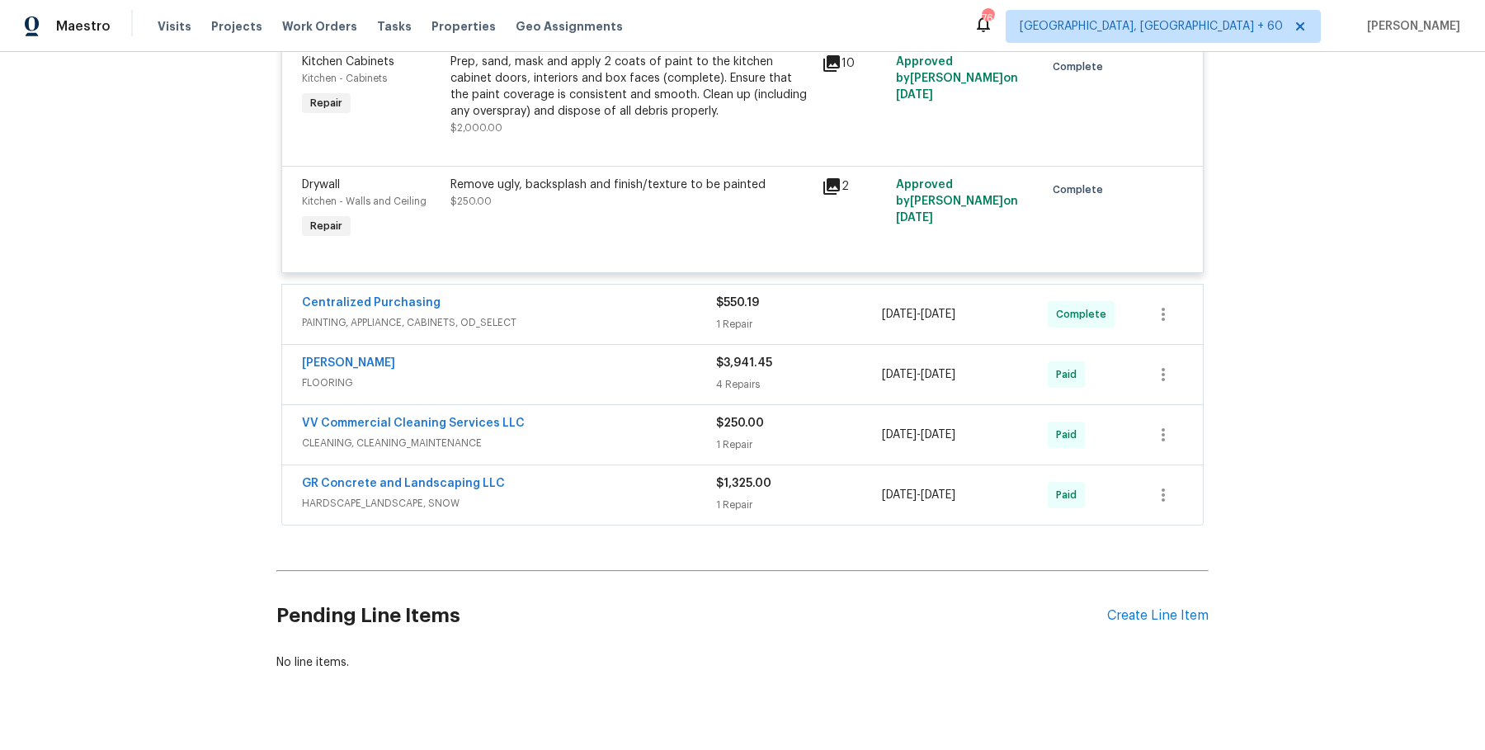
click at [666, 314] on span "PAINTING, APPLIANCE, CABINETS, OD_SELECT" at bounding box center [509, 322] width 414 height 16
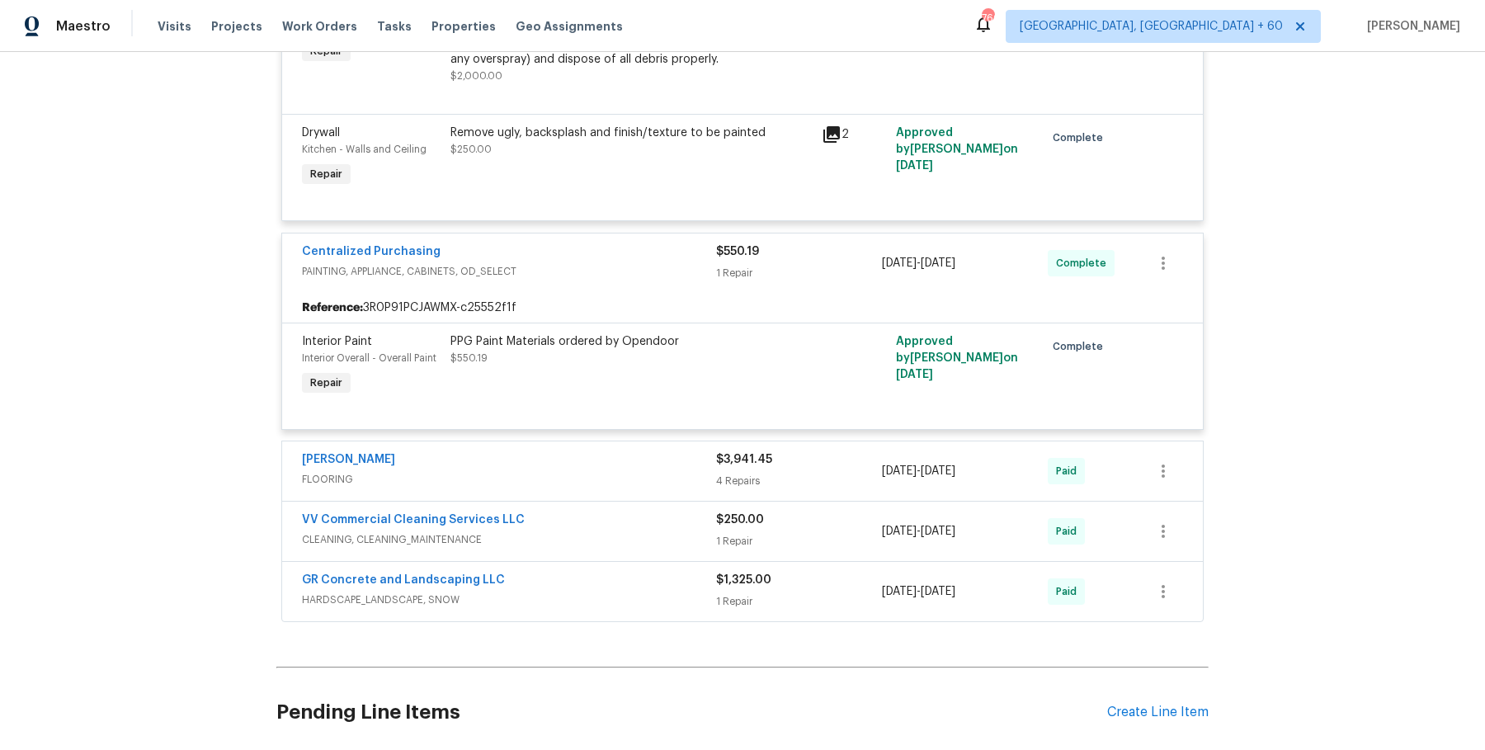
scroll to position [4553, 0]
click at [634, 466] on div "Sherwin Williams FLOORING $3,941.45 4 Repairs 6/2/2025 - 6/2/2025 Paid" at bounding box center [742, 471] width 920 height 59
click at [637, 472] on span "FLOORING" at bounding box center [509, 480] width 414 height 16
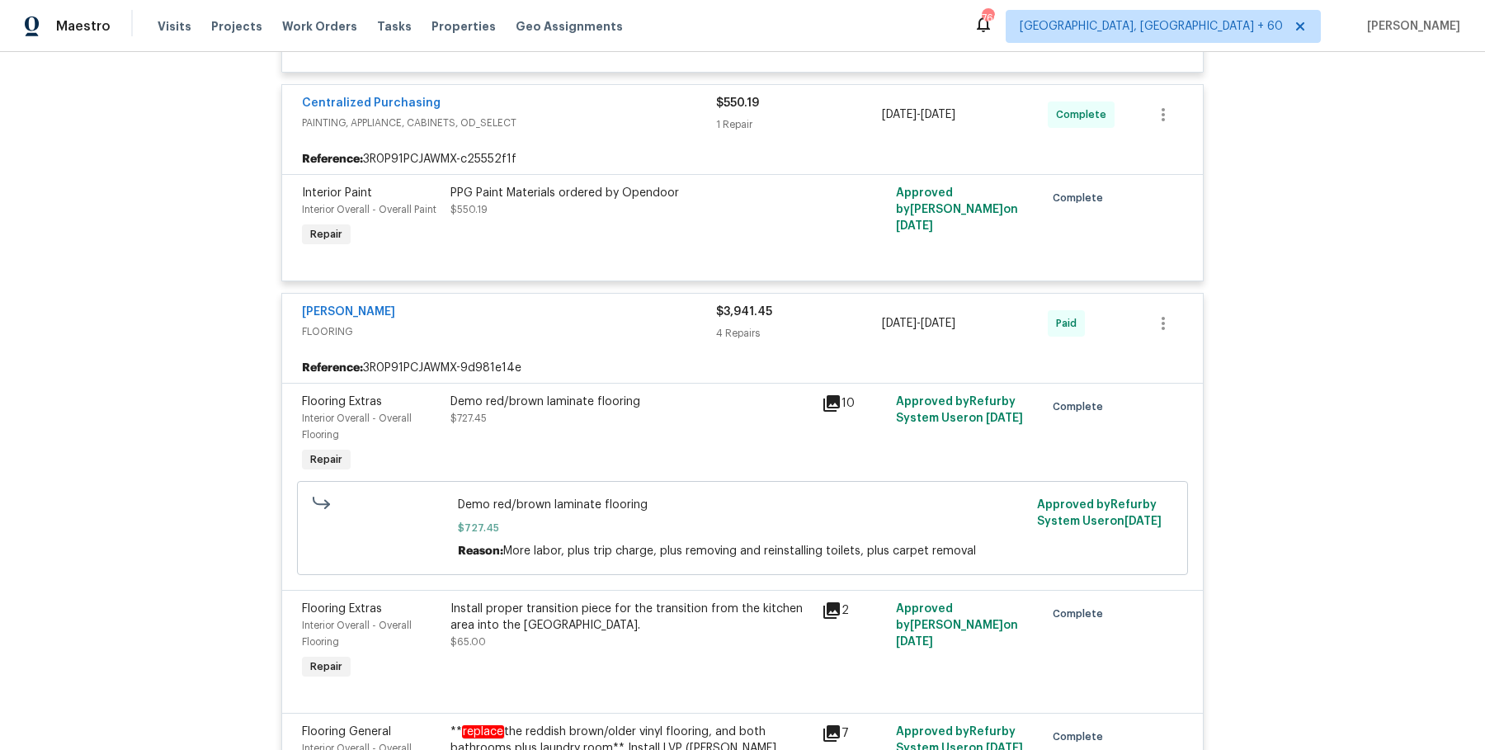
scroll to position [5371, 0]
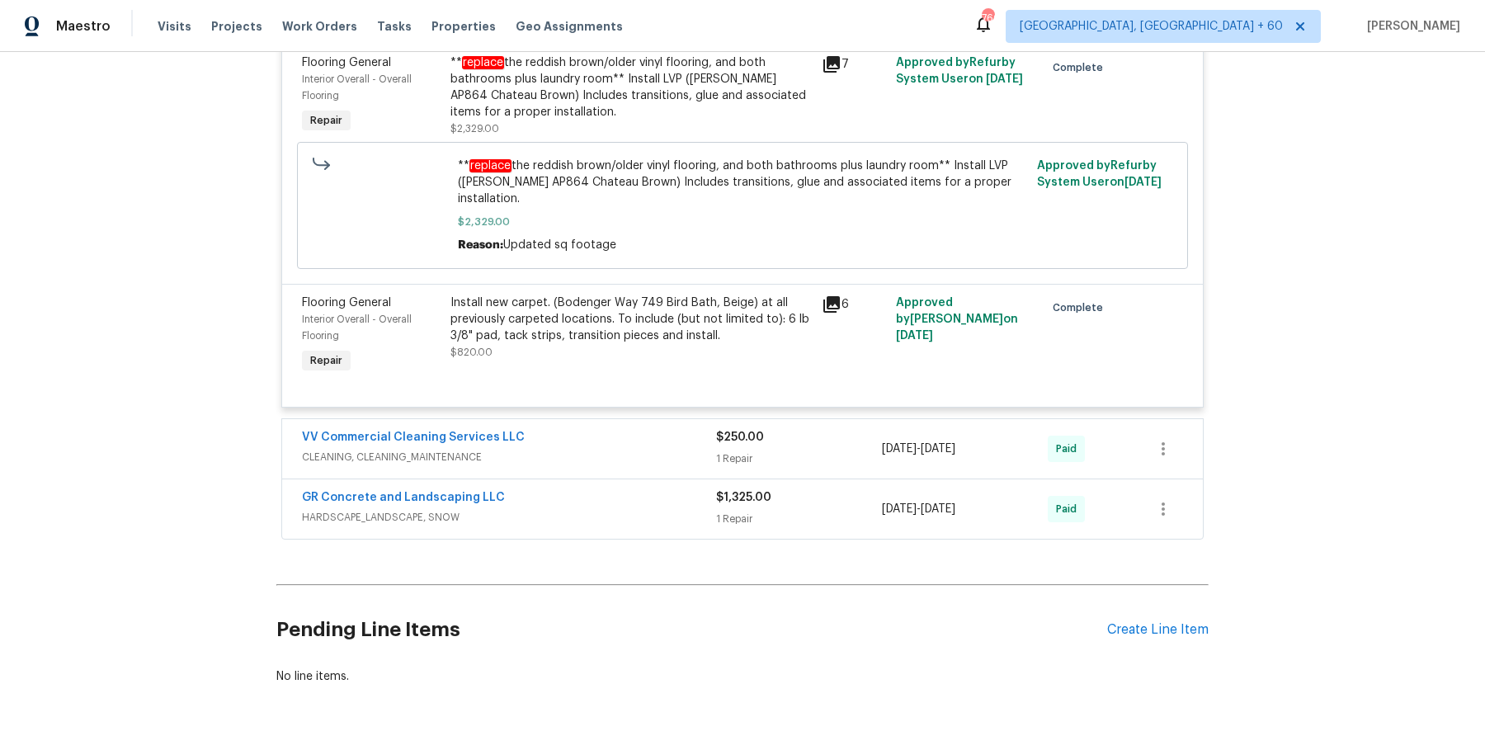
click at [650, 449] on span "CLEANING, CLEANING_MAINTENANCE" at bounding box center [509, 457] width 414 height 16
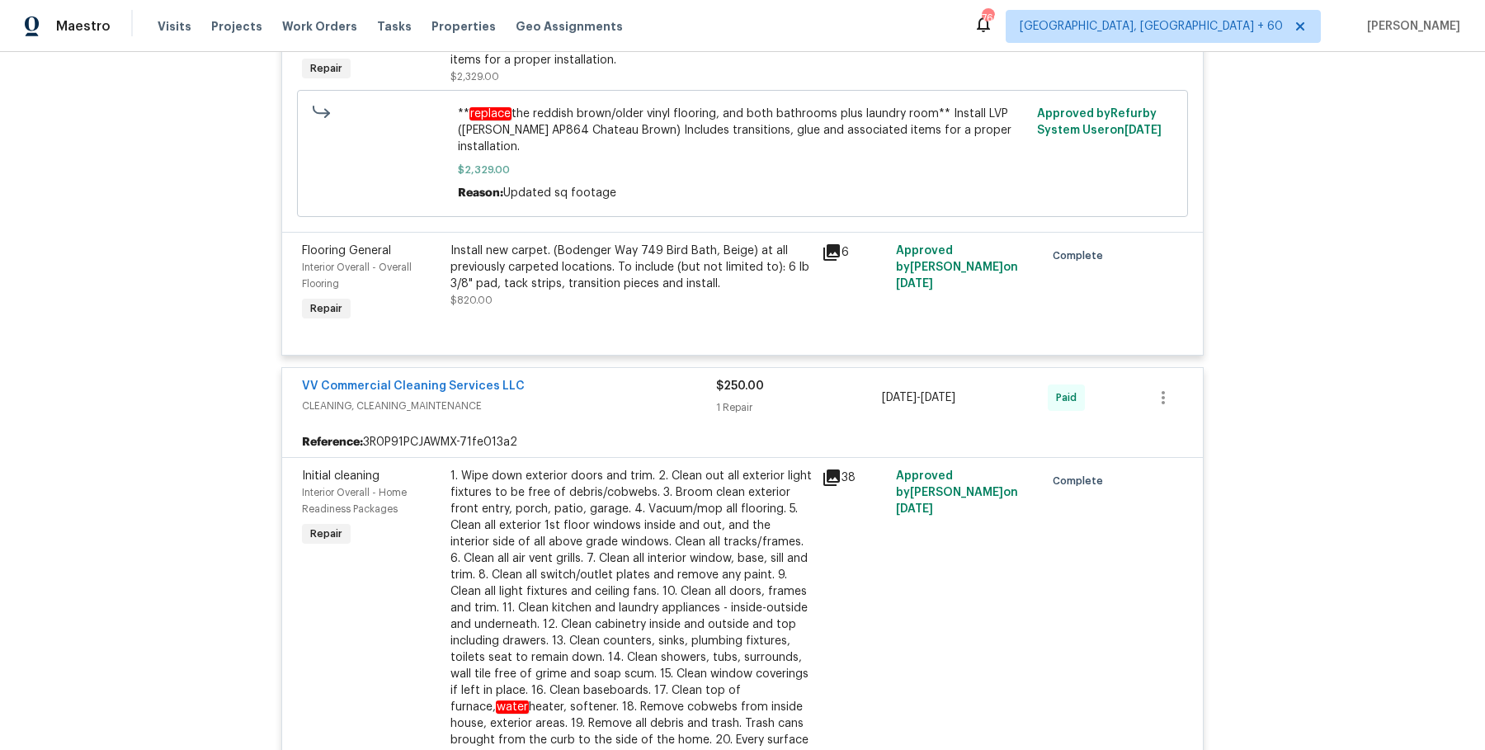
scroll to position [5816, 0]
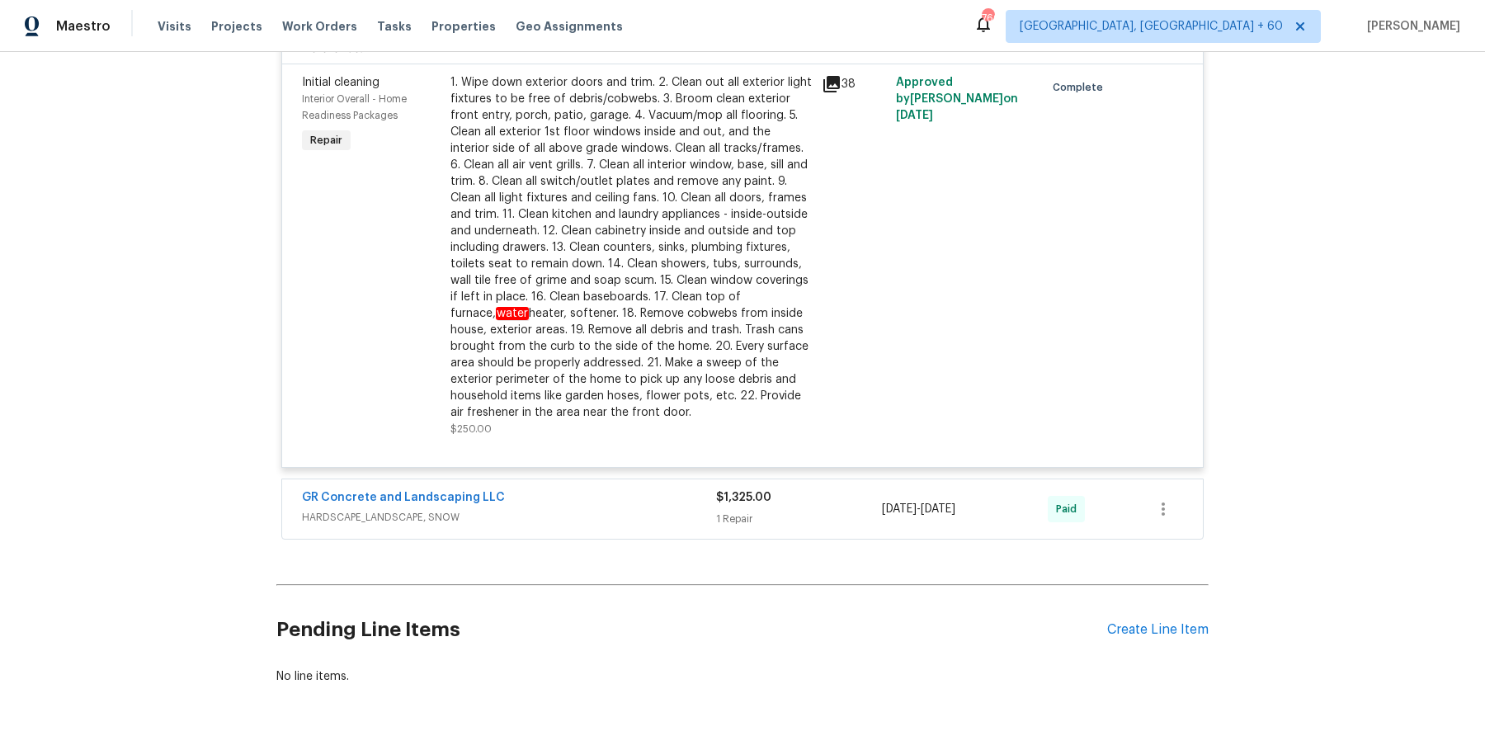
click at [654, 487] on div "GR Concrete and Landscaping LLC HARDSCAPE_LANDSCAPE, SNOW $1,325.00 1 Repair 6/…" at bounding box center [742, 508] width 920 height 59
click at [662, 509] on span "HARDSCAPE_LANDSCAPE, SNOW" at bounding box center [509, 517] width 414 height 16
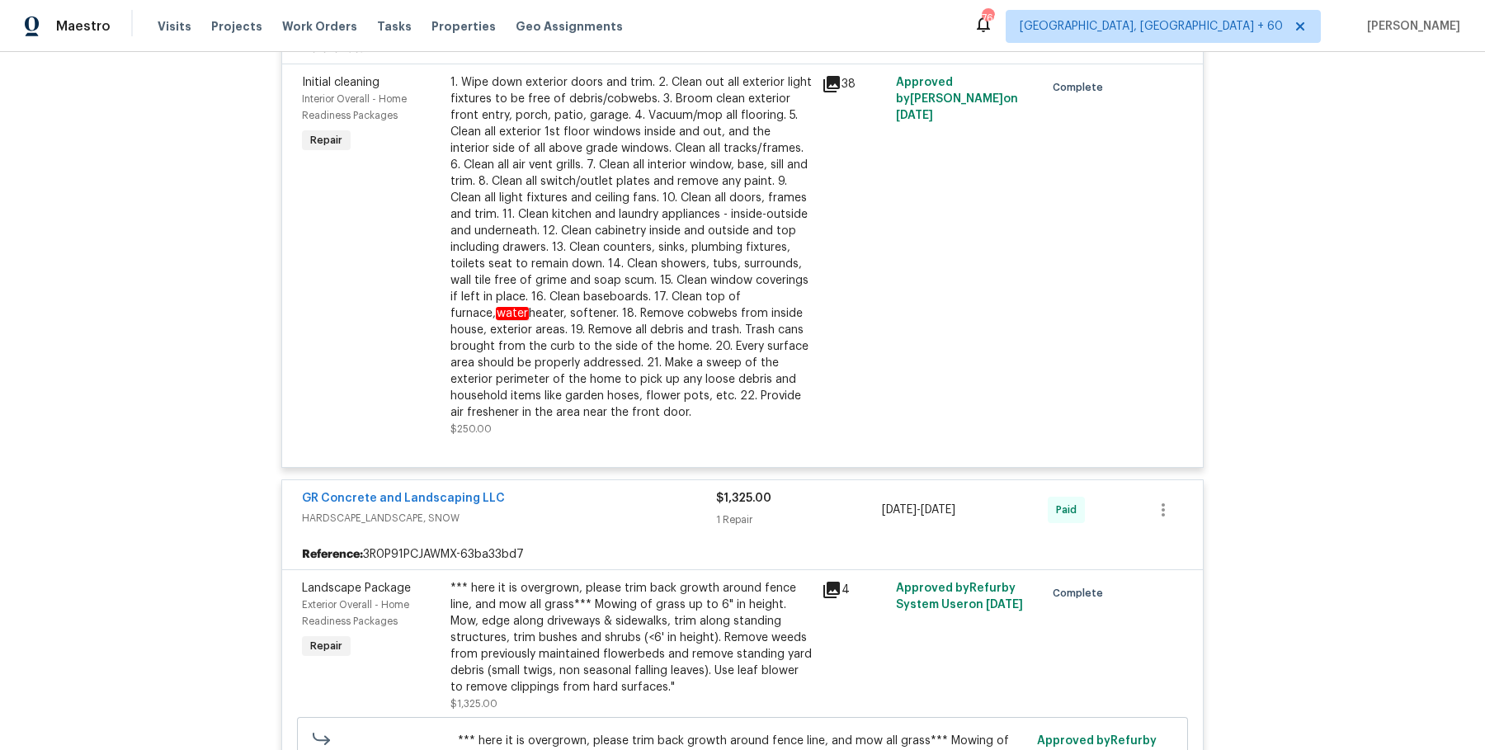
click at [662, 510] on span "HARDSCAPE_LANDSCAPE, SNOW" at bounding box center [509, 518] width 414 height 16
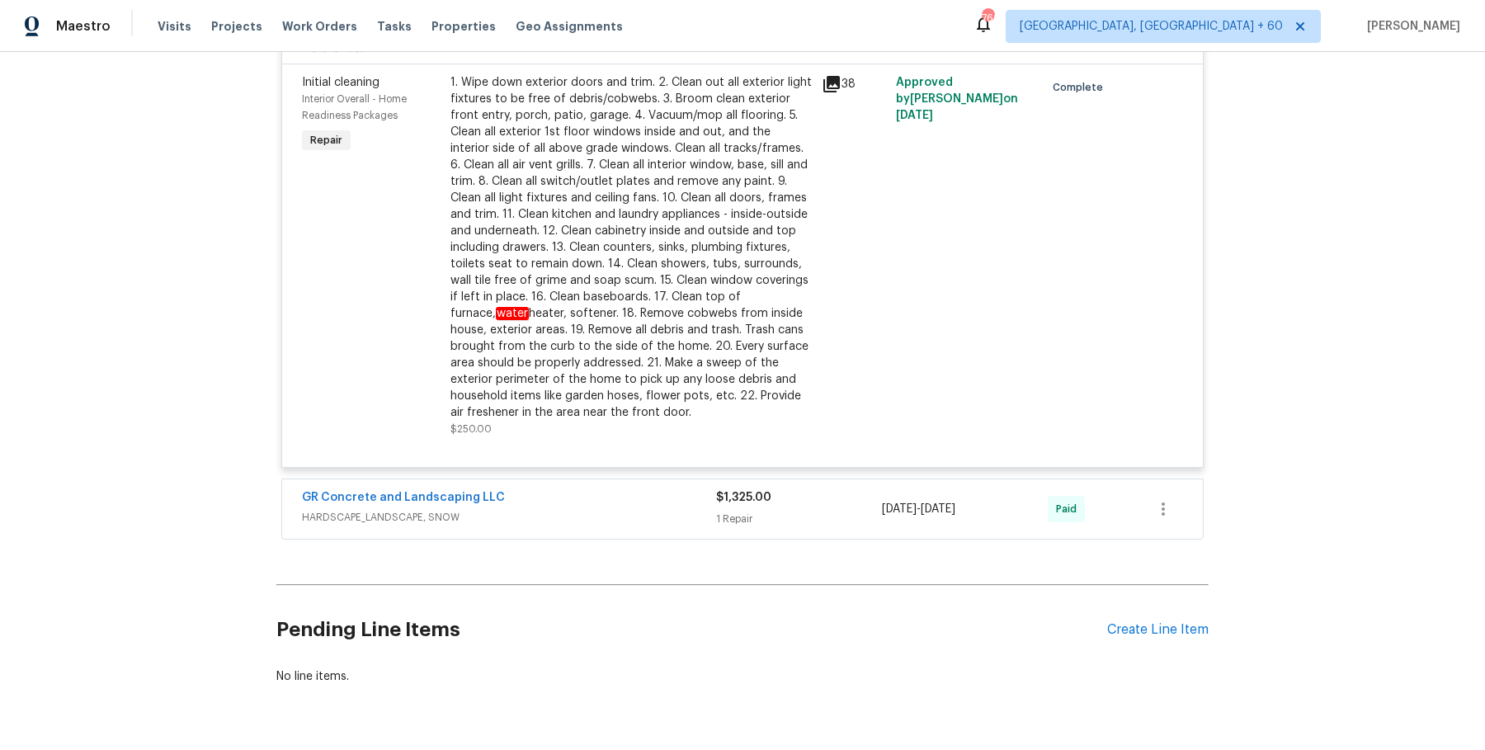
click at [662, 509] on span "HARDSCAPE_LANDSCAPE, SNOW" at bounding box center [509, 517] width 414 height 16
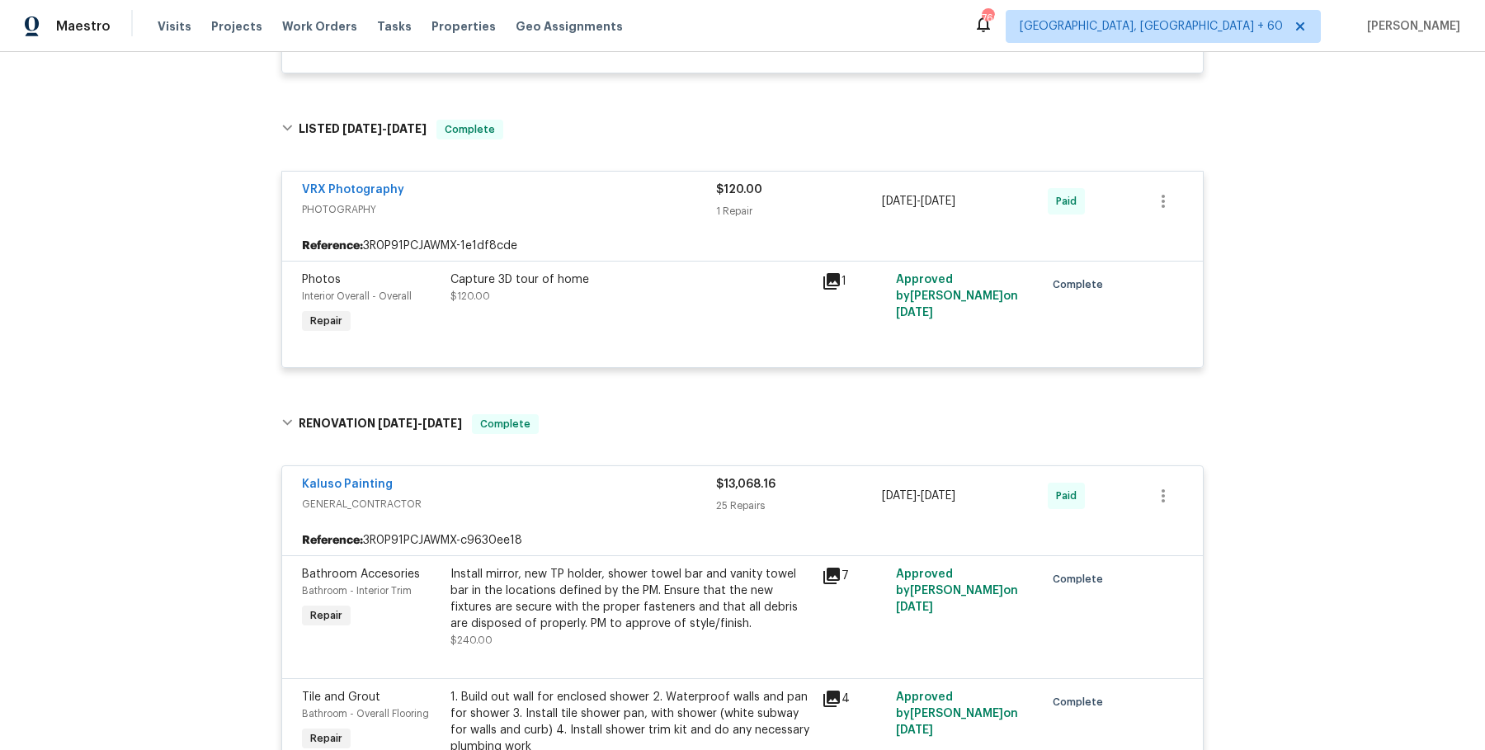
scroll to position [0, 0]
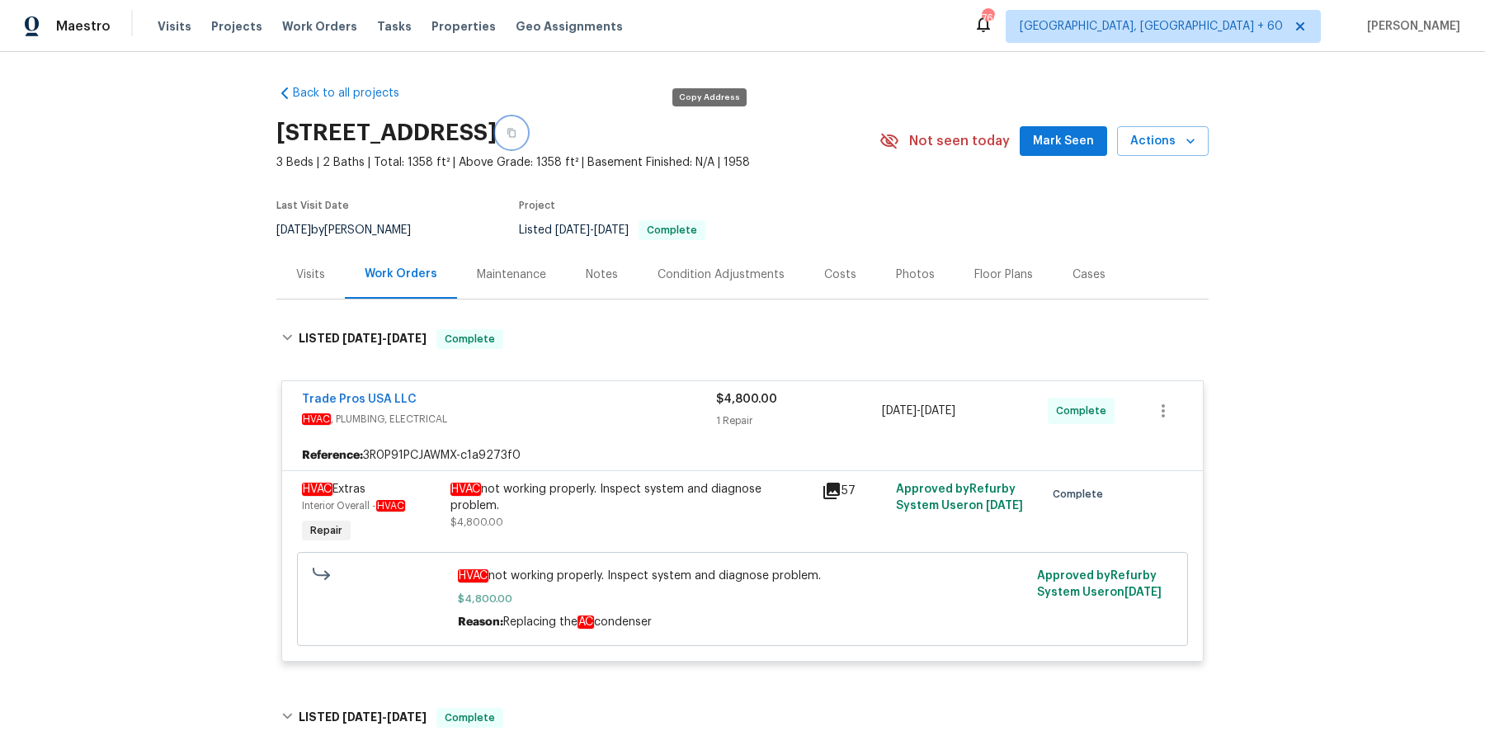
click at [516, 134] on icon "button" at bounding box center [511, 133] width 10 height 10
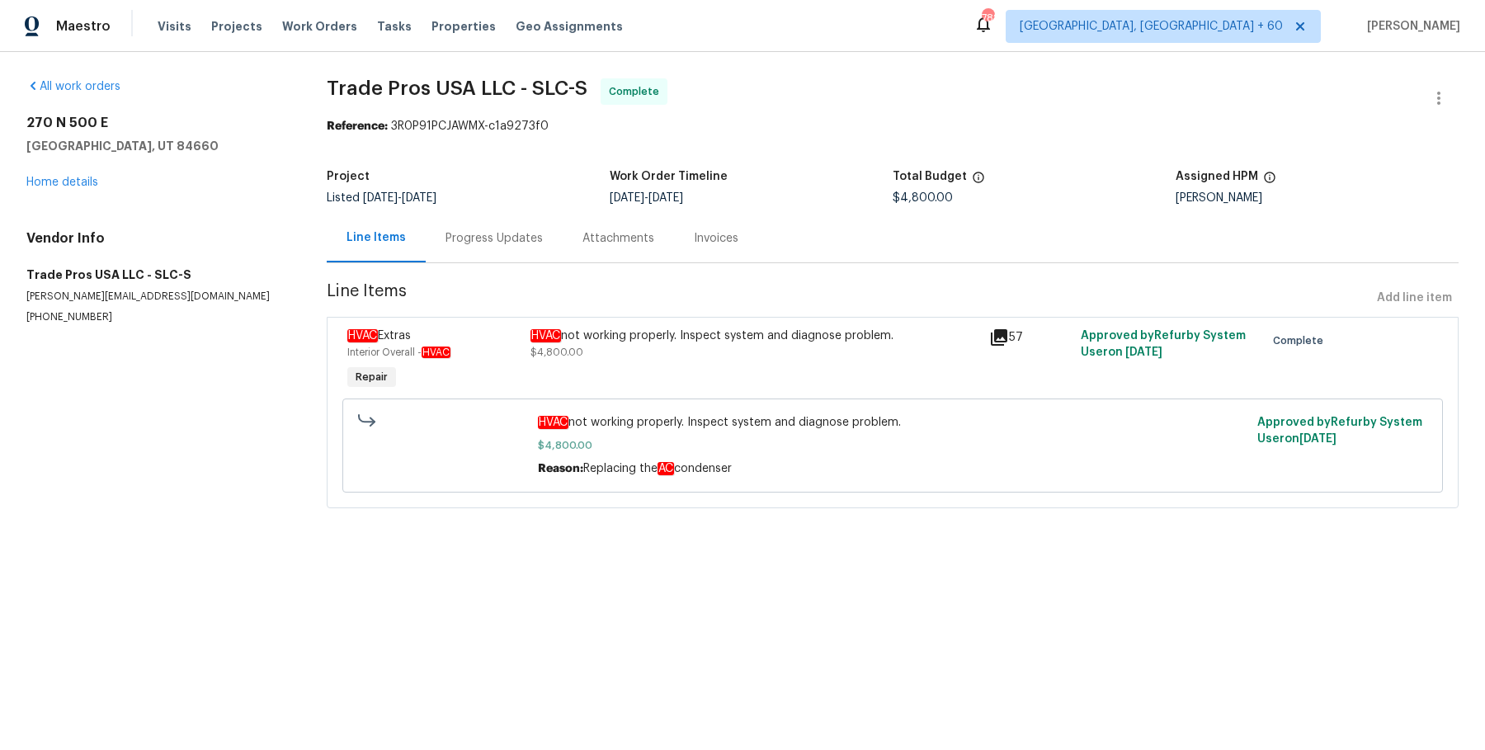
click at [486, 251] on div "Progress Updates" at bounding box center [494, 238] width 137 height 49
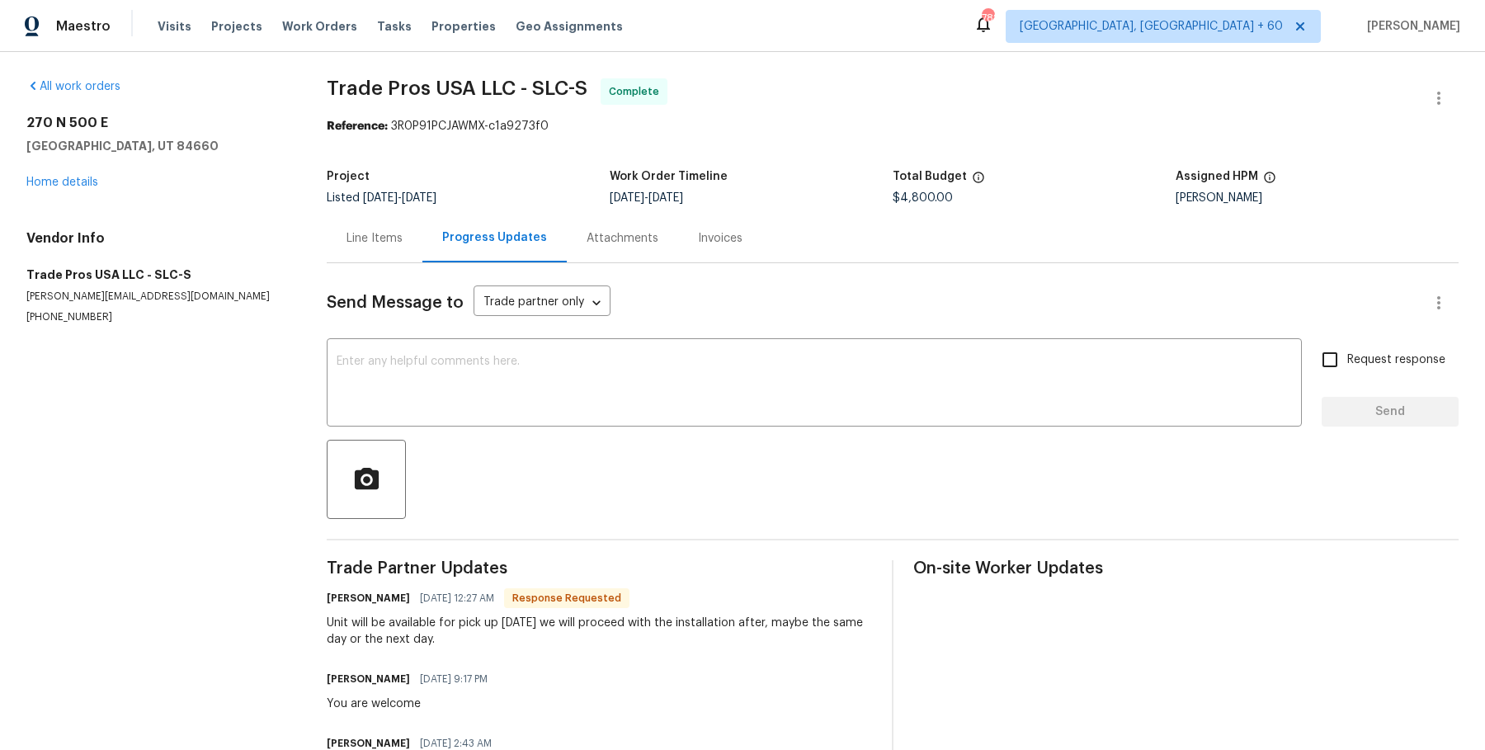
click at [678, 243] on div "Invoices" at bounding box center [720, 238] width 84 height 49
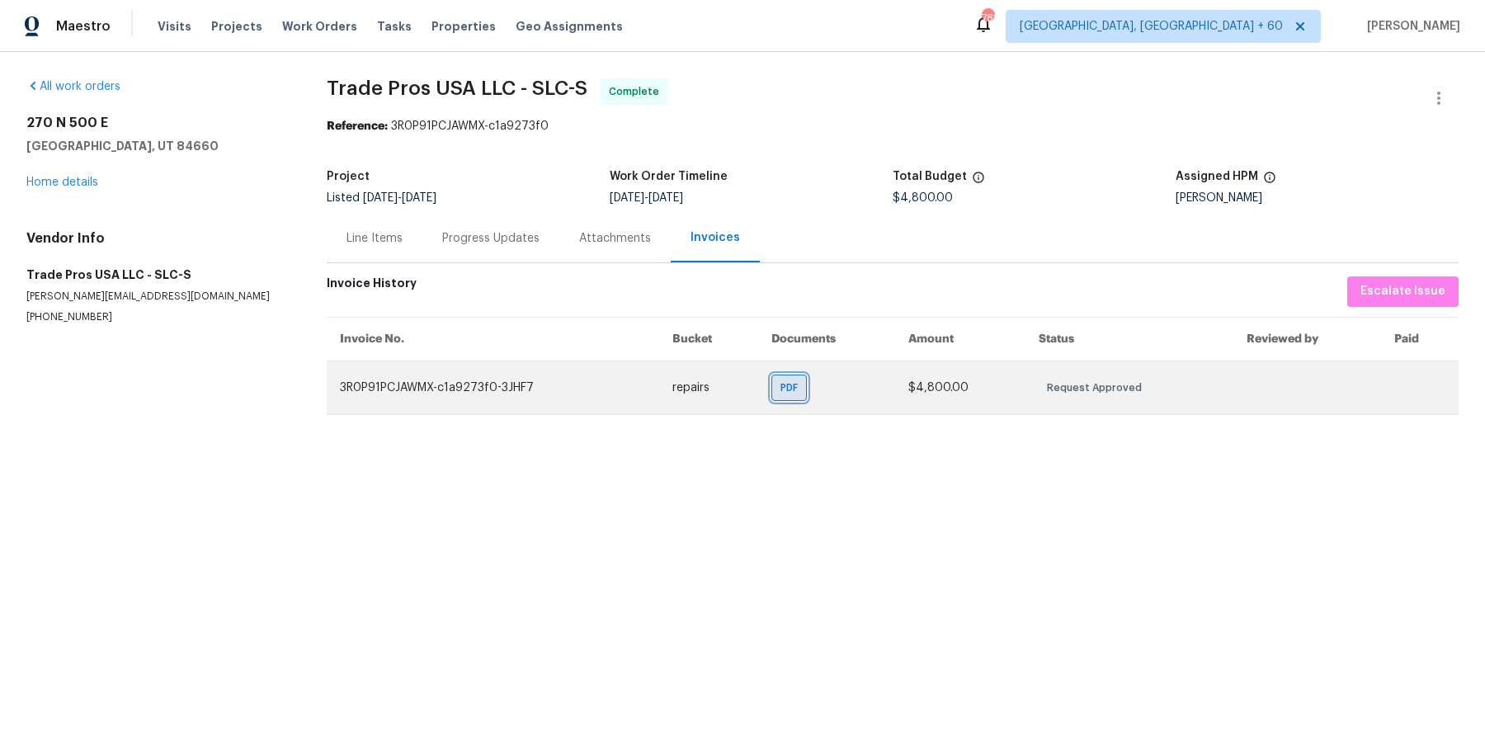
click at [803, 384] on span "PDF" at bounding box center [792, 387] width 24 height 16
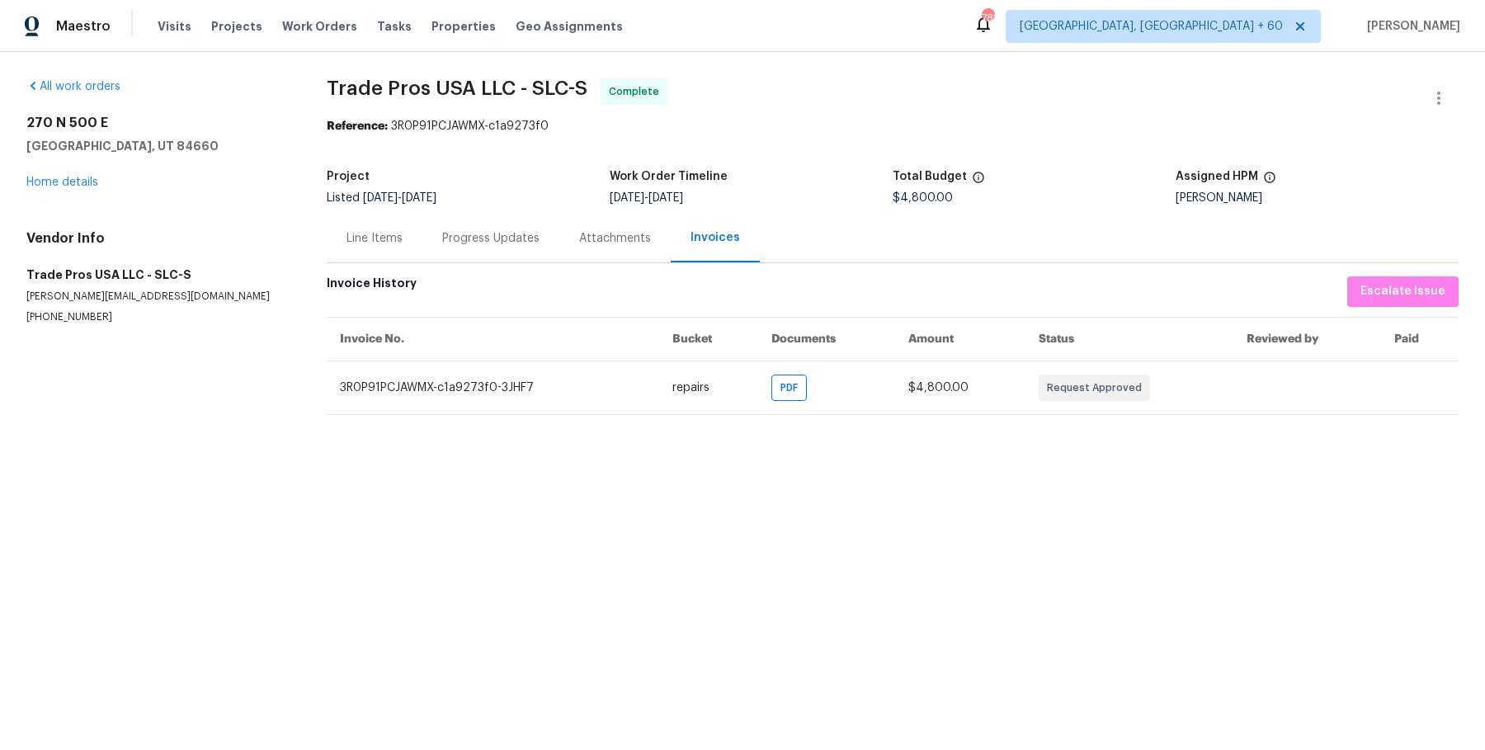
click at [440, 236] on div "Progress Updates" at bounding box center [490, 238] width 137 height 49
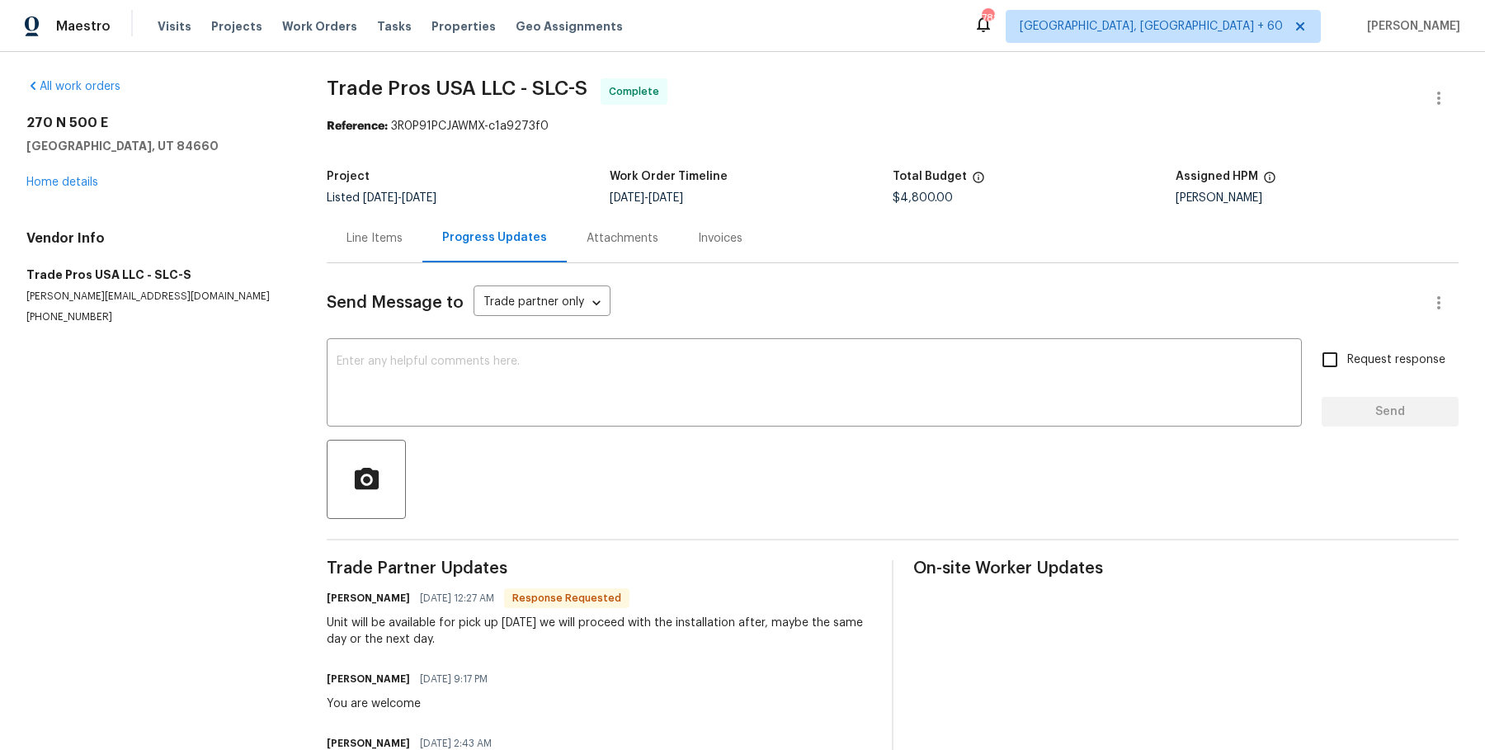
click at [398, 232] on div "Line Items" at bounding box center [374, 238] width 56 height 16
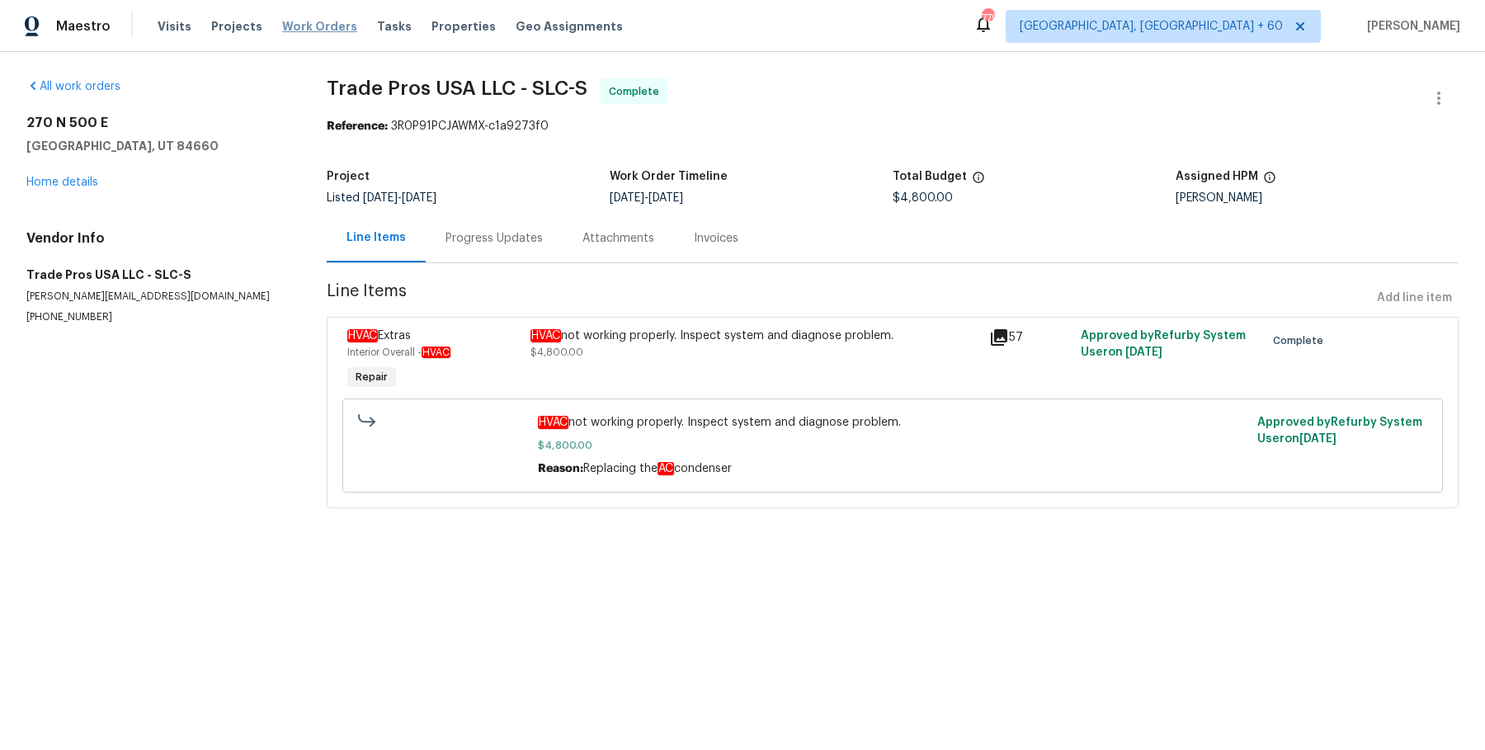
click at [322, 21] on span "Work Orders" at bounding box center [319, 26] width 75 height 16
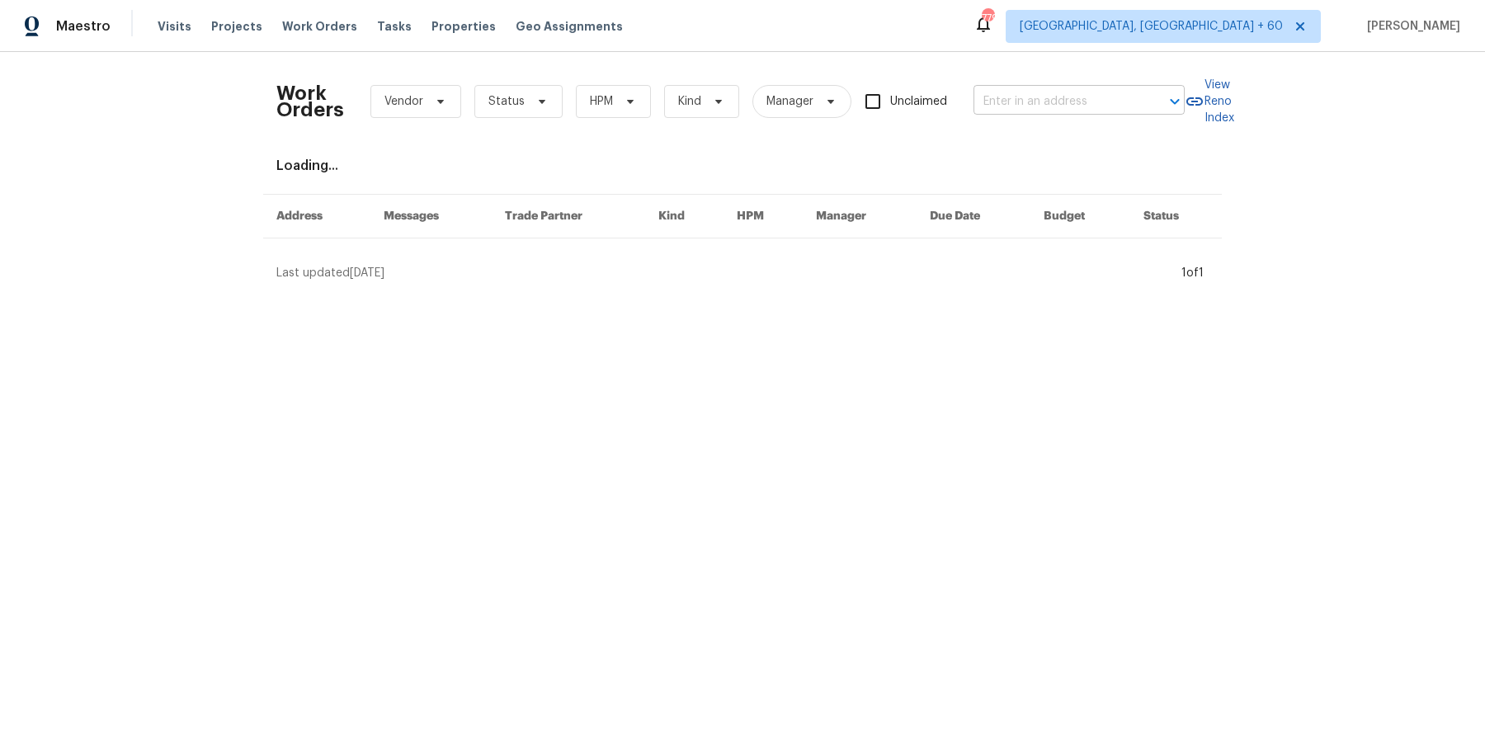
click at [1148, 97] on div at bounding box center [1162, 101] width 43 height 23
paste input "[STREET_ADDRESS]"
type input "[STREET_ADDRESS]"
click at [1091, 118] on ul "[STREET_ADDRESS]" at bounding box center [1076, 137] width 211 height 40
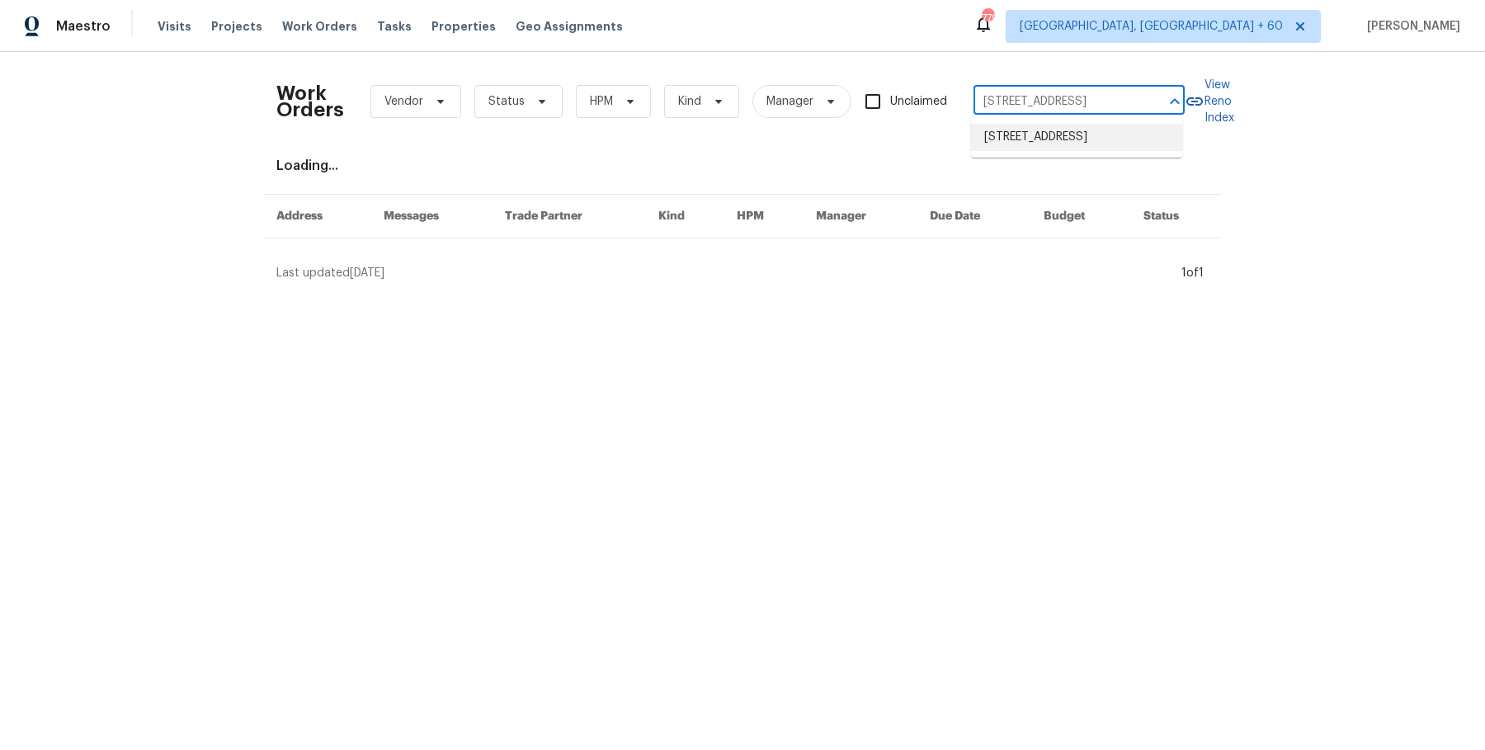
click at [1068, 150] on li "[STREET_ADDRESS]" at bounding box center [1076, 137] width 211 height 27
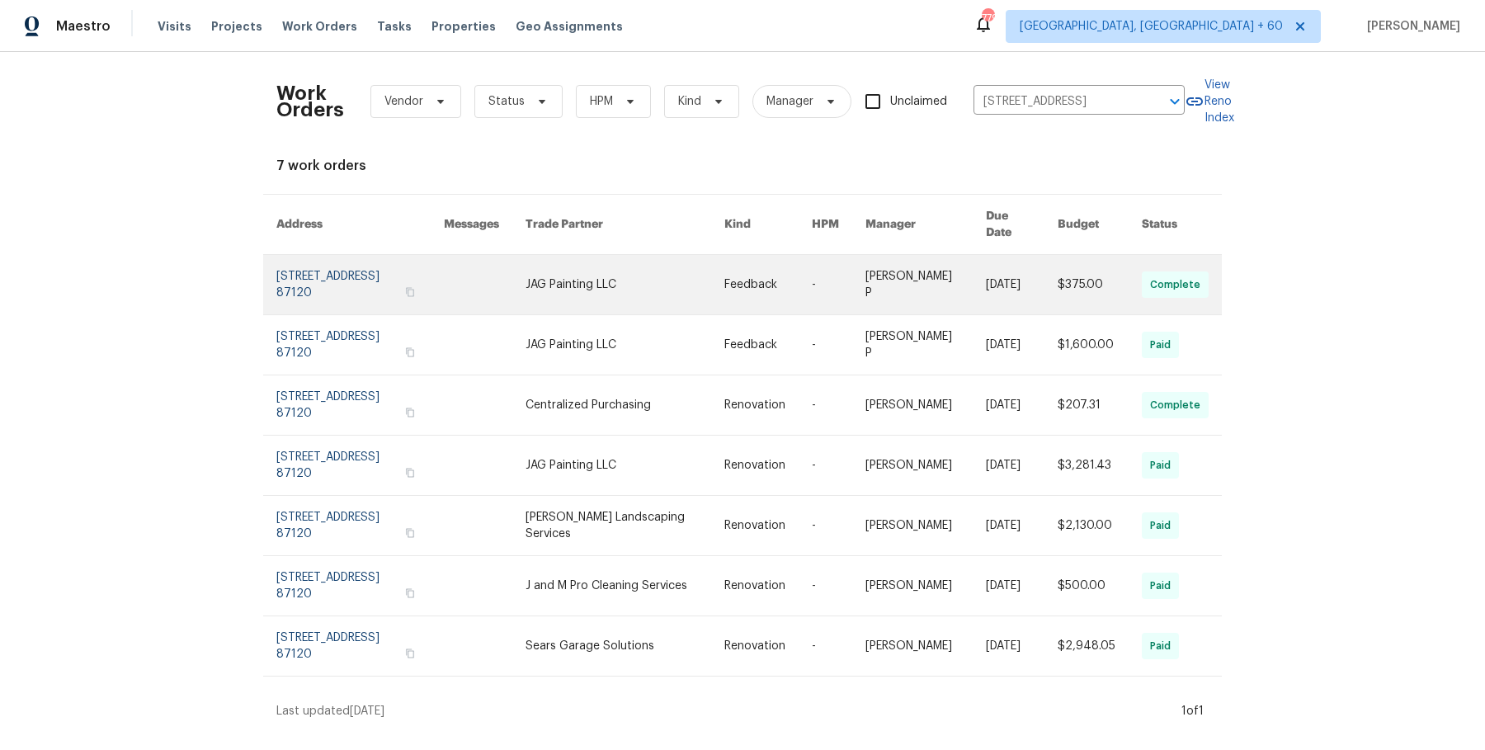
click at [929, 264] on link at bounding box center [925, 284] width 120 height 59
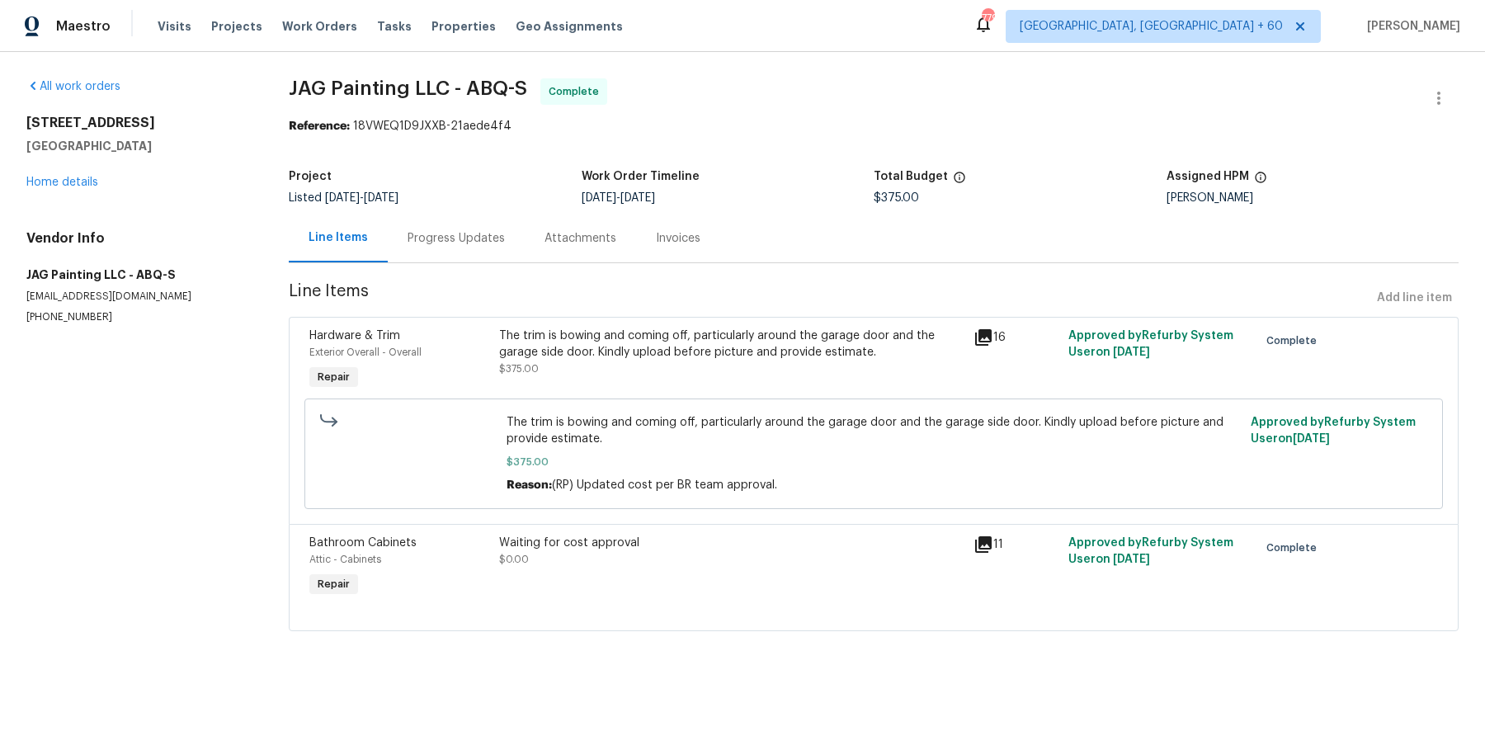
click at [106, 175] on div "[STREET_ADDRESS] Home details" at bounding box center [137, 153] width 223 height 76
click at [80, 178] on link "Home details" at bounding box center [62, 183] width 72 height 12
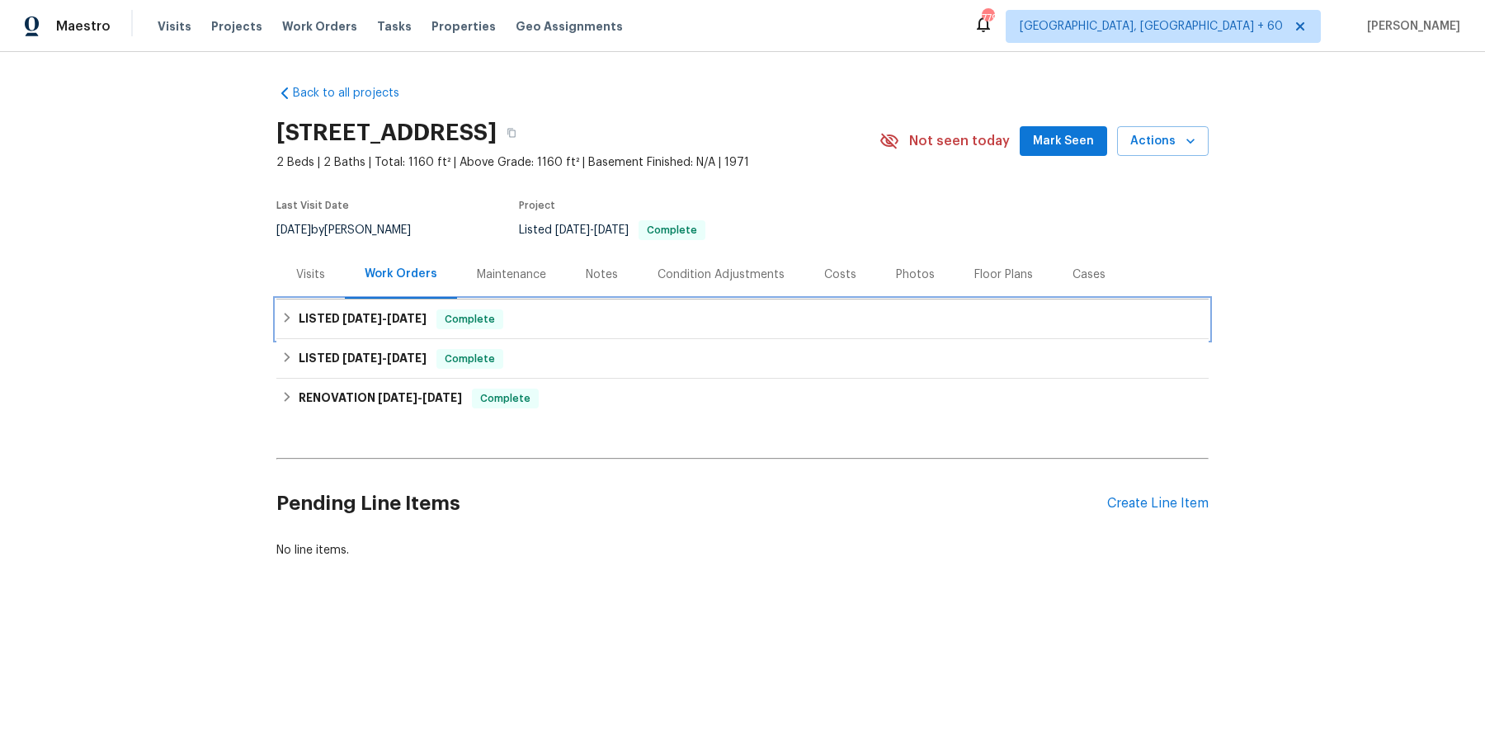
click at [574, 313] on div "LISTED [DATE] - [DATE] Complete" at bounding box center [742, 319] width 922 height 20
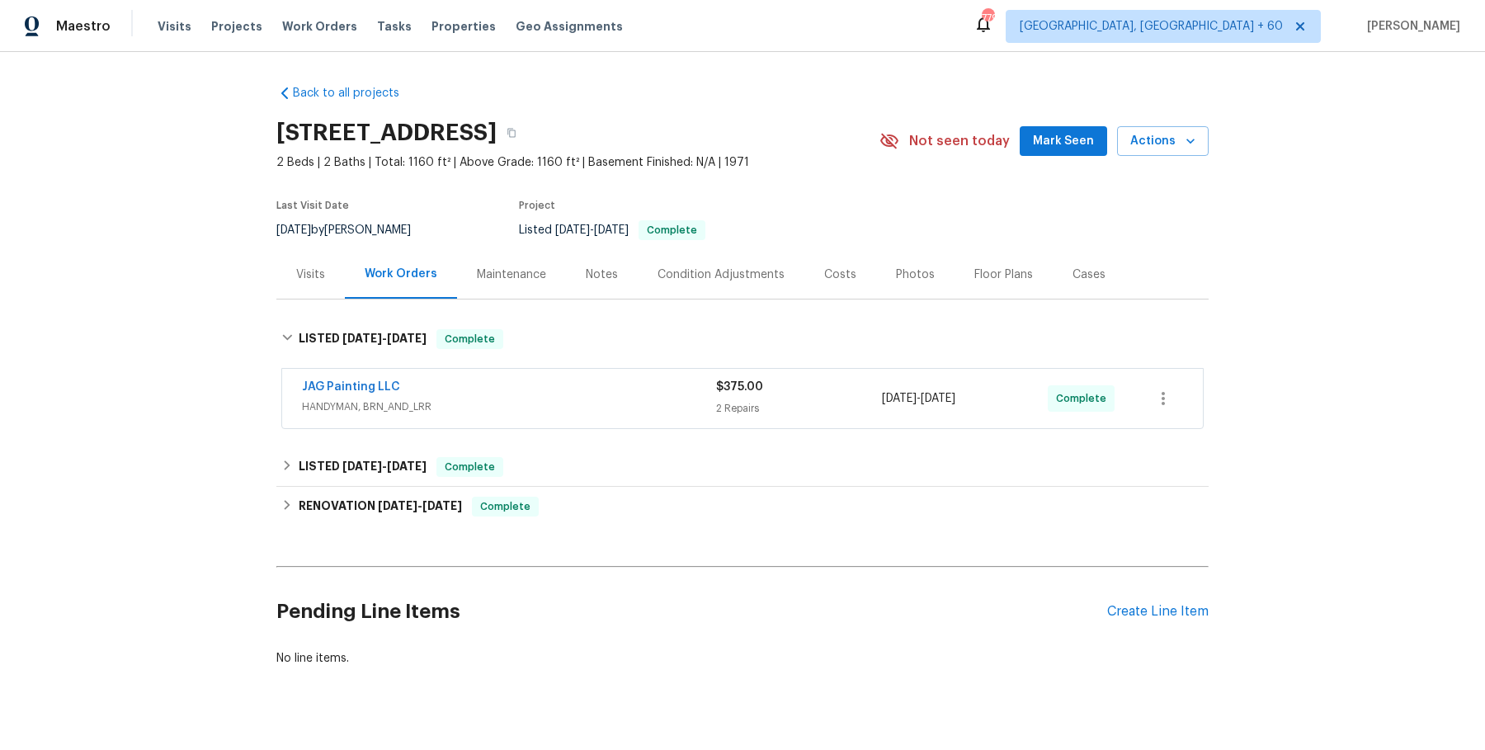
click at [549, 408] on span "HANDYMAN, BRN_AND_LRR" at bounding box center [509, 406] width 414 height 16
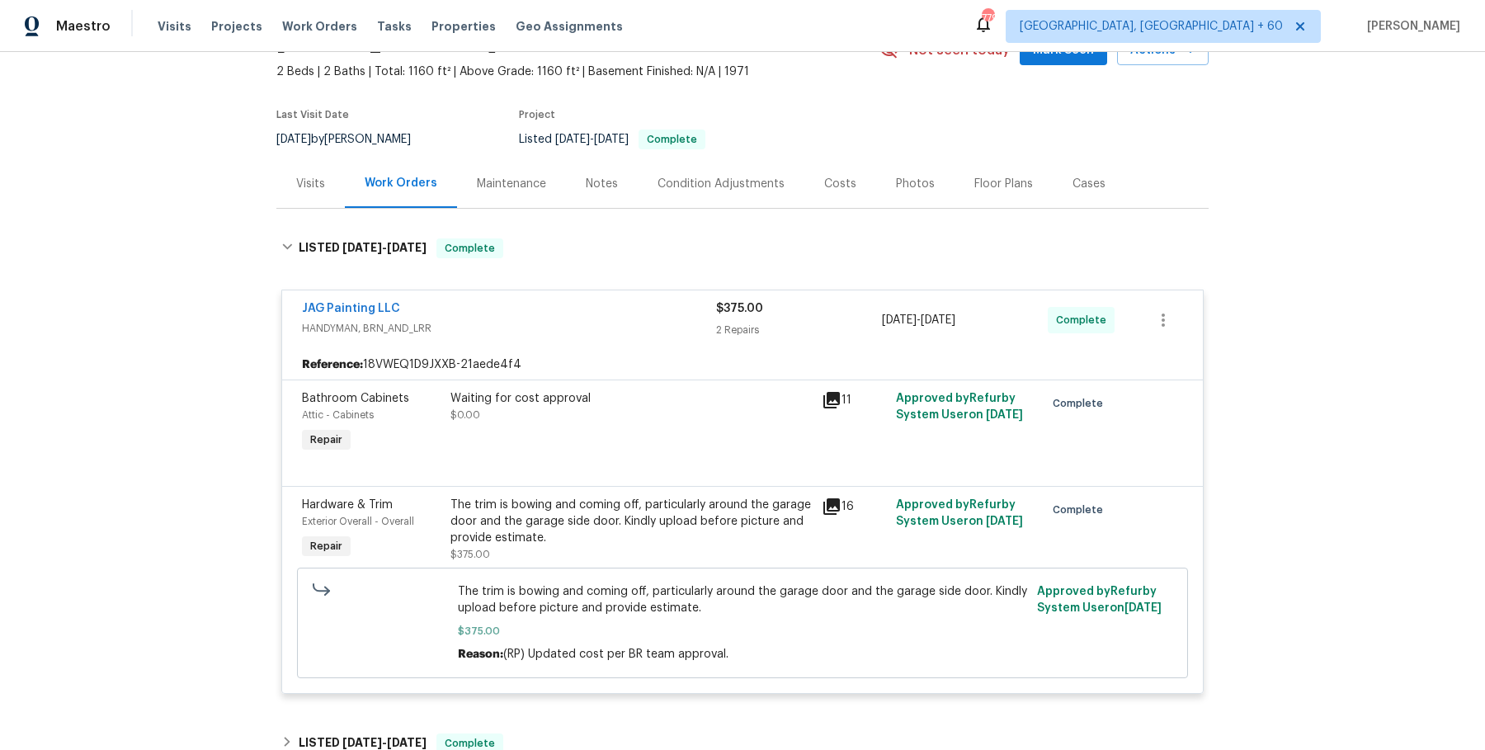
scroll to position [394, 0]
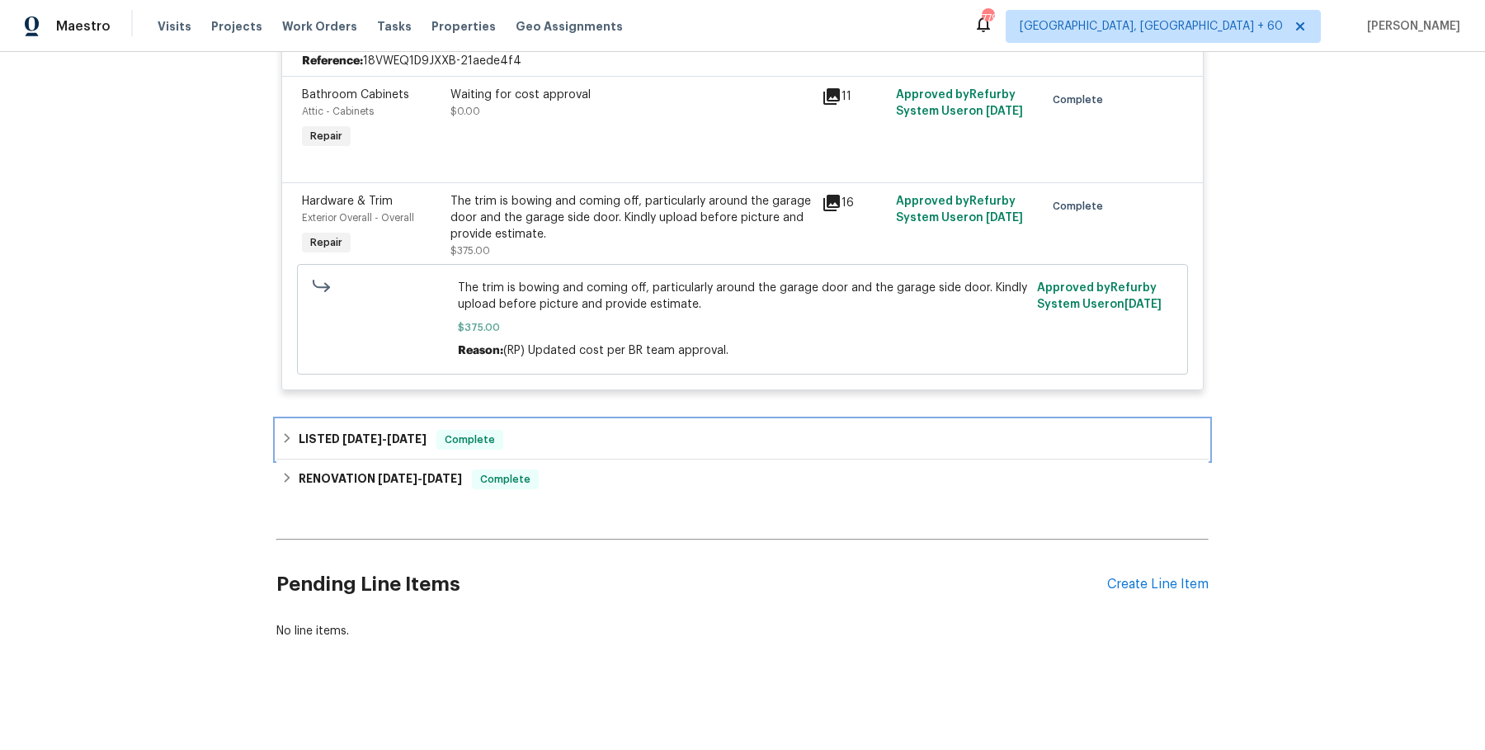
click at [517, 426] on div "LISTED [DATE] - [DATE] Complete" at bounding box center [742, 440] width 932 height 40
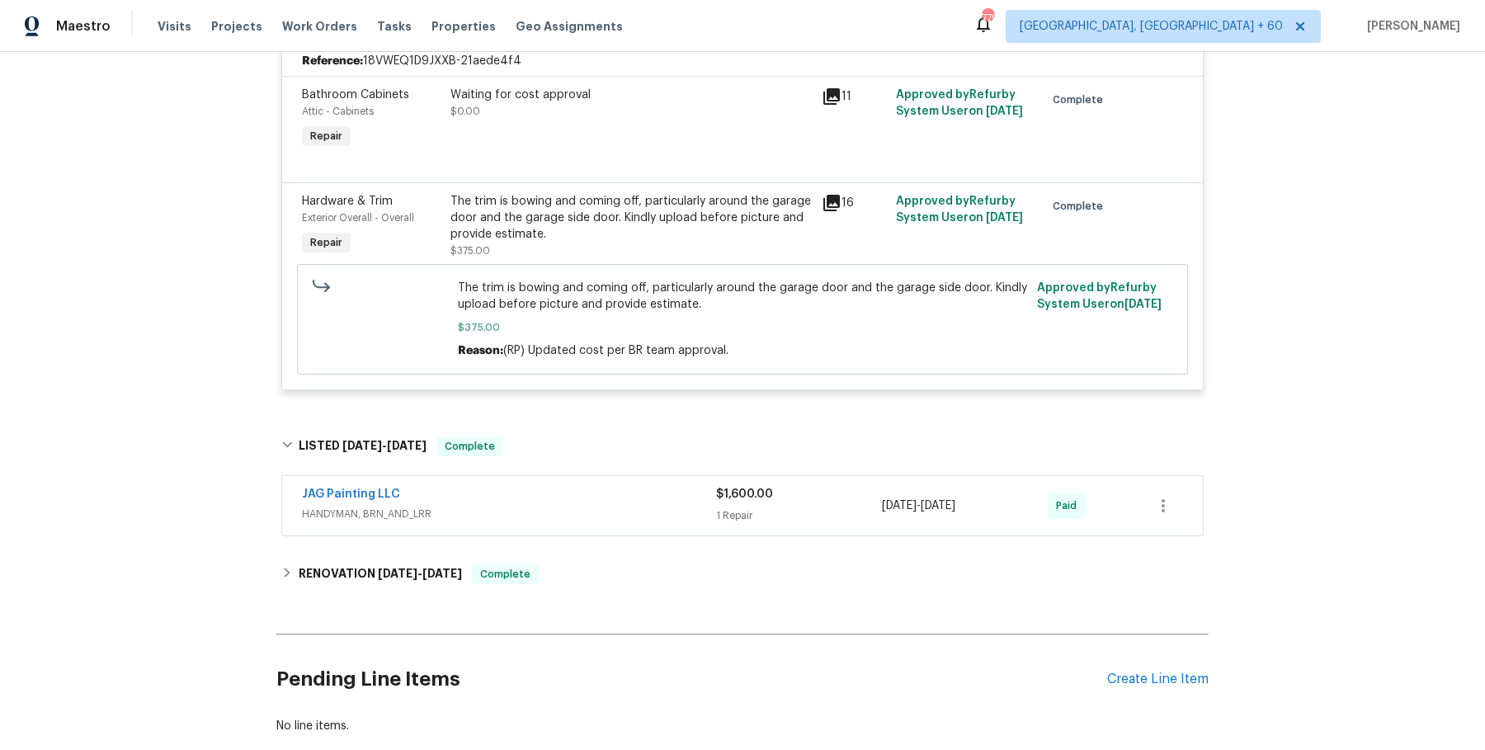
click at [517, 499] on div "JAG Painting LLC" at bounding box center [509, 496] width 414 height 20
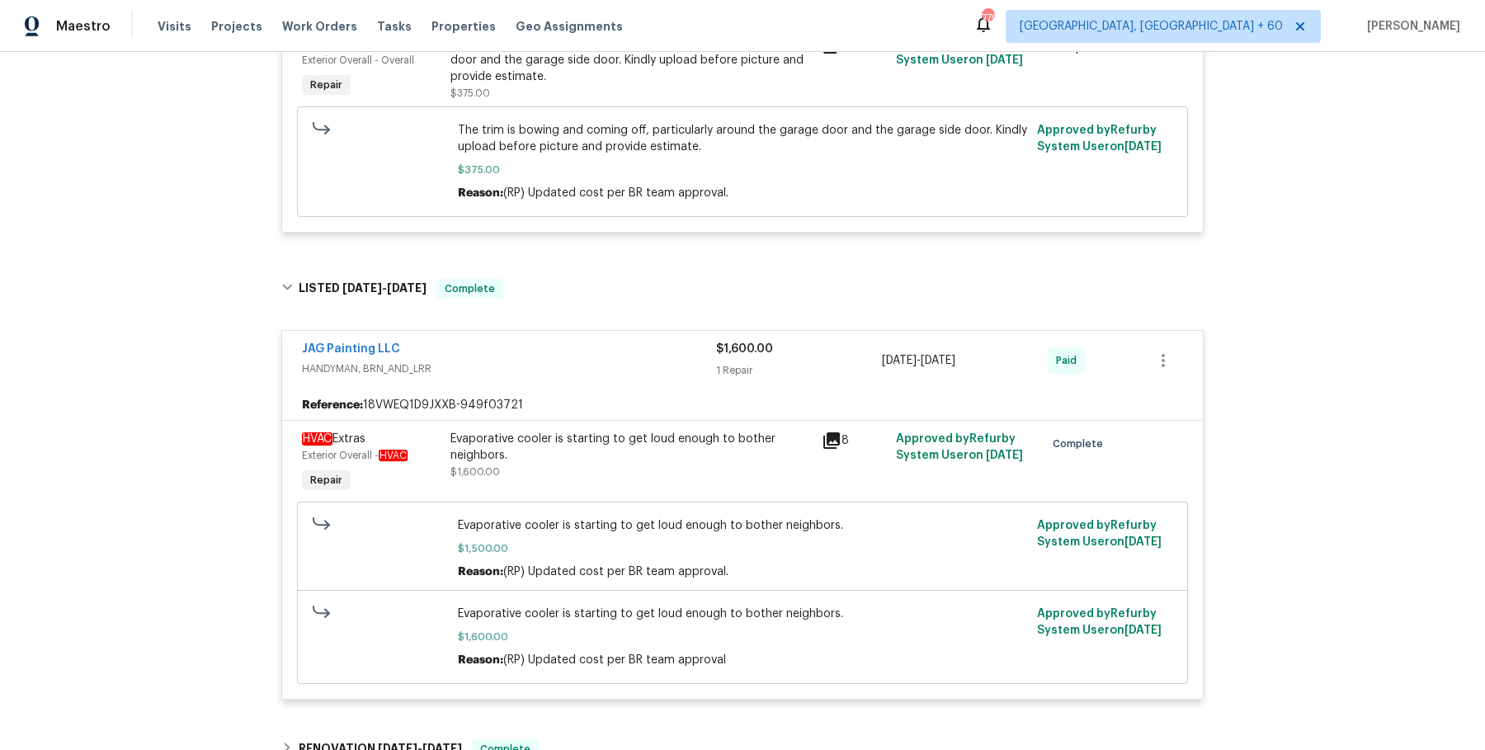
scroll to position [821, 0]
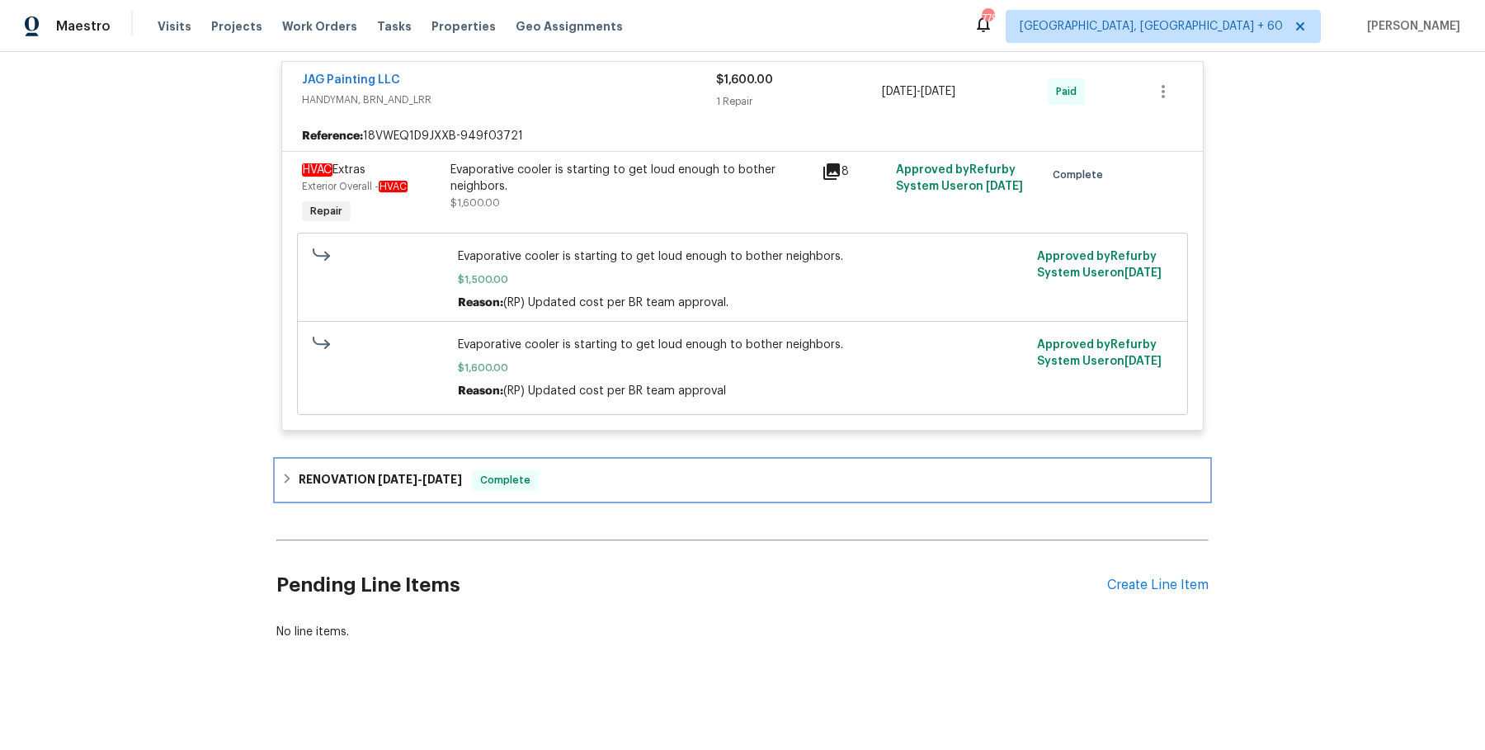
click at [517, 492] on div "RENOVATION [DATE] - [DATE] Complete" at bounding box center [742, 480] width 932 height 40
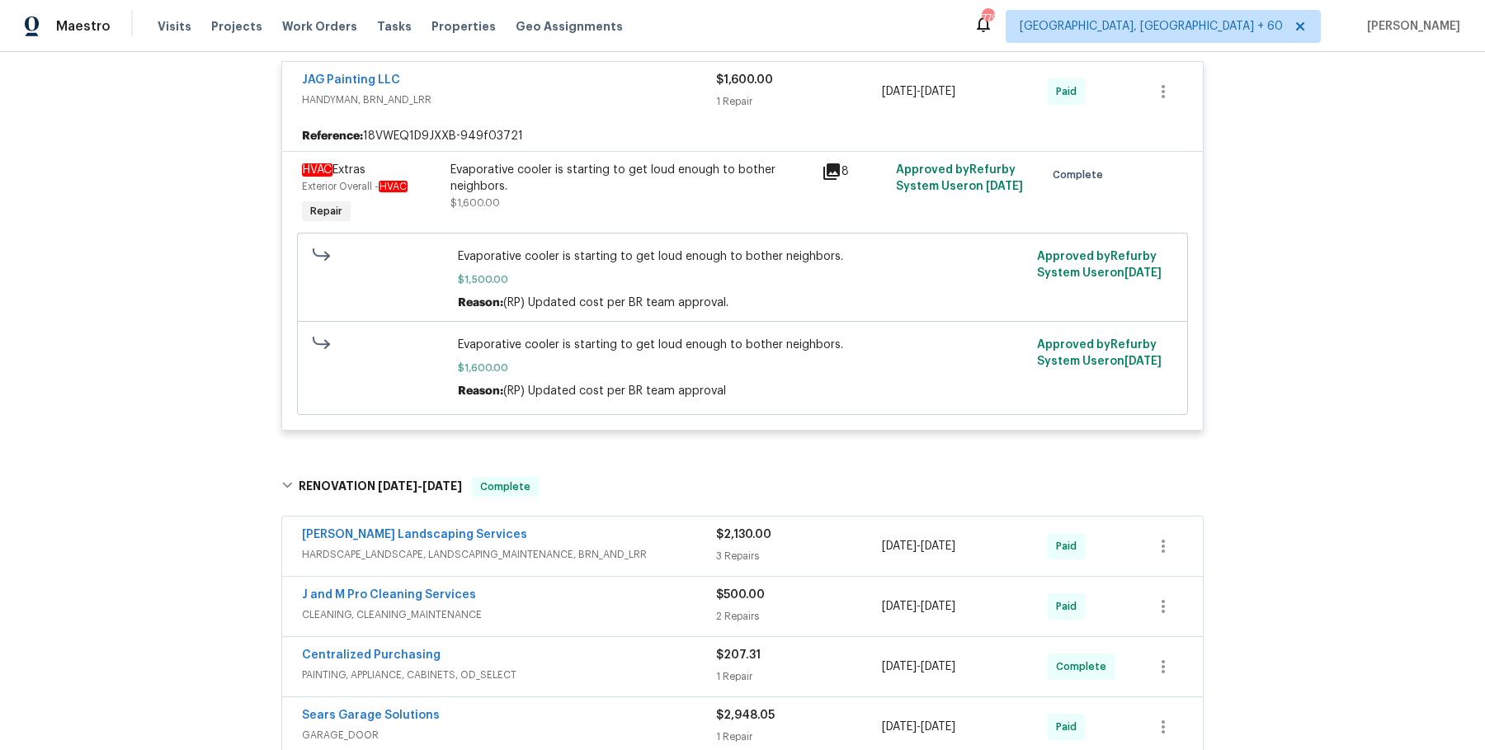
click at [537, 565] on div "[PERSON_NAME] Landscaping Services HARDSCAPE_LANDSCAPE, LANDSCAPING_MAINTENANCE…" at bounding box center [742, 545] width 920 height 59
click at [544, 558] on span "HARDSCAPE_LANDSCAPE, LANDSCAPING_MAINTENANCE, BRN_AND_LRR" at bounding box center [509, 554] width 414 height 16
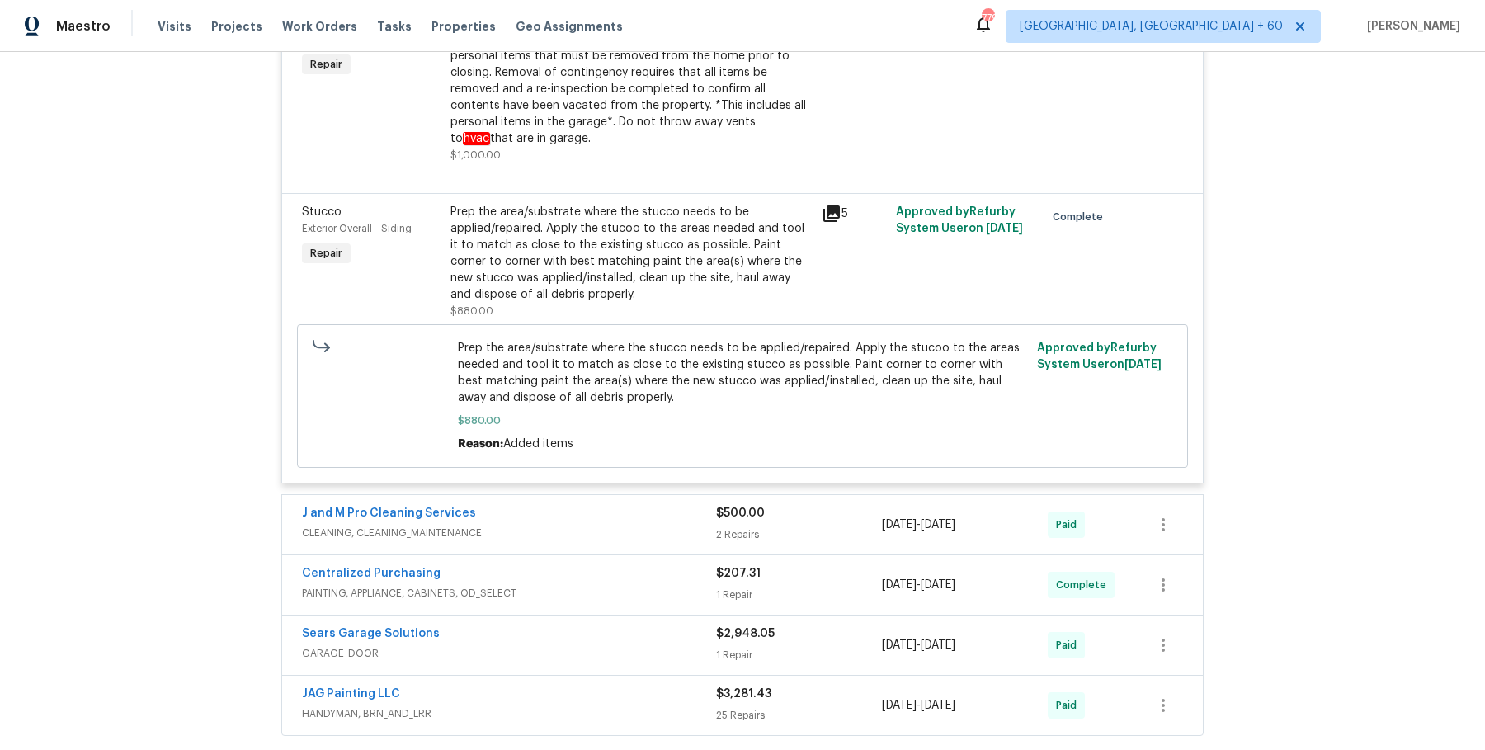
scroll to position [1862, 0]
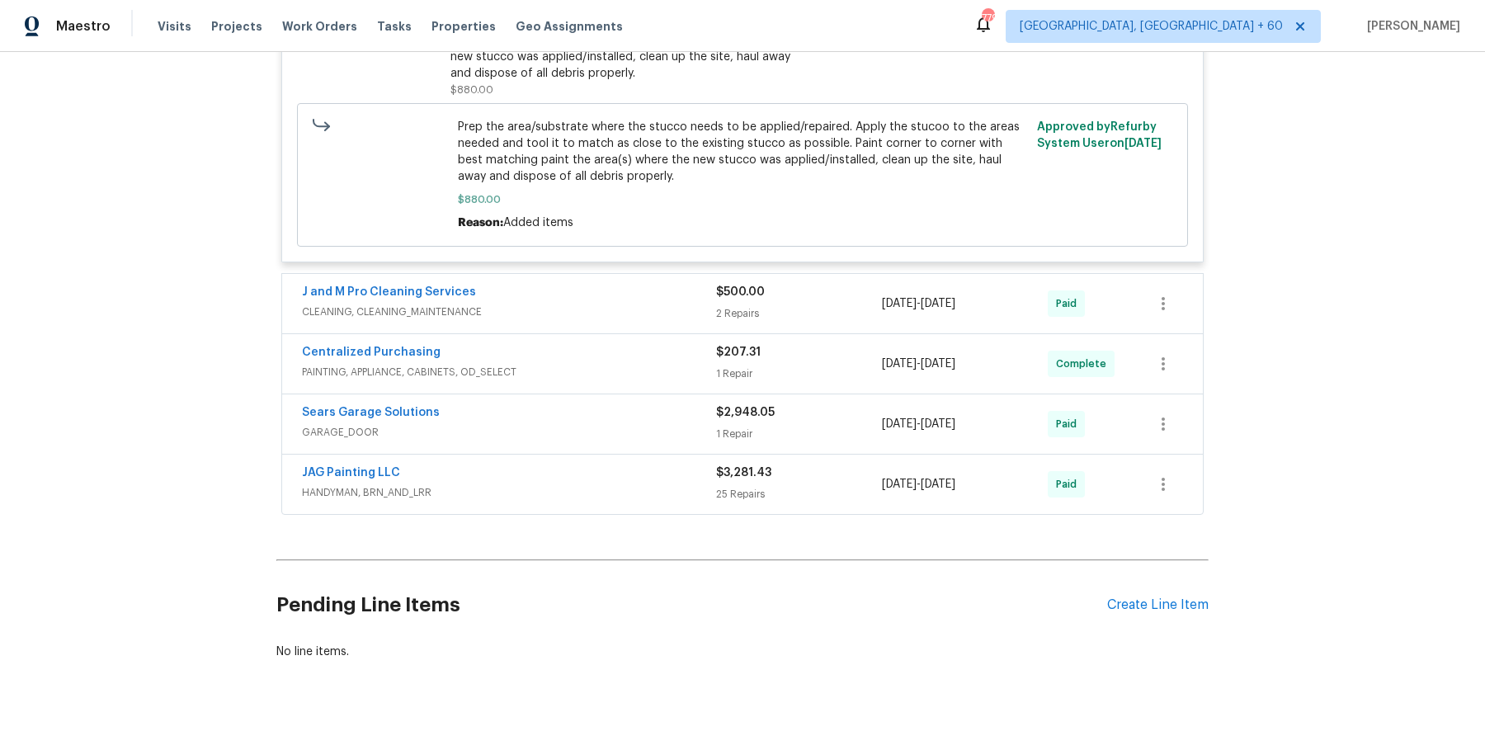
click at [597, 304] on span "CLEANING, CLEANING_MAINTENANCE" at bounding box center [509, 312] width 414 height 16
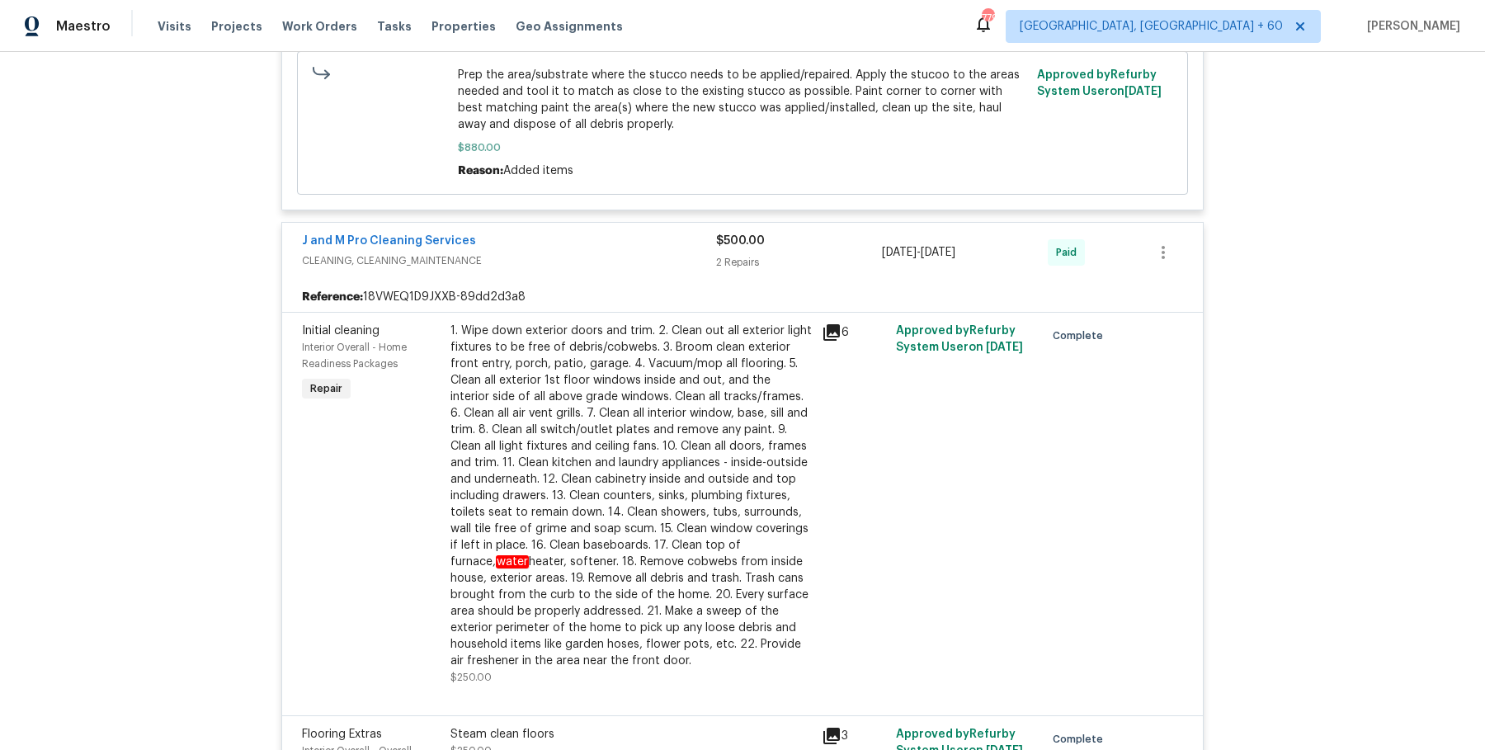
scroll to position [2432, 0]
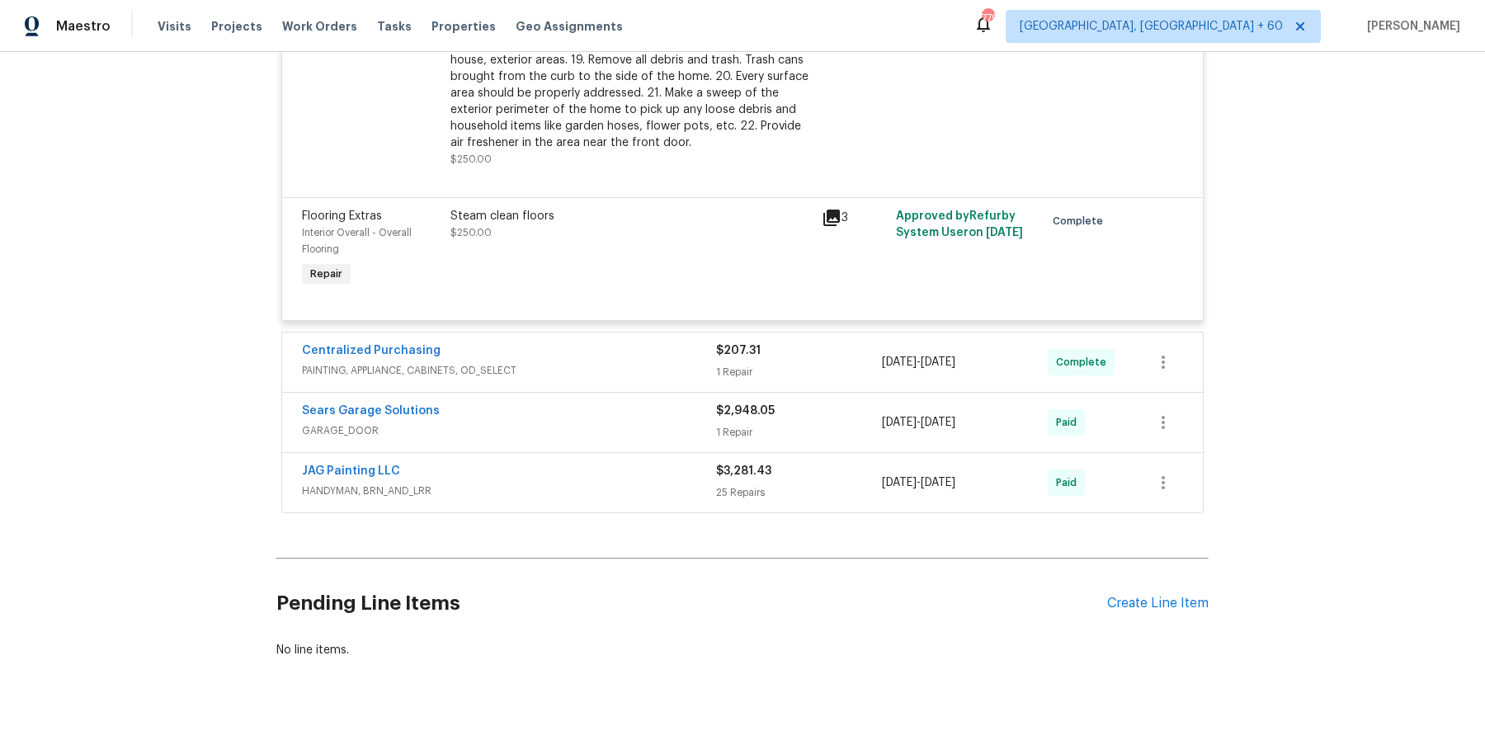
click at [675, 362] on span "PAINTING, APPLIANCE, CABINETS, OD_SELECT" at bounding box center [509, 370] width 414 height 16
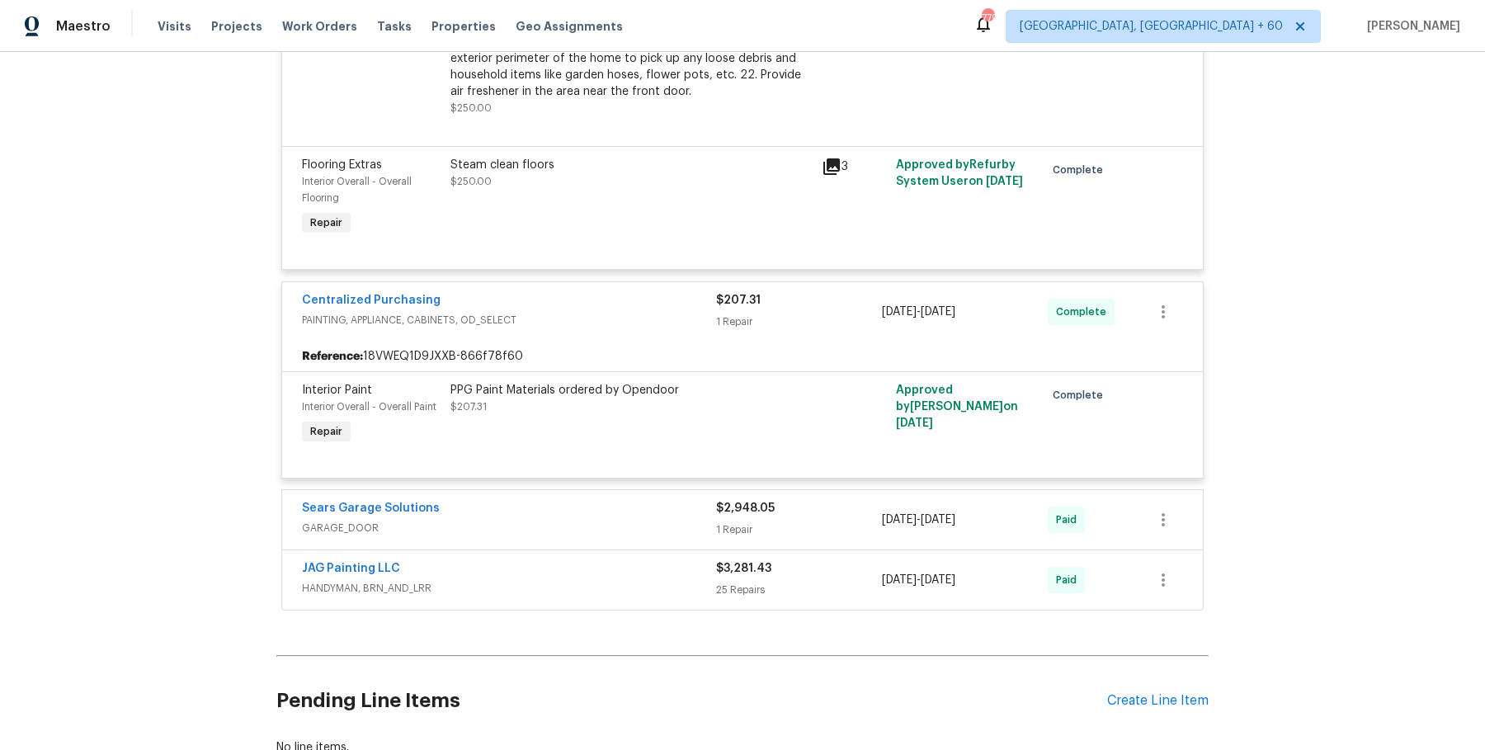
scroll to position [2581, 0]
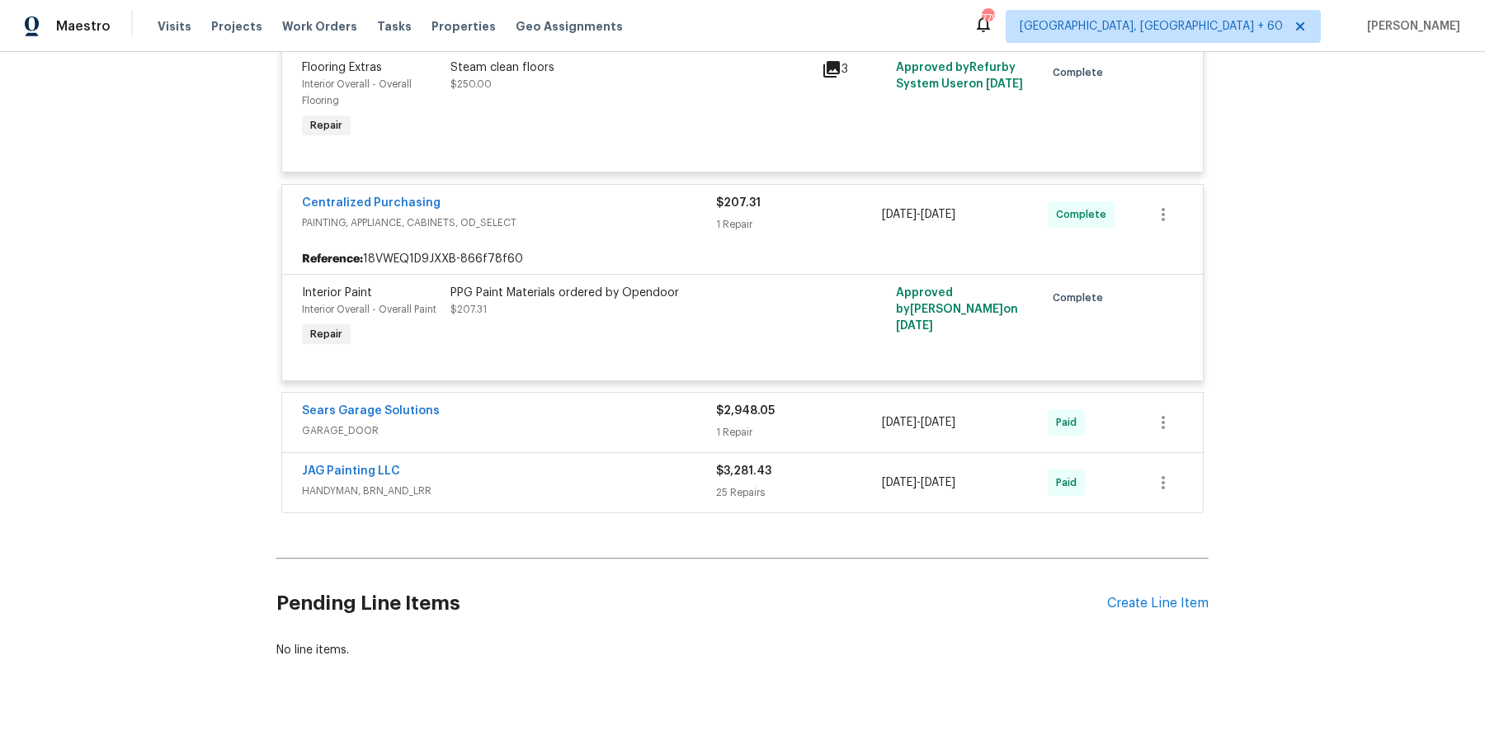
click at [681, 422] on span "GARAGE_DOOR" at bounding box center [509, 430] width 414 height 16
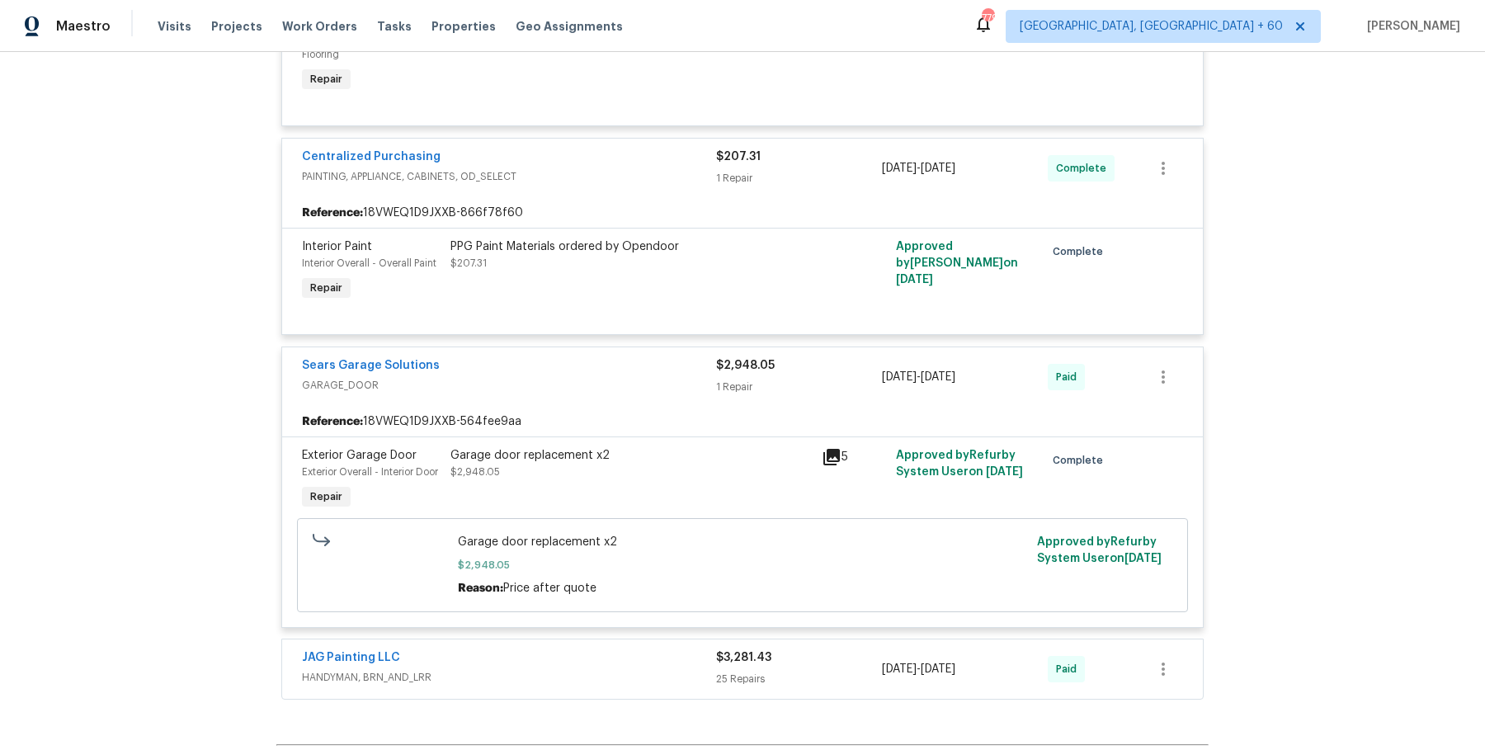
scroll to position [2830, 0]
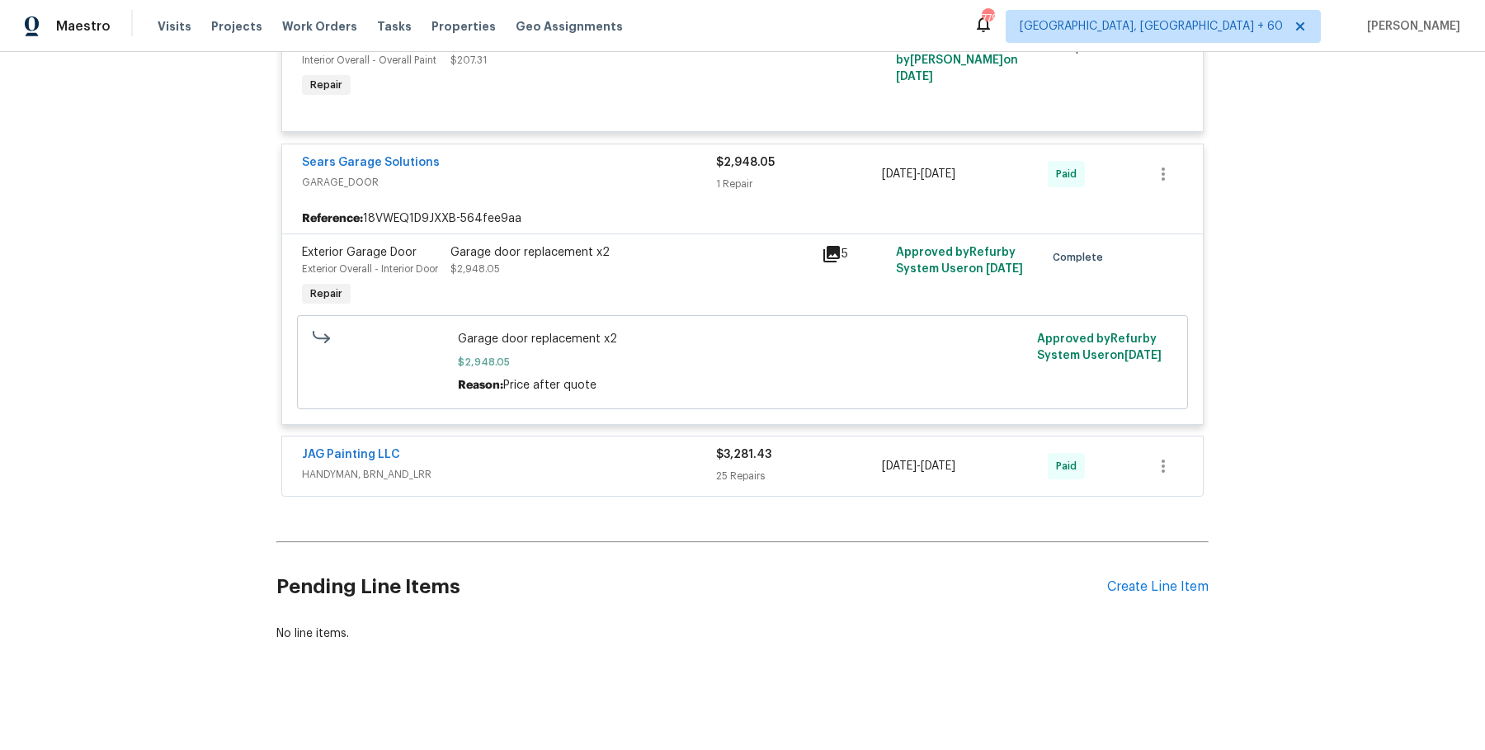
click at [591, 481] on div "JAG Painting LLC HANDYMAN, BRN_AND_LRR" at bounding box center [509, 466] width 414 height 40
